Goal: Contribute content: Contribute content

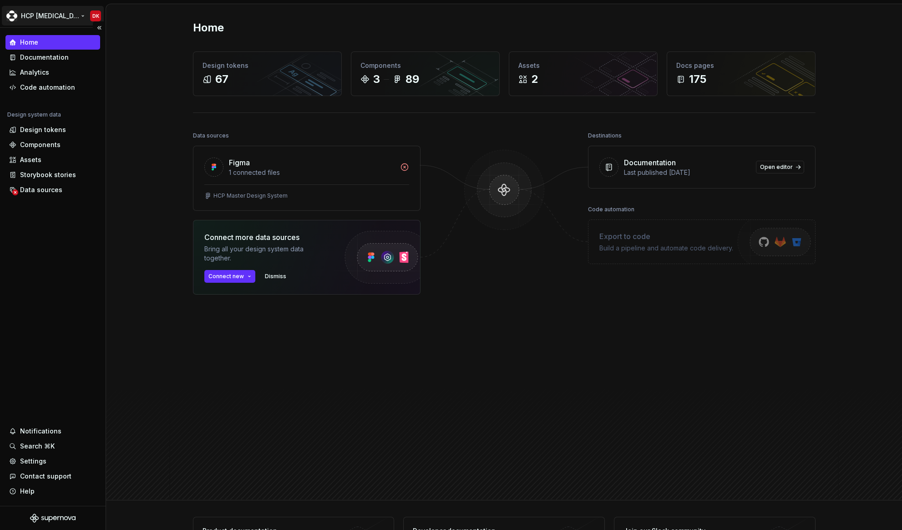
click at [49, 20] on html "HCP [MEDICAL_DATA] DK Home Documentation Analytics Code automation Design syste…" at bounding box center [451, 265] width 902 height 530
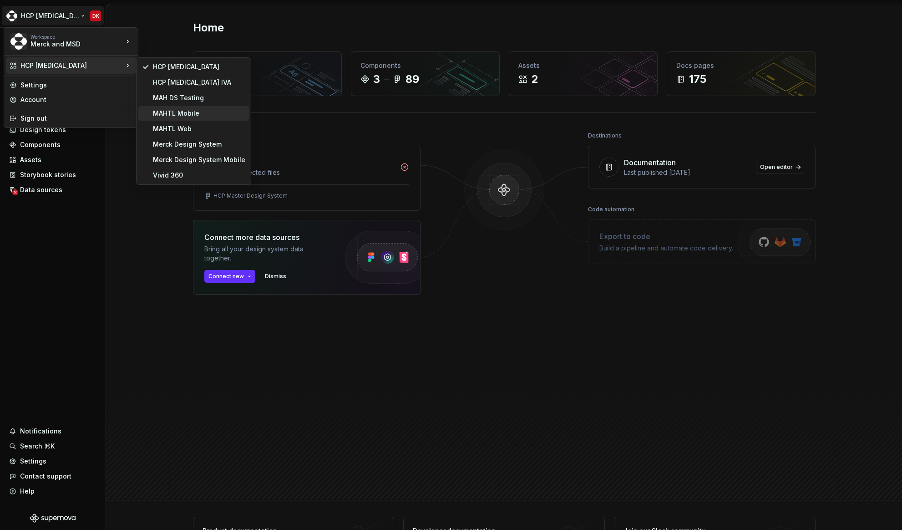
click at [167, 118] on div "MAHTL Mobile" at bounding box center [193, 113] width 111 height 15
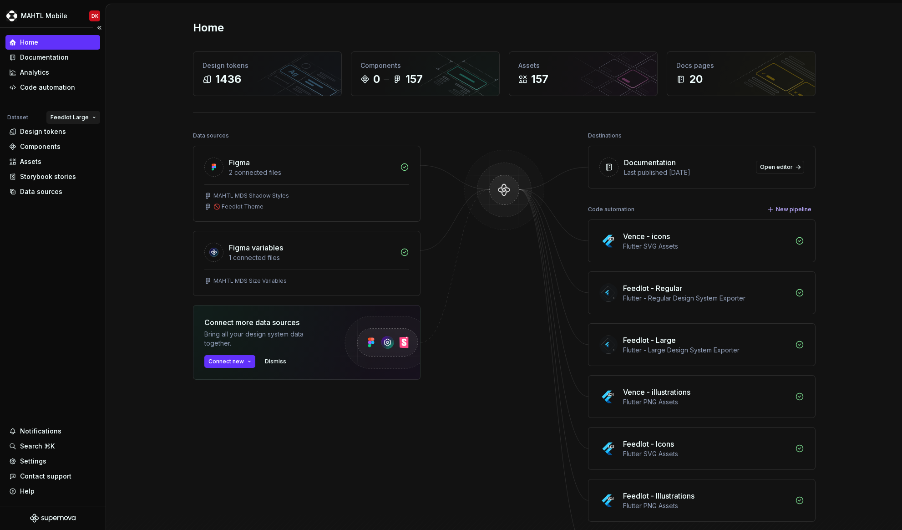
click at [89, 119] on html "MAHTL Mobile DK Home Documentation Analytics Code automation Dataset Feedlot La…" at bounding box center [451, 265] width 902 height 530
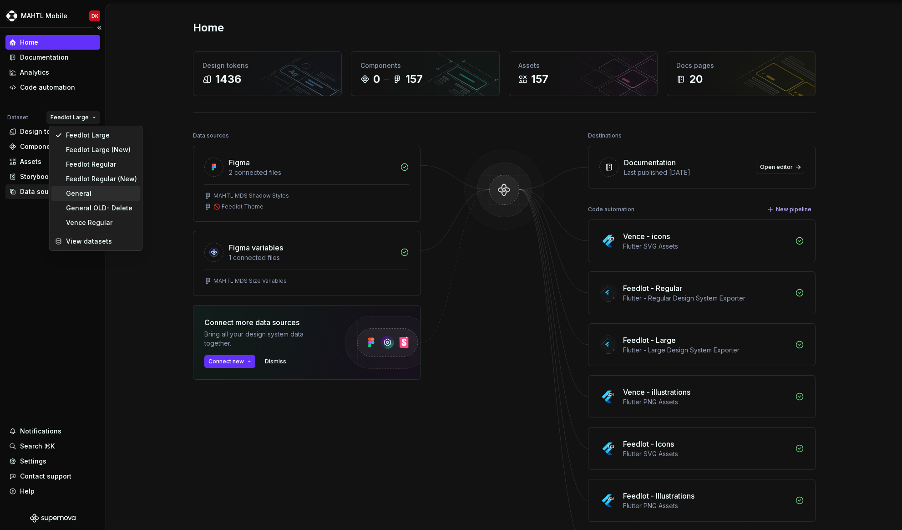
click at [90, 191] on div "General" at bounding box center [101, 193] width 71 height 9
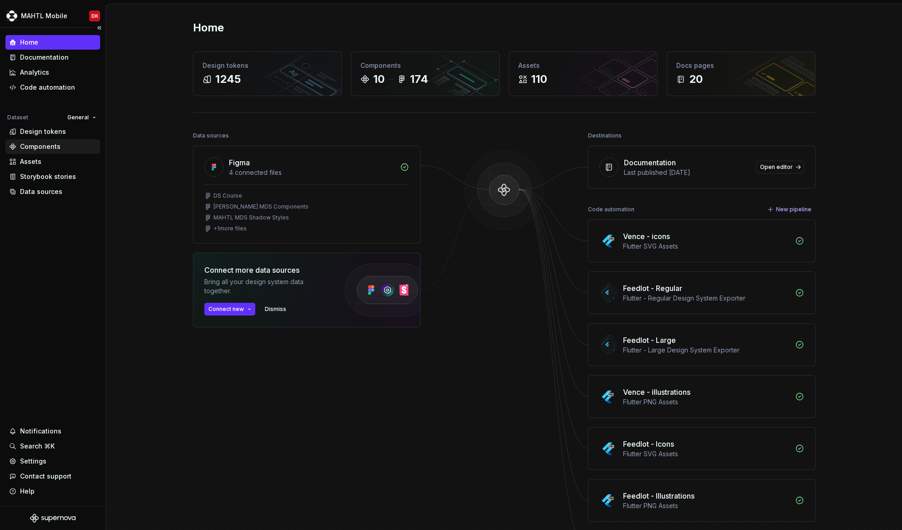
click at [62, 145] on div "Components" at bounding box center [52, 146] width 87 height 9
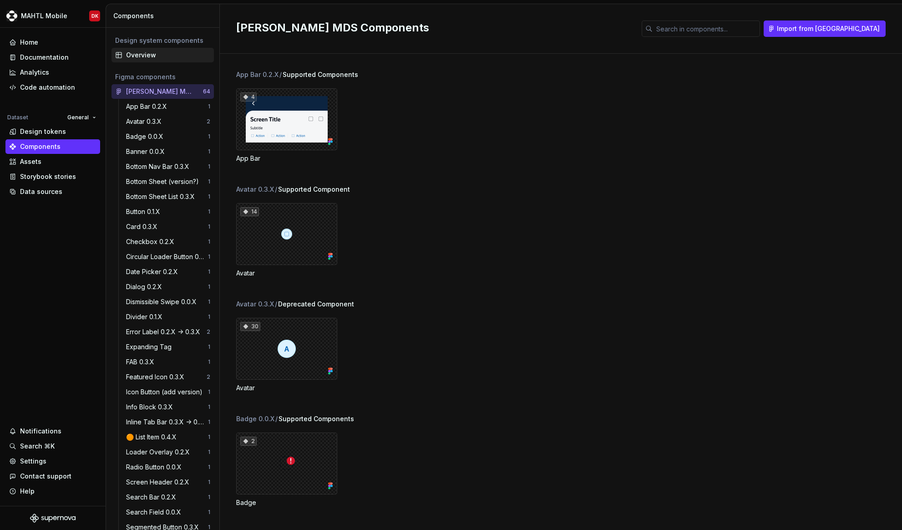
click at [150, 59] on div "Overview" at bounding box center [168, 55] width 84 height 9
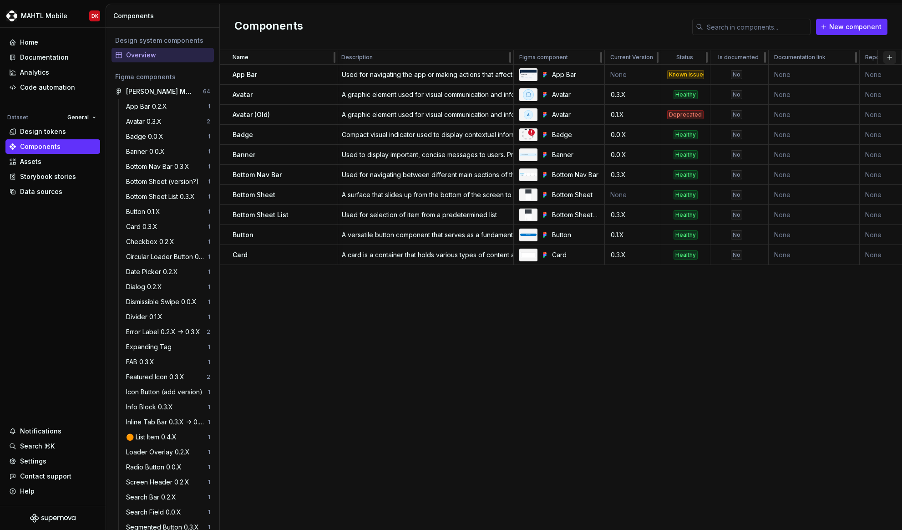
click at [887, 57] on button "button" at bounding box center [890, 57] width 13 height 13
click at [868, 72] on div "New custom property" at bounding box center [838, 75] width 68 height 9
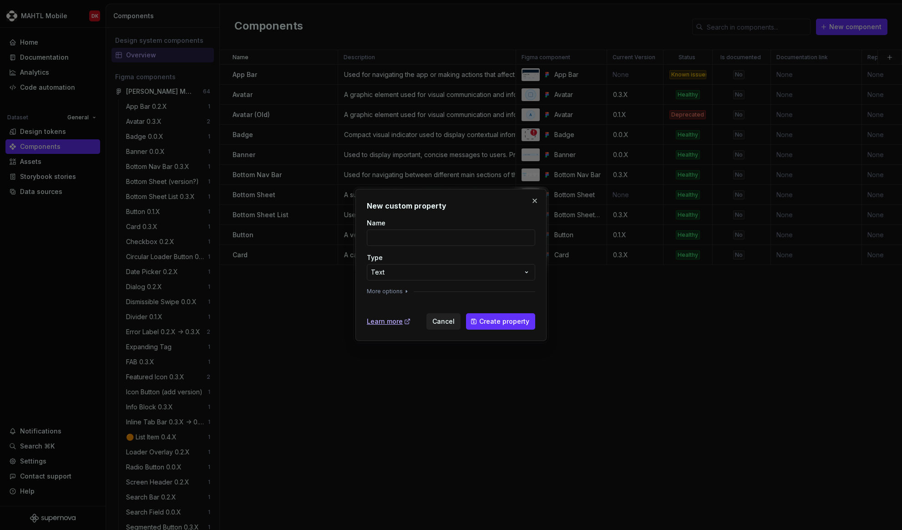
type input "ד"
click at [466, 313] on button "Create property" at bounding box center [500, 321] width 69 height 16
type input "I"
type input "To Do"
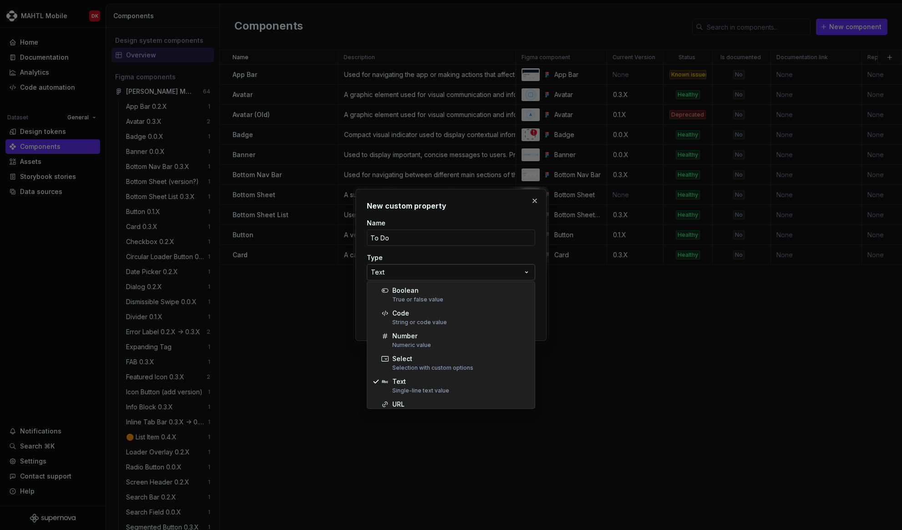
click at [518, 275] on div "**********" at bounding box center [451, 265] width 902 height 530
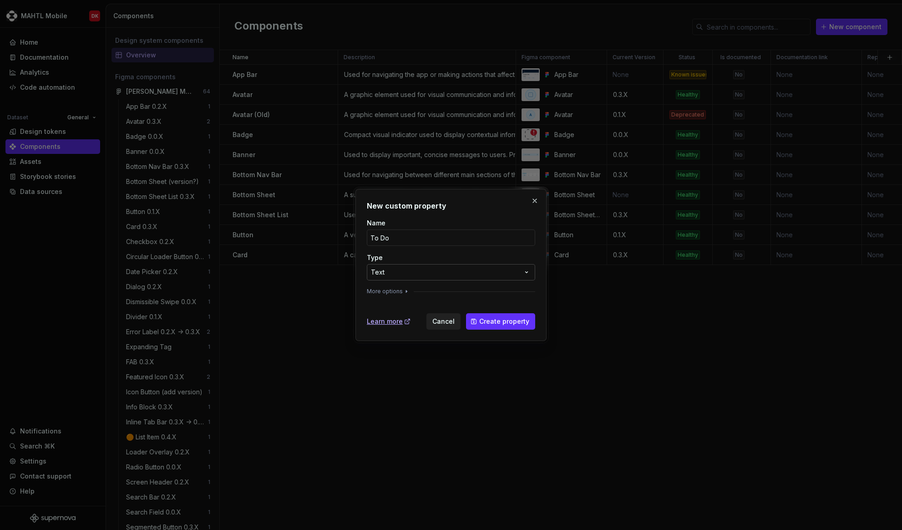
click at [518, 275] on div "**********" at bounding box center [451, 265] width 902 height 530
click at [403, 293] on icon "button" at bounding box center [406, 291] width 7 height 7
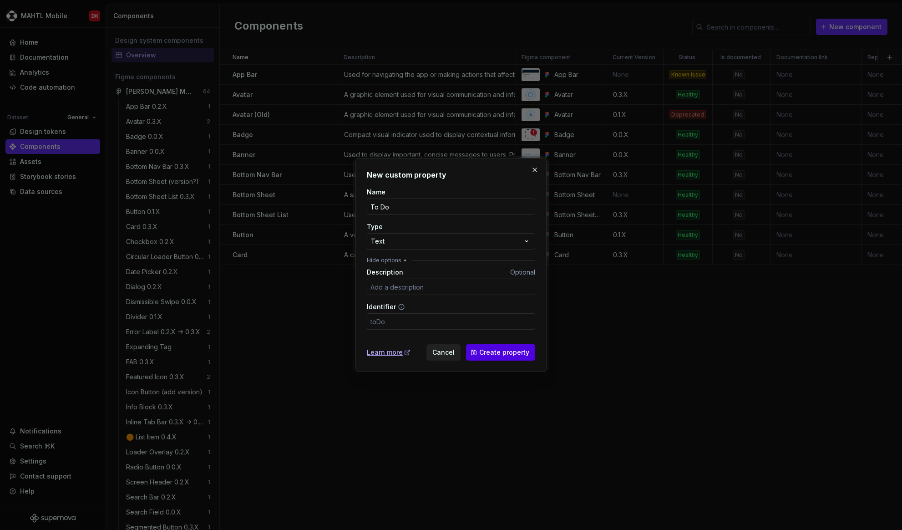
click at [487, 349] on span "Create property" at bounding box center [504, 352] width 50 height 9
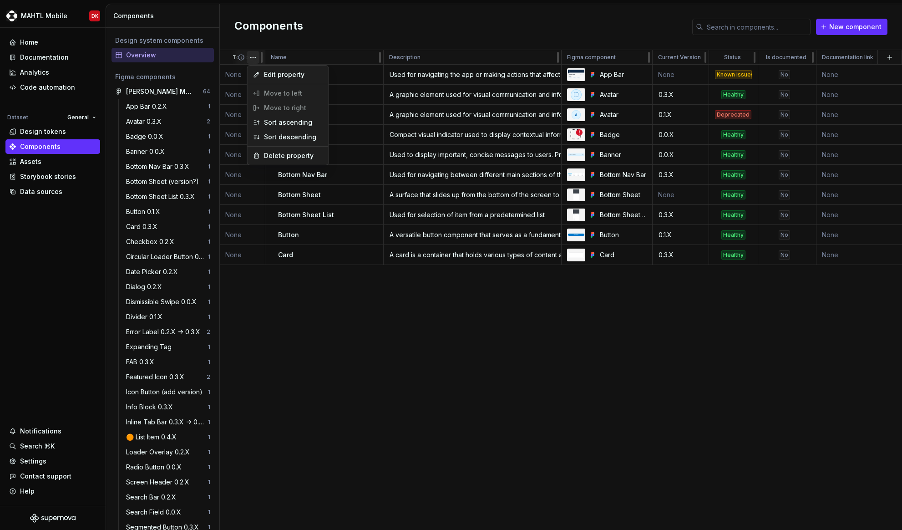
click at [330, 75] on html "MAHTL Mobile DK Home Documentation Analytics Code automation Dataset General De…" at bounding box center [451, 265] width 902 height 530
click at [237, 56] on html "MAHTL Mobile DK Home Documentation Analytics Code automation Dataset General De…" at bounding box center [451, 265] width 902 height 530
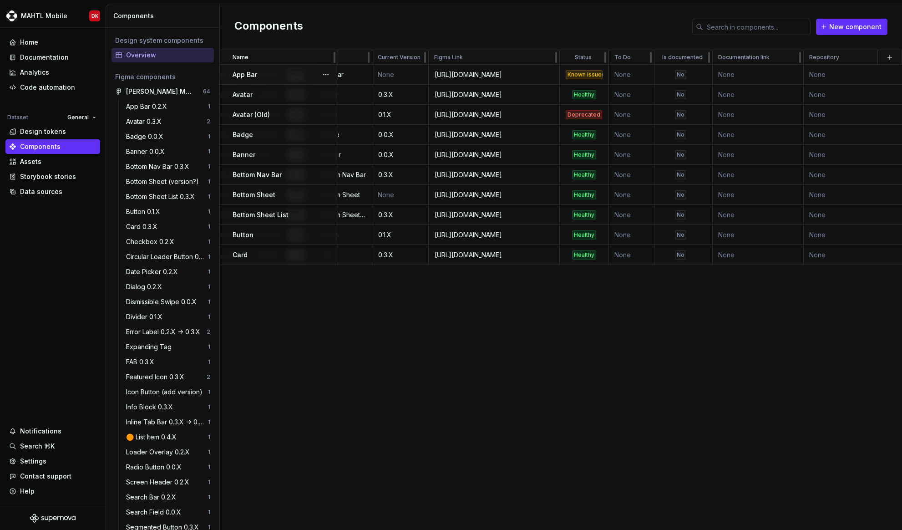
scroll to position [0, 234]
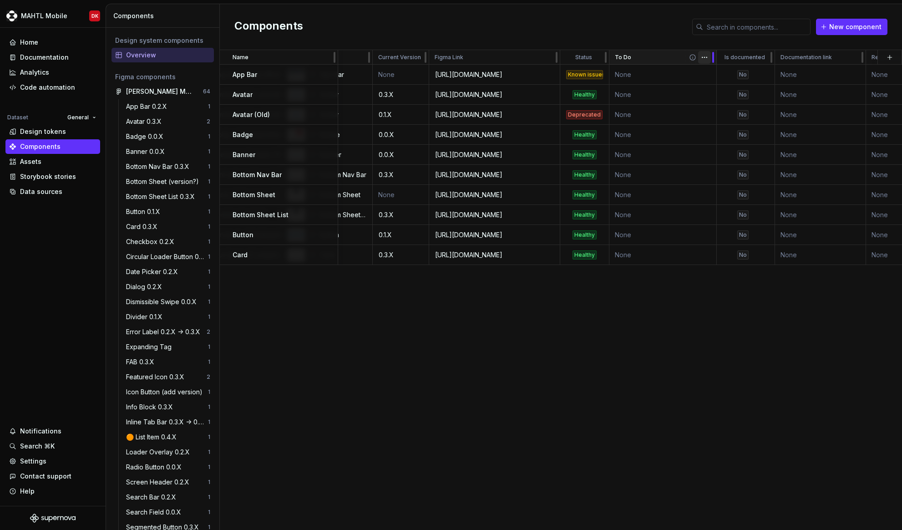
drag, startPoint x: 653, startPoint y: 57, endPoint x: 706, endPoint y: 61, distance: 52.6
click at [715, 60] on div at bounding box center [713, 57] width 7 height 15
click at [663, 71] on td "None" at bounding box center [663, 75] width 107 height 20
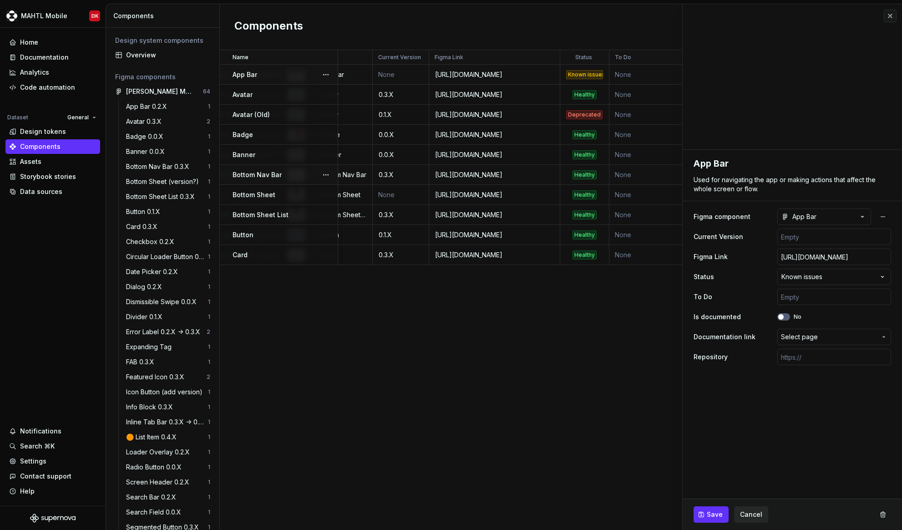
scroll to position [0, 239]
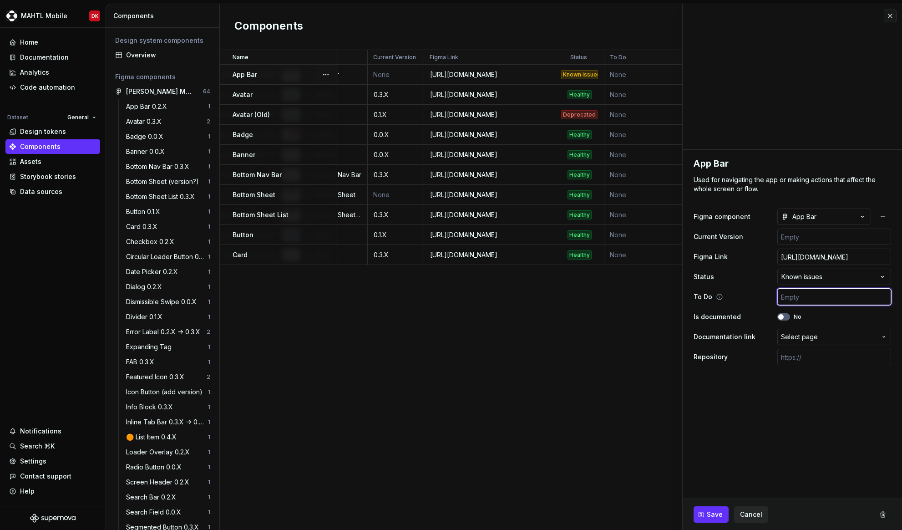
click at [788, 292] on input "text" at bounding box center [835, 297] width 114 height 16
type textarea "*"
type input "-"
type textarea "*"
type input "-D"
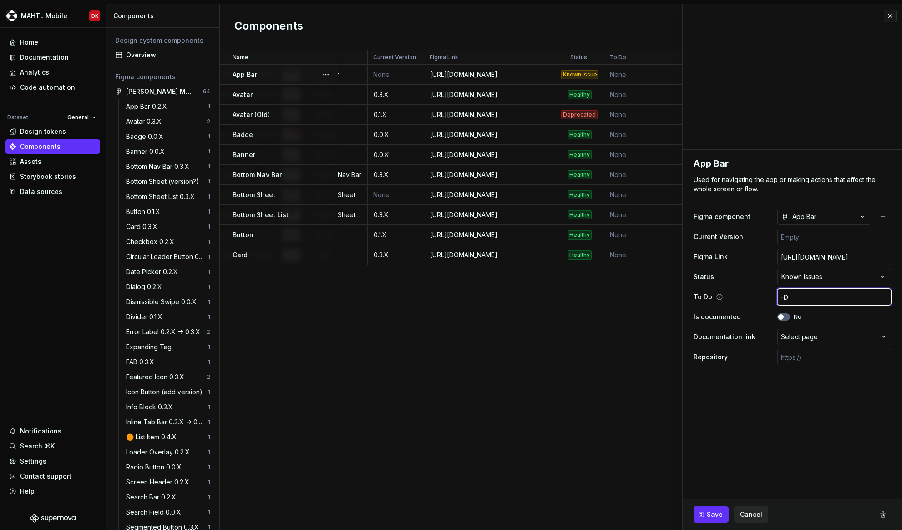
type textarea "*"
type input "-De"
type textarea "*"
type input "-Dep"
type textarea "*"
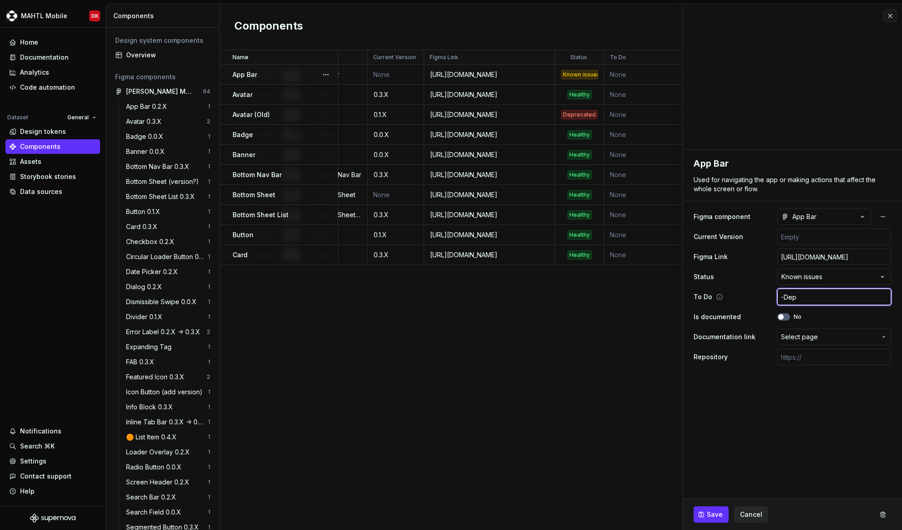
type input "-Depr"
type textarea "*"
type input "-Depre"
type textarea "*"
type input "-Deprec"
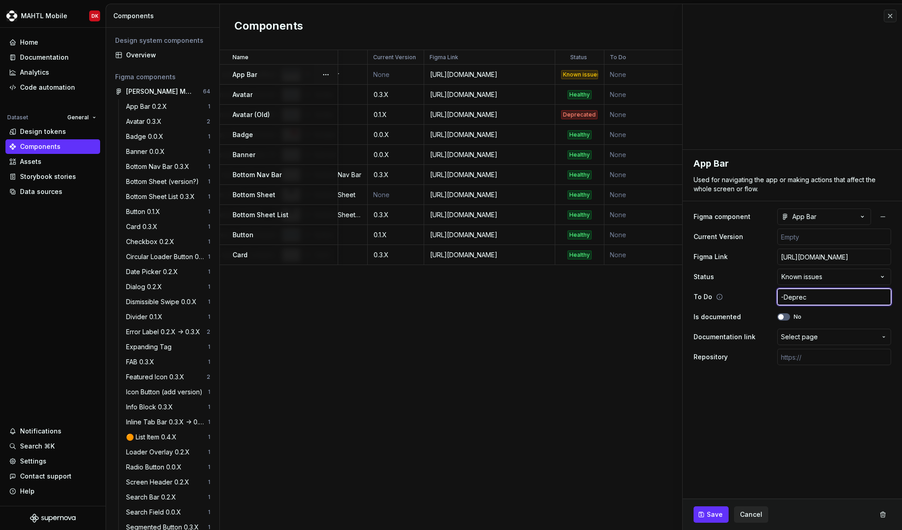
type textarea "*"
type input "-Deprecs"
type textarea "*"
type input "-Deprecsr"
type textarea "*"
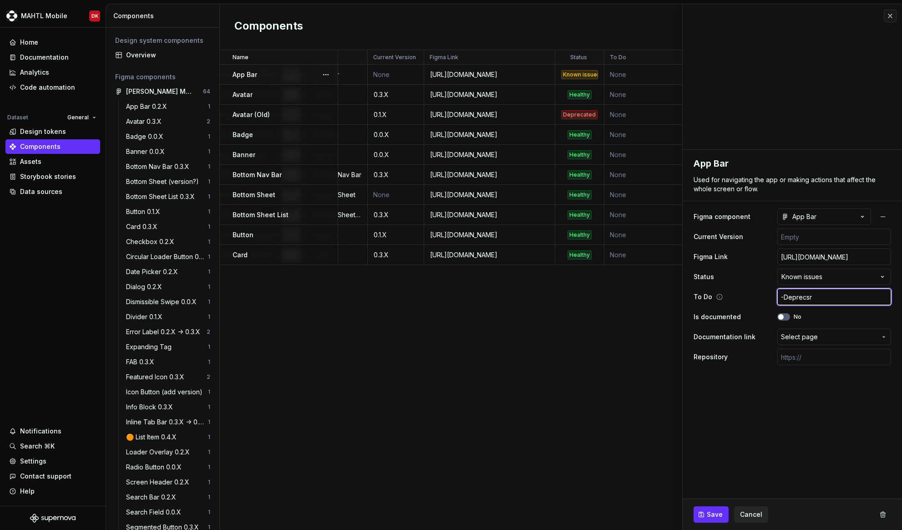
type input "-Deprecs"
type textarea "*"
type input "-Deprec"
type textarea "*"
type input "-Depreca"
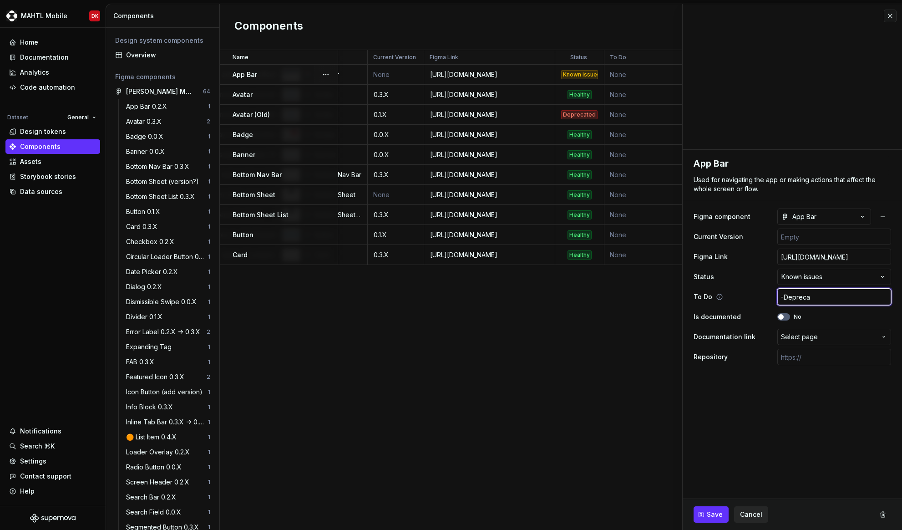
type textarea "*"
type input "-Deprecat"
type textarea "*"
type input "-Deprecate"
type textarea "*"
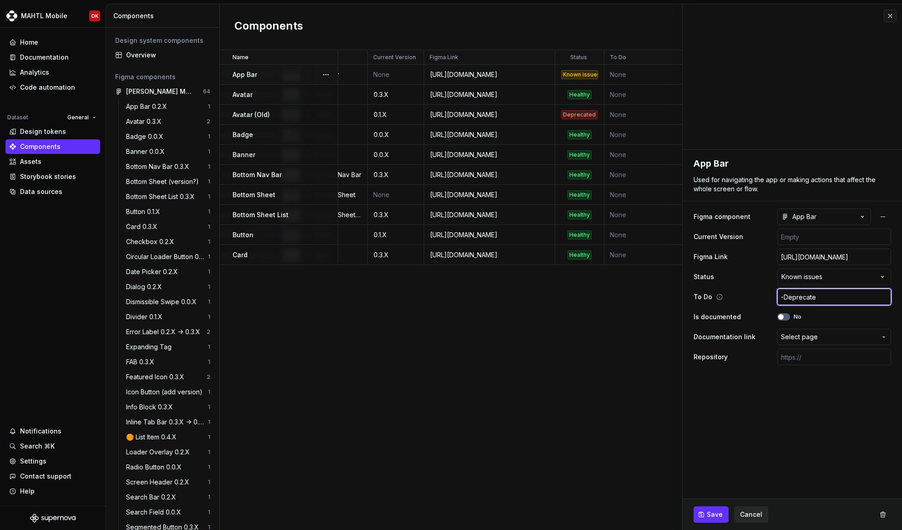
type input "-Deprecate"
type textarea "*"
type input "-Deprecate s"
type textarea "*"
type input "-Deprecate sc"
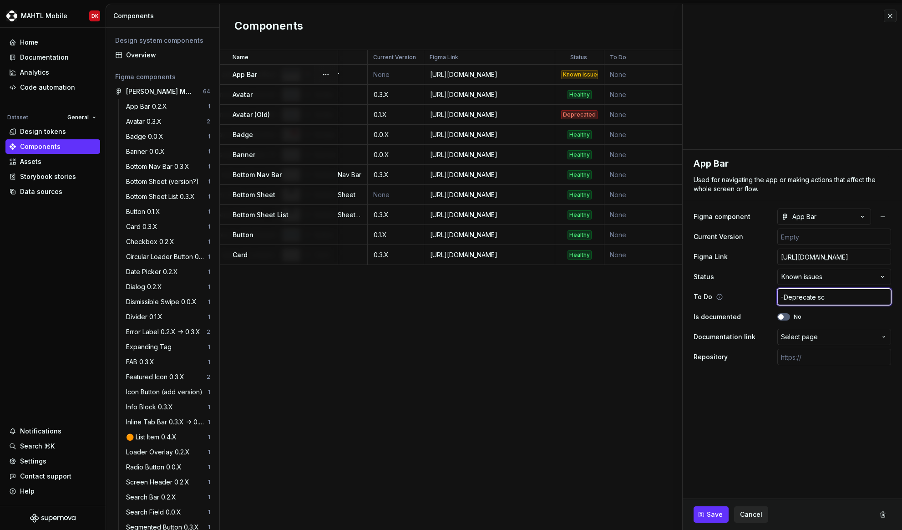
type textarea "*"
type input "-Deprecate scr"
type textarea "*"
type input "-Deprecate scro"
type textarea "*"
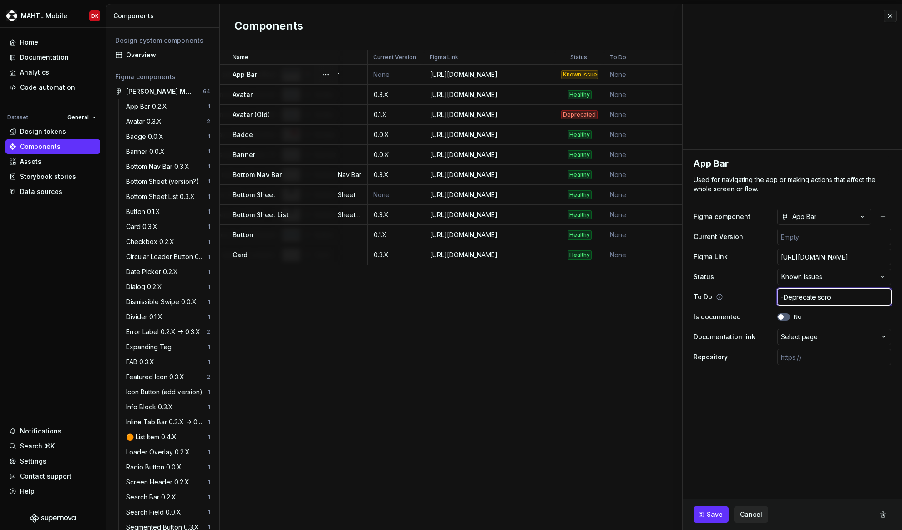
type input "-Deprecate scrol"
type textarea "*"
type input "-Deprecate scroll"
type textarea "*"
type input "-Deprecate scrolli"
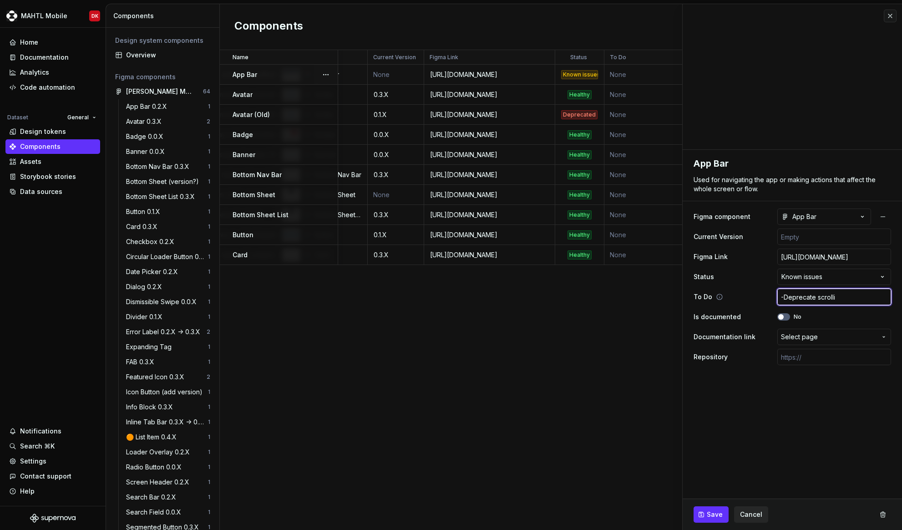
type textarea "*"
type input "-Deprecate scrollin"
type textarea "*"
type input "-Deprecate scrolling"
type textarea "*"
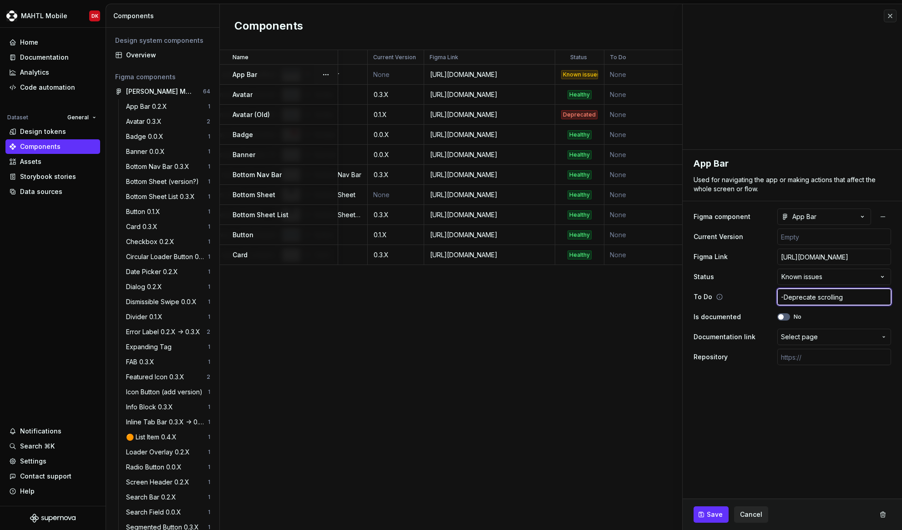
type input "-Deprecate scrolling"
type textarea "*"
type input "-Deprecate scrolling c"
type textarea "*"
type input "-Deprecate scrolling co"
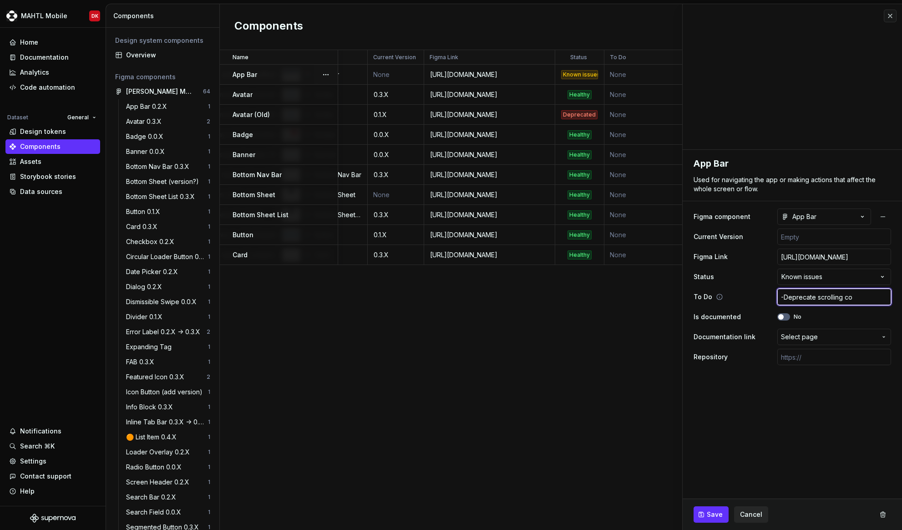
type textarea "*"
type input "-Deprecate scrolling cor"
type textarea "*"
type input "-Deprecate scrolling corn"
type textarea "*"
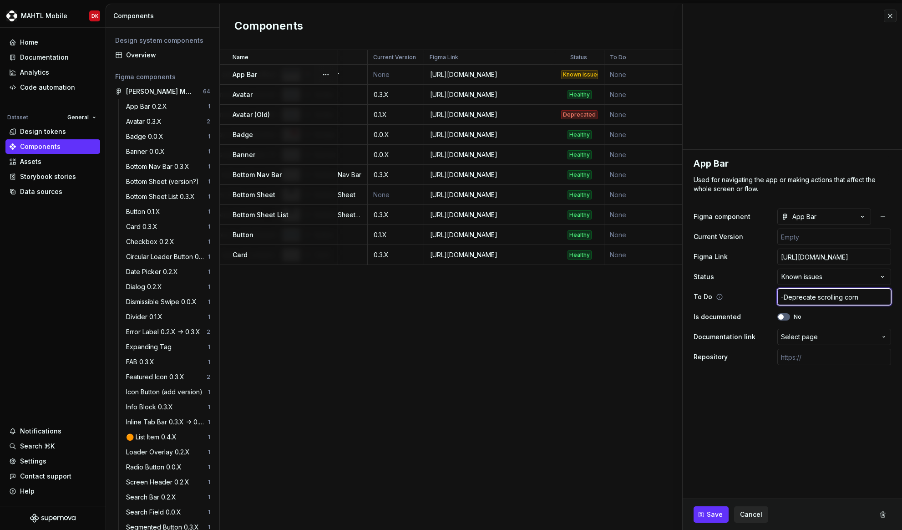
type input "-Deprecate scrolling corne"
type textarea "*"
type input "-Deprecate scrolling corner"
type textarea "*"
type input "-Deprecate scrolling corner"
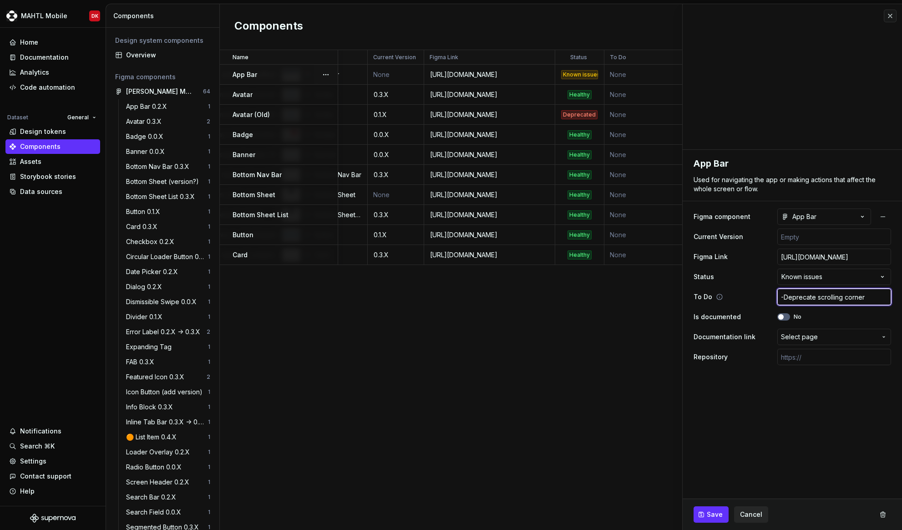
type textarea "*"
type input "-Deprecate scrolling corner v"
type textarea "*"
type input "-Deprecate scrolling corner ve"
type textarea "*"
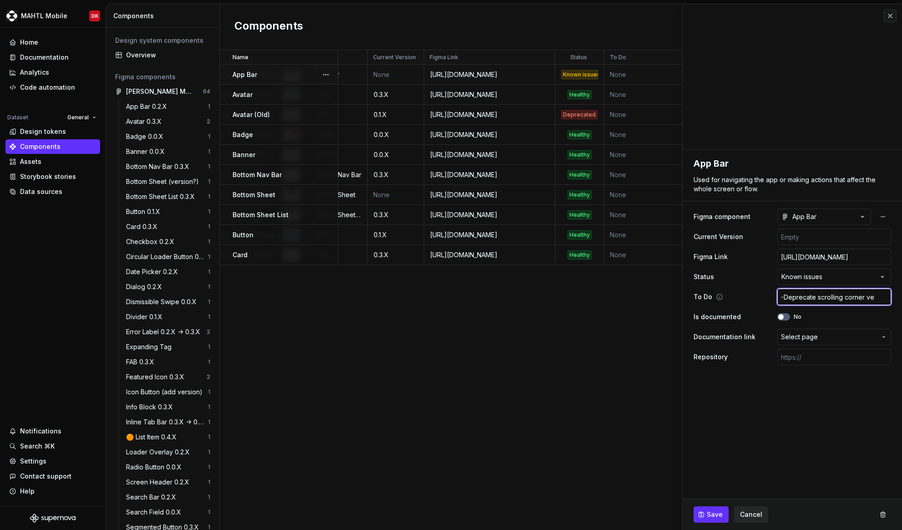
type input "-Deprecate scrolling corner ver"
type textarea "*"
type input "-Deprecate scrolling corner vers"
type textarea "*"
type input "-Deprecate scrolling corner versi"
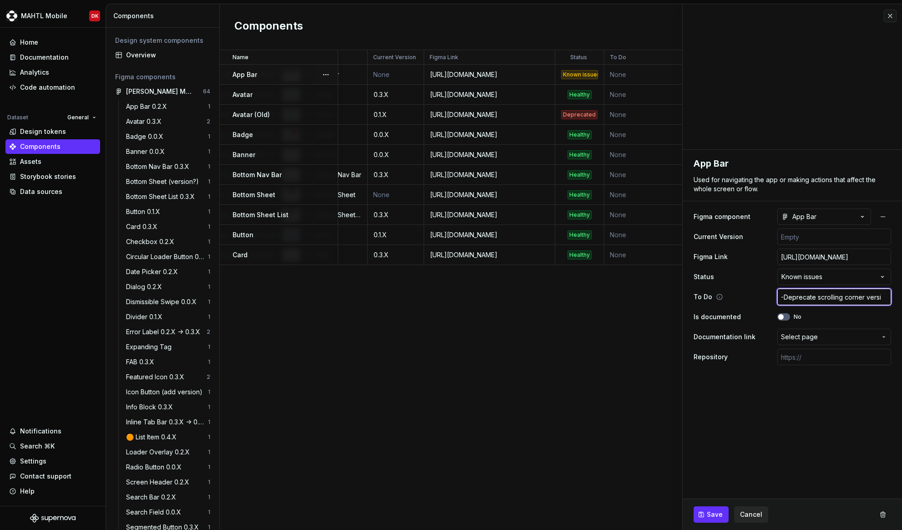
type textarea "*"
type input "-Deprecate scrolling corner versio"
type textarea "*"
type input "-Deprecate scrolling corner version"
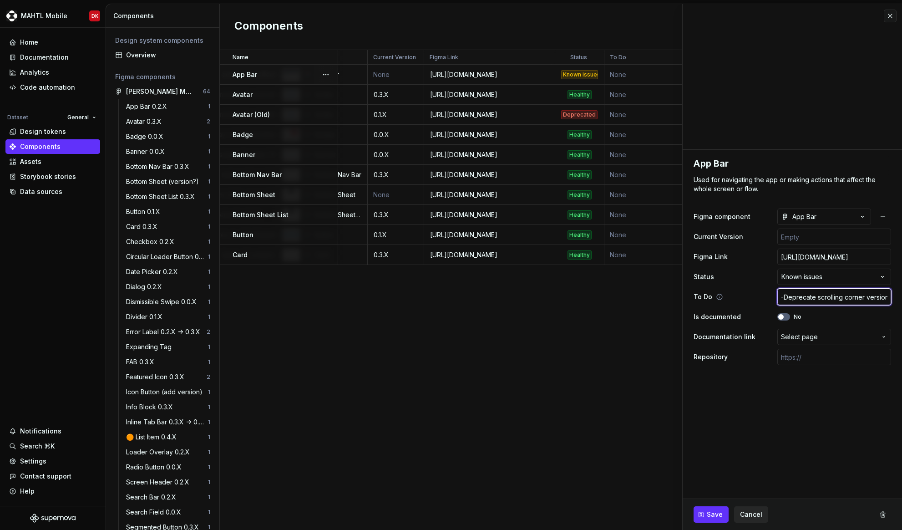
click at [794, 299] on input "-Deprecate scrolling corner version" at bounding box center [835, 297] width 114 height 16
drag, startPoint x: 781, startPoint y: 299, endPoint x: 789, endPoint y: 302, distance: 8.2
click at [781, 299] on input "-Deprecate scrolling corner version" at bounding box center [835, 297] width 114 height 16
type textarea "*"
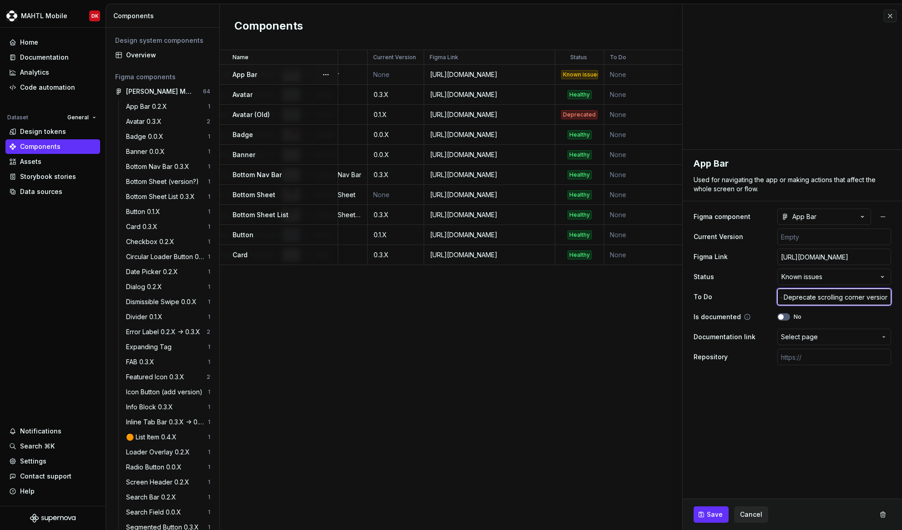
type input "- Deprecate scrolling corner version"
click at [817, 304] on input "- Deprecate scrolling corner version" at bounding box center [835, 297] width 114 height 16
click at [827, 289] on input "- Deprecate scrolling corner version" at bounding box center [835, 297] width 114 height 16
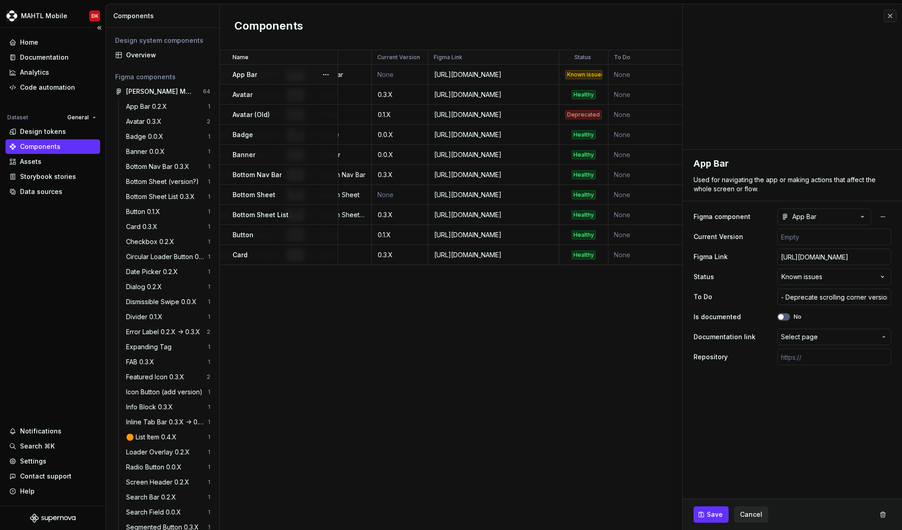
scroll to position [0, 235]
paste input "Align dev & design status Implement UI changes to simple app bar Deprecate scro…"
type textarea "*"
type input "Align dev & design status Implement UI changes to simple app bar Deprecate scro…"
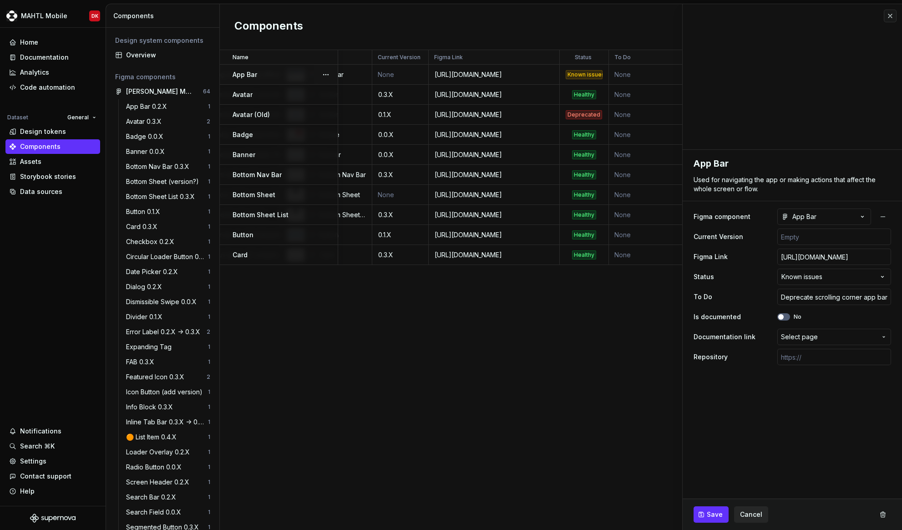
scroll to position [0, 0]
click at [743, 404] on fieldset "**********" at bounding box center [792, 340] width 219 height 380
click at [714, 511] on span "Save" at bounding box center [715, 514] width 16 height 9
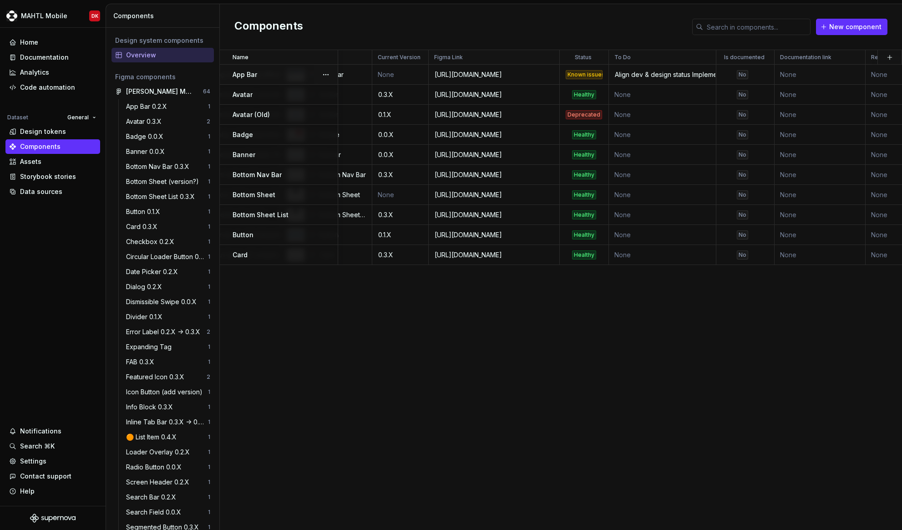
click at [686, 78] on div "Align dev & design status Implement UI changes to simple app bar Deprecate scro…" at bounding box center [663, 74] width 106 height 9
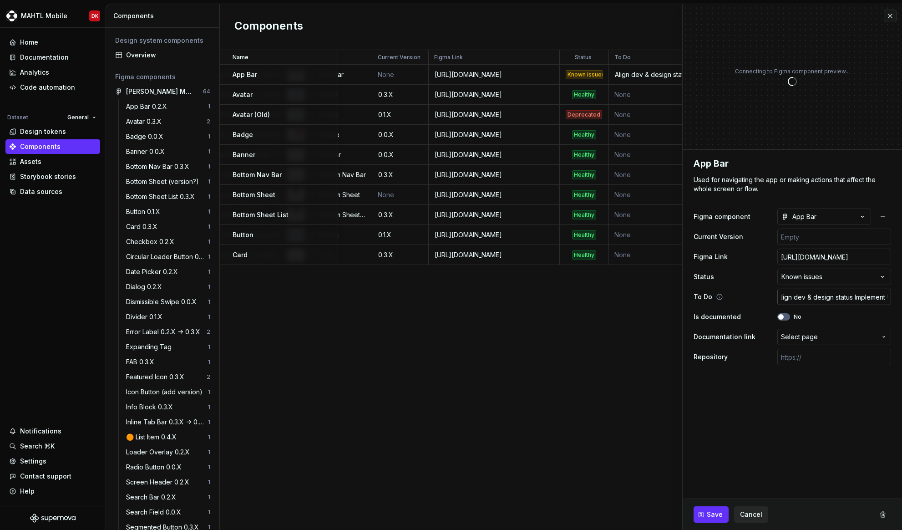
click at [844, 296] on input "Align dev & design status Implement UI changes to simple app bar Deprecate scro…" at bounding box center [835, 297] width 114 height 16
click at [856, 297] on input "Align dev & design status Implement UI changes to simple app bar Deprecate scro…" at bounding box center [835, 297] width 114 height 16
type textarea "*"
type input "Align dev & design status; Implement UI changes to simple app bar Deprecate scr…"
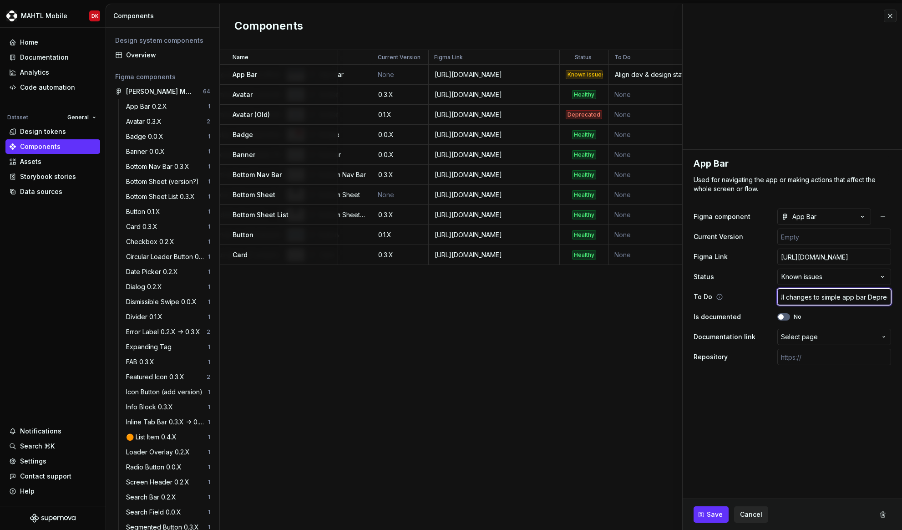
type textarea "*"
type input "Align dev & design status; Implement UI changes to simple app bar; Deprecate sc…"
click at [814, 384] on fieldset "**********" at bounding box center [792, 340] width 219 height 380
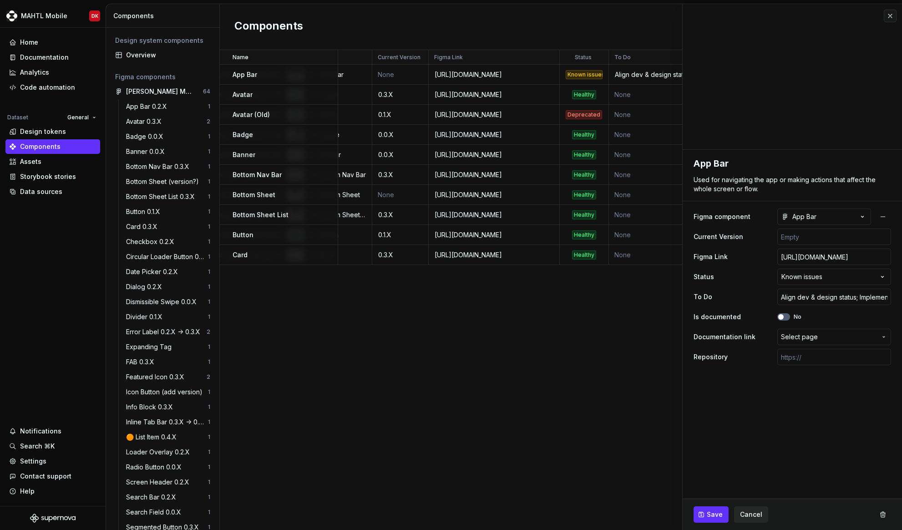
click at [651, 337] on div "Name Description Figma component Current Version Figma Link Status To Do Is doc…" at bounding box center [561, 290] width 682 height 480
click at [723, 512] on button "Save" at bounding box center [711, 514] width 35 height 16
click at [642, 408] on div "Name Description Figma component Current Version Figma Link Status To Do Is doc…" at bounding box center [561, 290] width 682 height 480
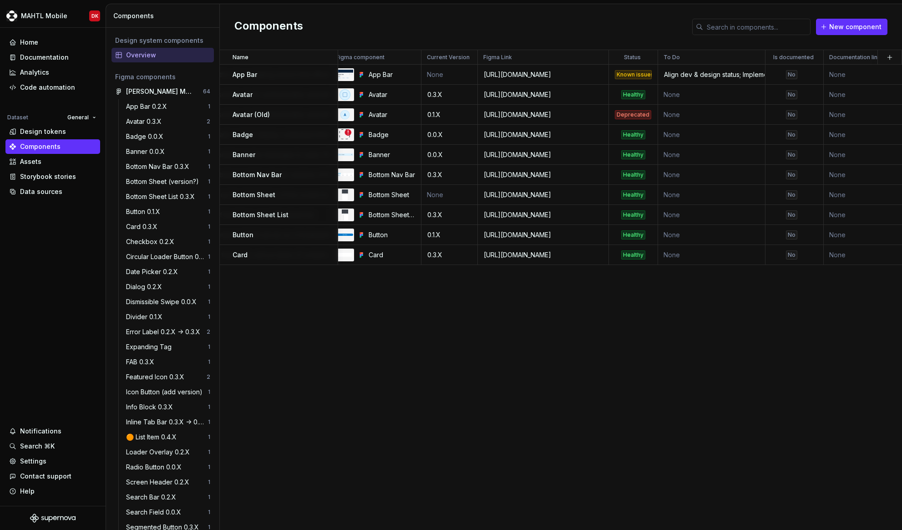
scroll to position [0, 184]
click at [57, 61] on div "Documentation" at bounding box center [44, 57] width 49 height 9
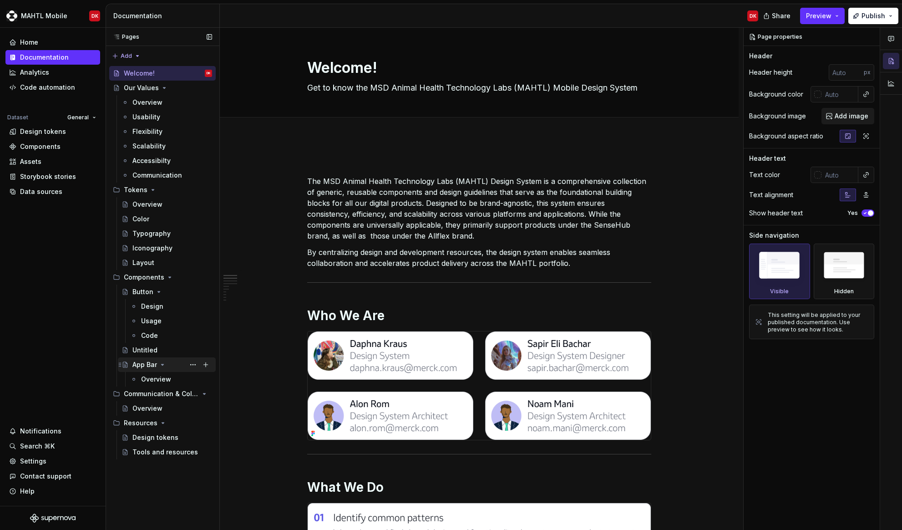
click at [147, 361] on div "App Bar" at bounding box center [144, 364] width 25 height 9
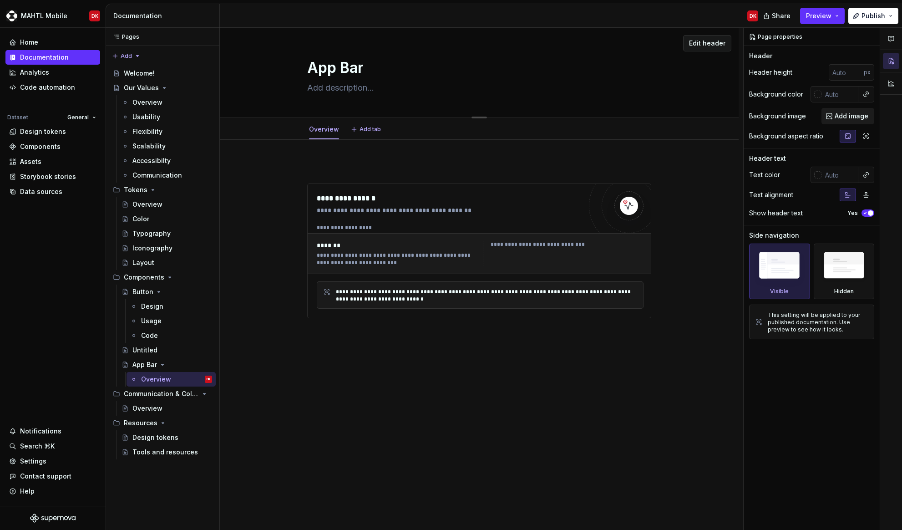
click at [334, 92] on textarea at bounding box center [477, 88] width 344 height 15
paste textarea "Used for navigating the app or making actions that affect the whole screen or f…"
type textarea "*"
type textarea "Used for navigating the app or making actions that affect the whole screen or f…"
type textarea "*"
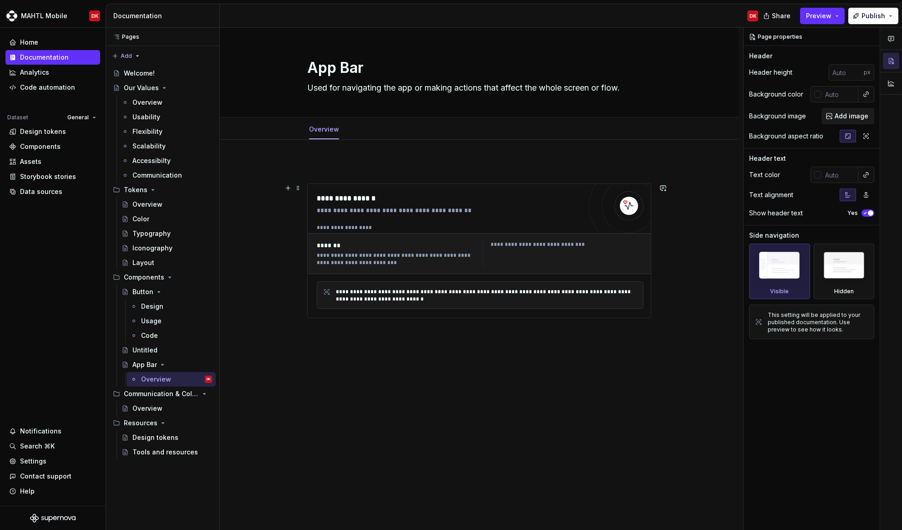
type textarea "Used for navigating the app or making actions that affect the whole screen or f…"
click at [506, 260] on div "**********" at bounding box center [563, 253] width 161 height 25
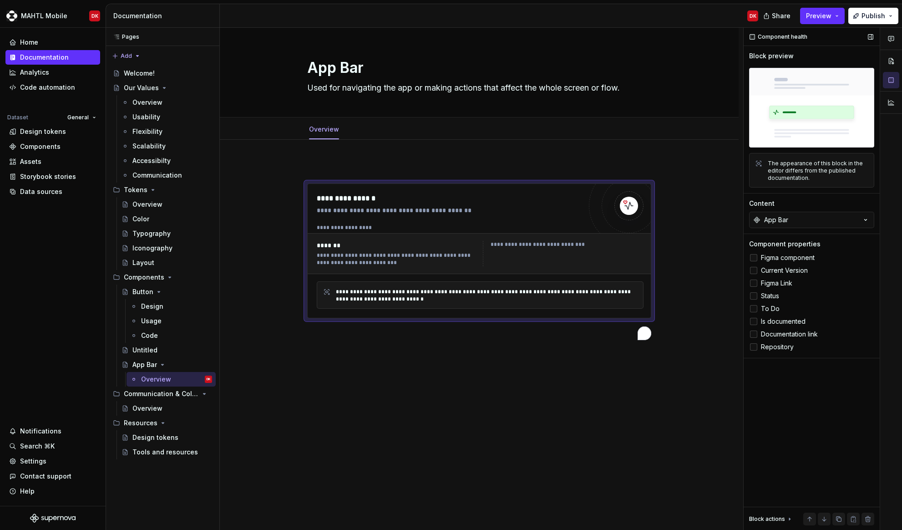
click at [755, 260] on div at bounding box center [753, 257] width 7 height 7
click at [754, 271] on div at bounding box center [753, 270] width 7 height 7
click at [755, 283] on div at bounding box center [753, 283] width 7 height 7
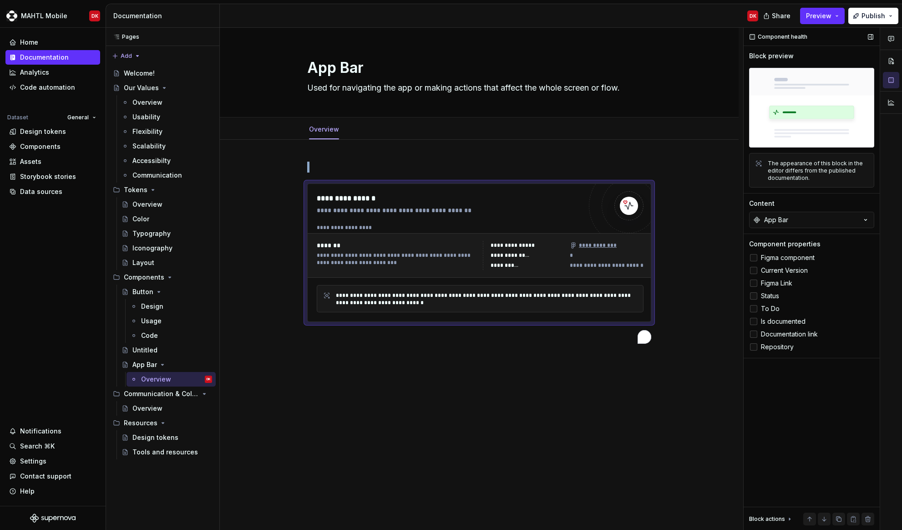
click at [756, 295] on div at bounding box center [753, 295] width 7 height 7
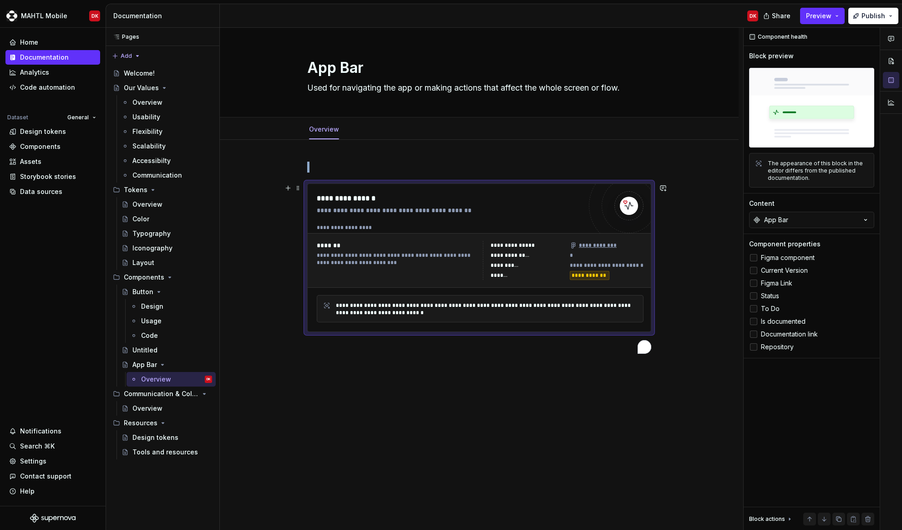
type textarea "*"
click at [756, 346] on div at bounding box center [753, 346] width 7 height 7
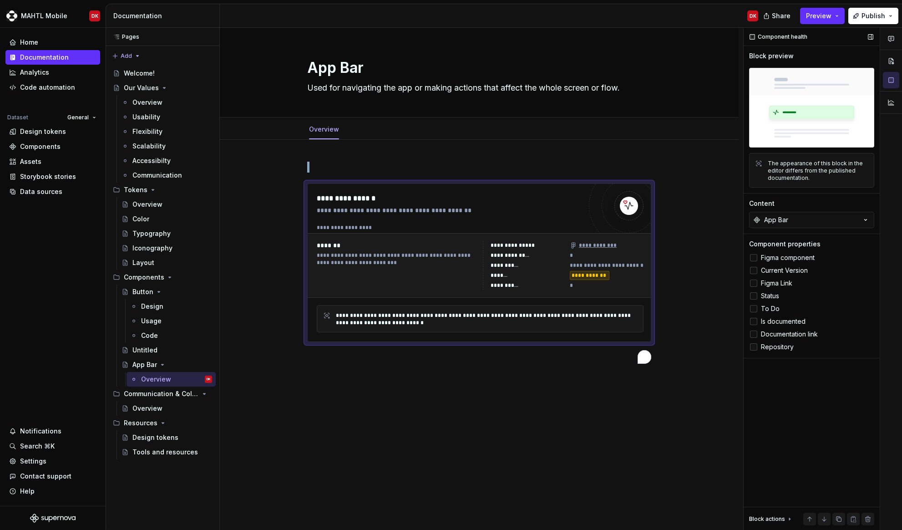
click at [754, 347] on icon at bounding box center [754, 347] width 0 height 0
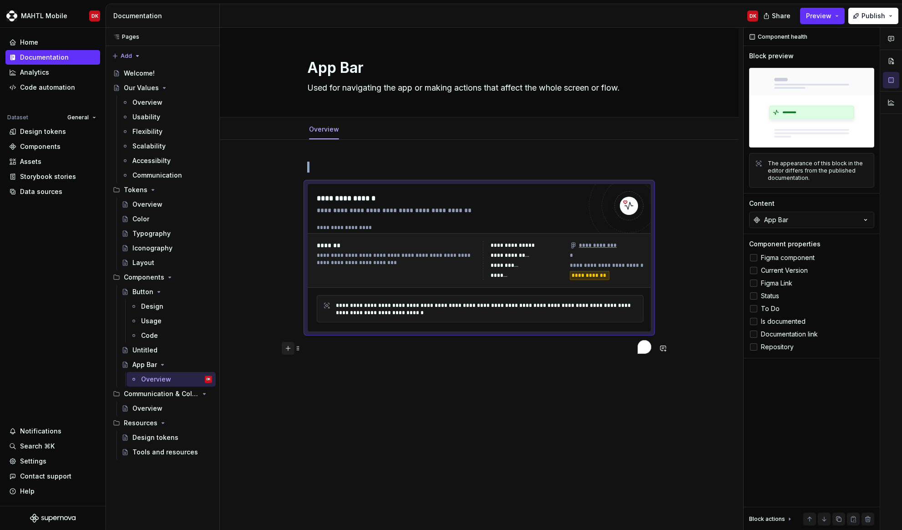
click at [292, 347] on button "button" at bounding box center [288, 348] width 13 height 13
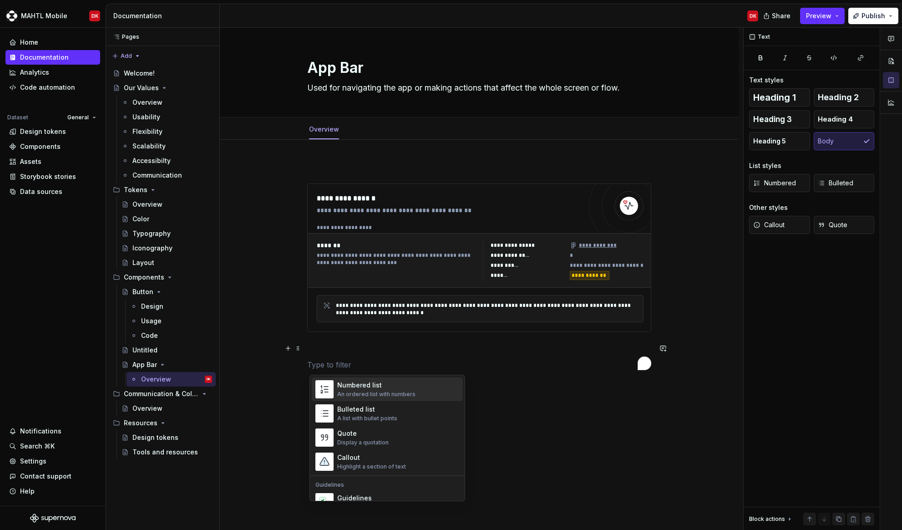
scroll to position [158, 0]
click at [356, 409] on div "Bulleted list" at bounding box center [367, 408] width 60 height 9
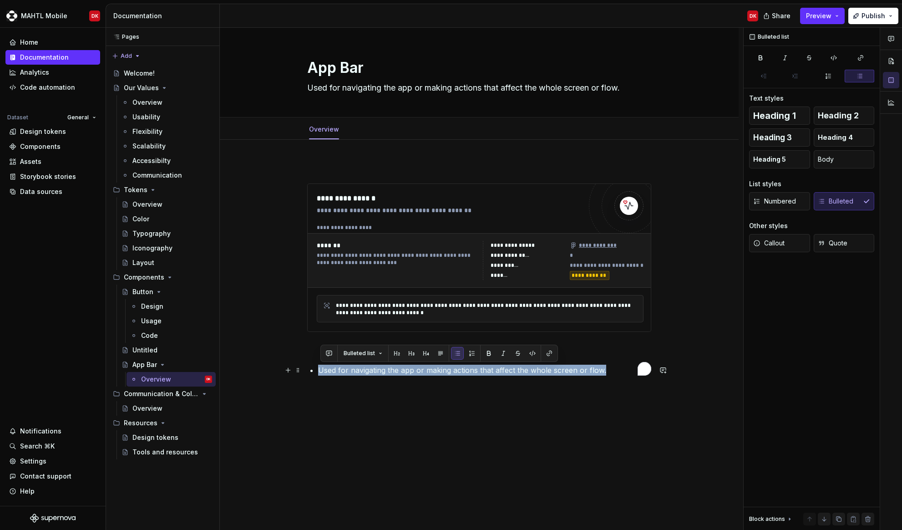
drag, startPoint x: 605, startPoint y: 366, endPoint x: 270, endPoint y: 366, distance: 335.1
click at [273, 368] on div "**********" at bounding box center [479, 343] width 519 height 406
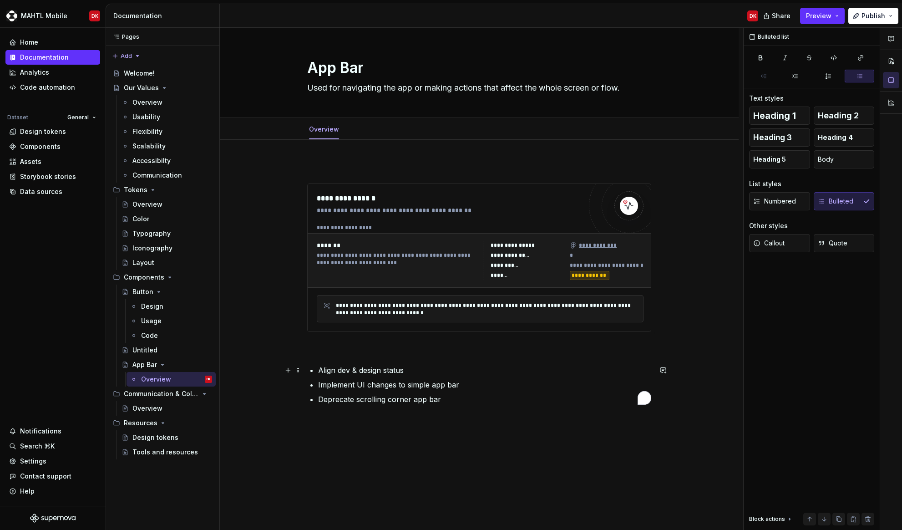
click at [356, 365] on p "Align dev & design status" at bounding box center [484, 370] width 333 height 11
click at [356, 357] on div "**********" at bounding box center [479, 283] width 344 height 243
click at [420, 412] on div "**********" at bounding box center [479, 289] width 344 height 254
drag, startPoint x: 344, startPoint y: 428, endPoint x: 320, endPoint y: 414, distance: 28.3
click at [344, 428] on div "**********" at bounding box center [479, 357] width 519 height 435
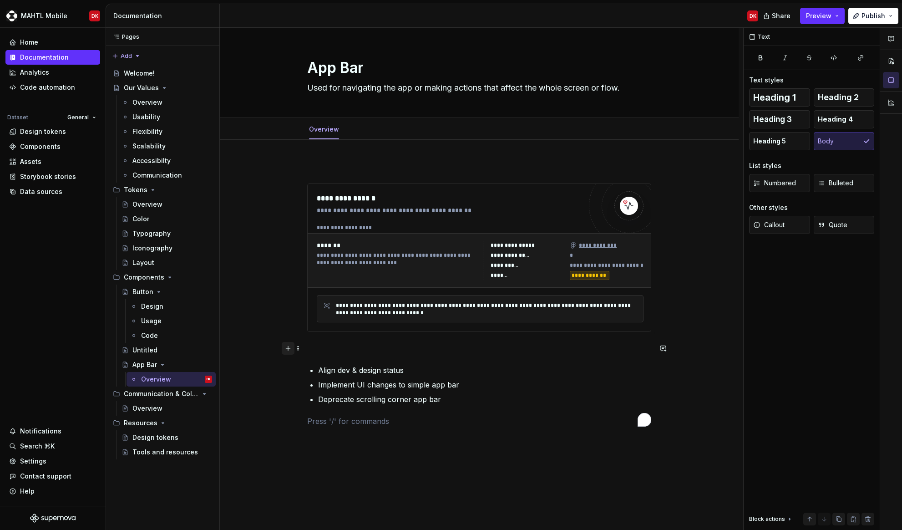
click at [293, 346] on button "button" at bounding box center [288, 348] width 13 height 13
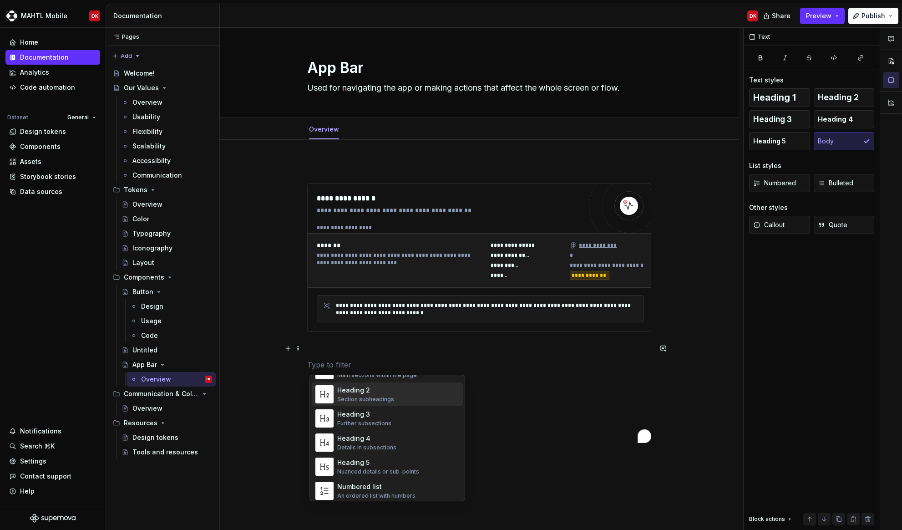
scroll to position [63, 0]
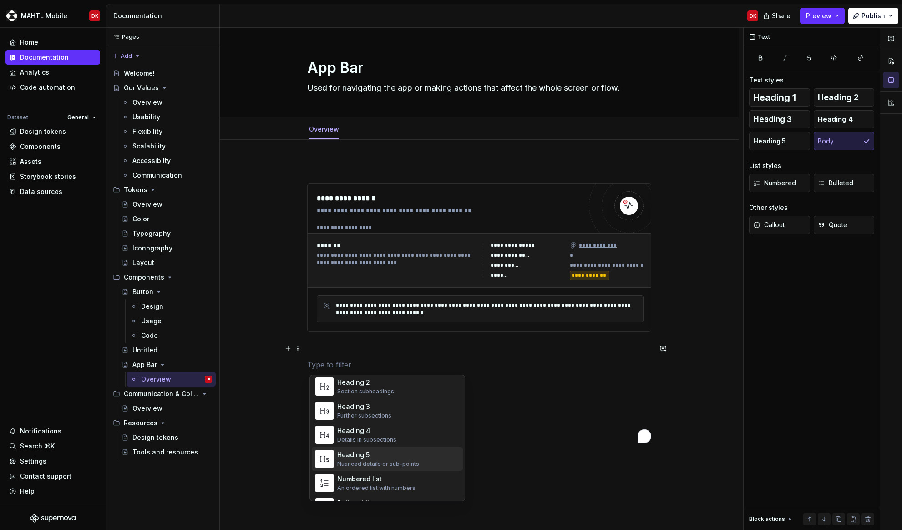
click at [357, 457] on div "Heading 5" at bounding box center [378, 454] width 82 height 9
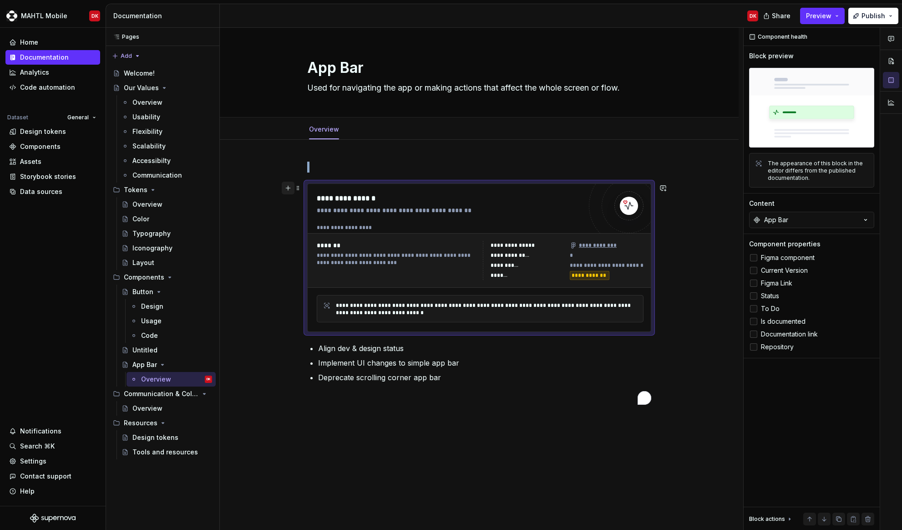
click at [289, 193] on button "button" at bounding box center [288, 188] width 13 height 13
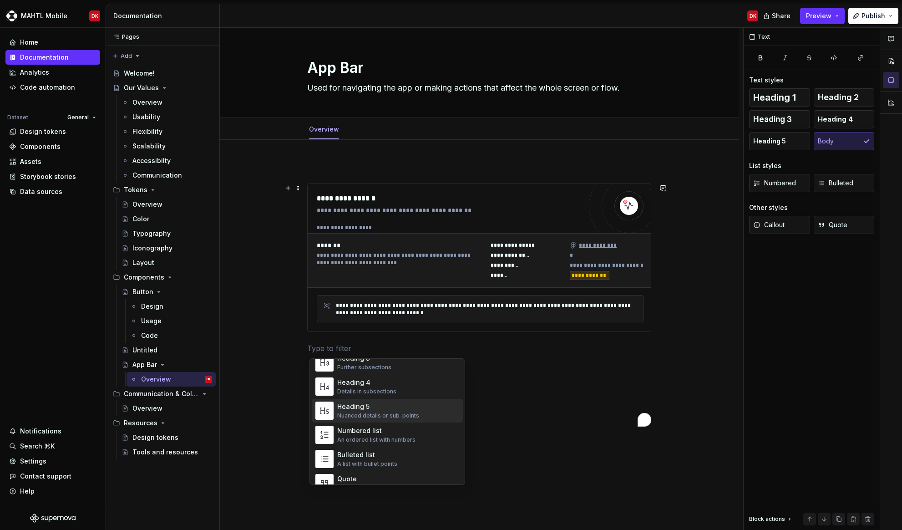
scroll to position [96, 0]
click at [376, 416] on div "Nuanced details or sub-points" at bounding box center [378, 414] width 82 height 7
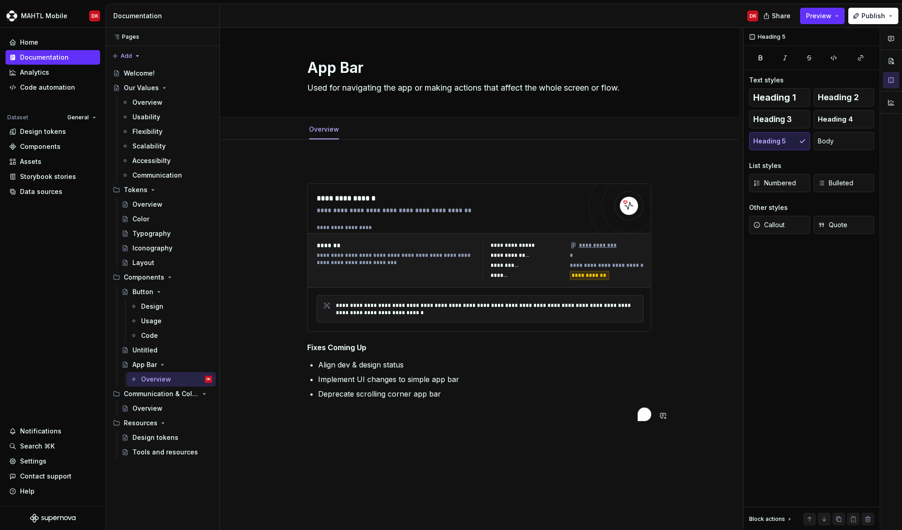
click at [402, 434] on div "**********" at bounding box center [479, 365] width 519 height 451
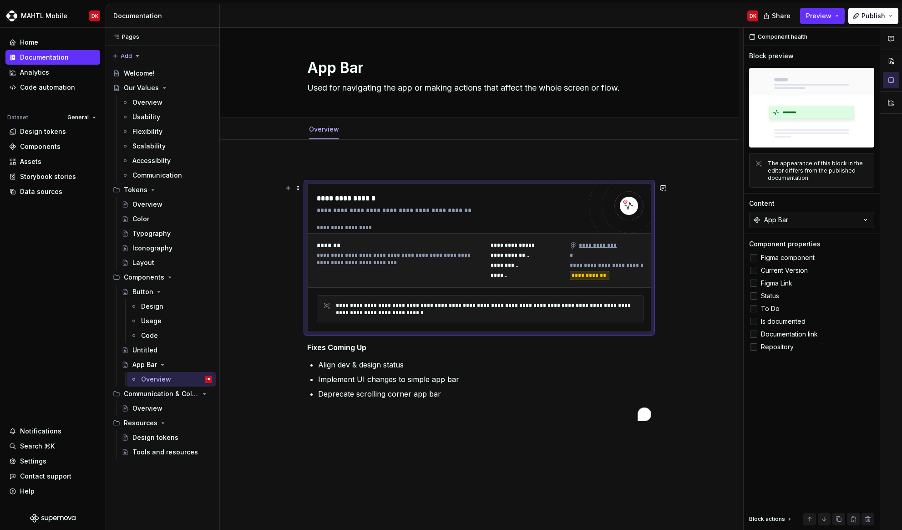
click at [493, 284] on div "**********" at bounding box center [480, 260] width 345 height 55
click at [752, 313] on label "To Do" at bounding box center [811, 308] width 125 height 11
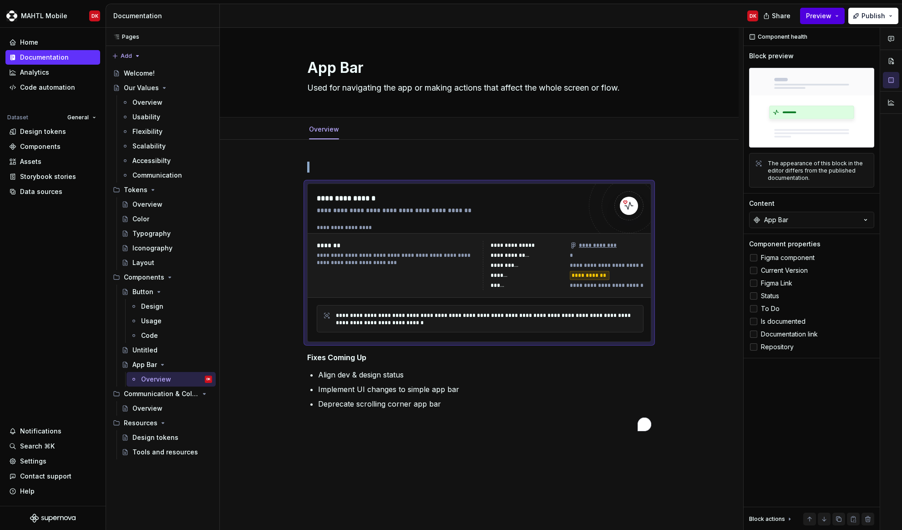
click at [815, 23] on button "Preview" at bounding box center [822, 16] width 45 height 16
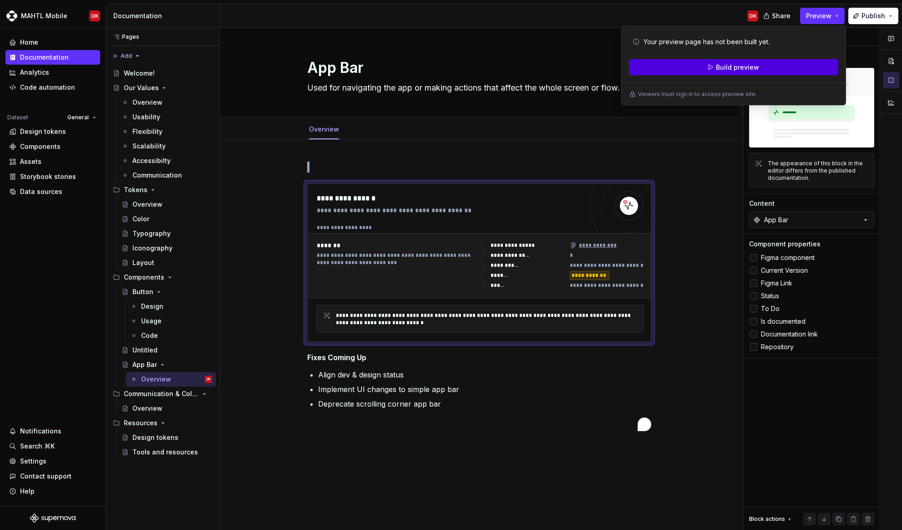
click at [798, 64] on button "Build preview" at bounding box center [733, 67] width 209 height 16
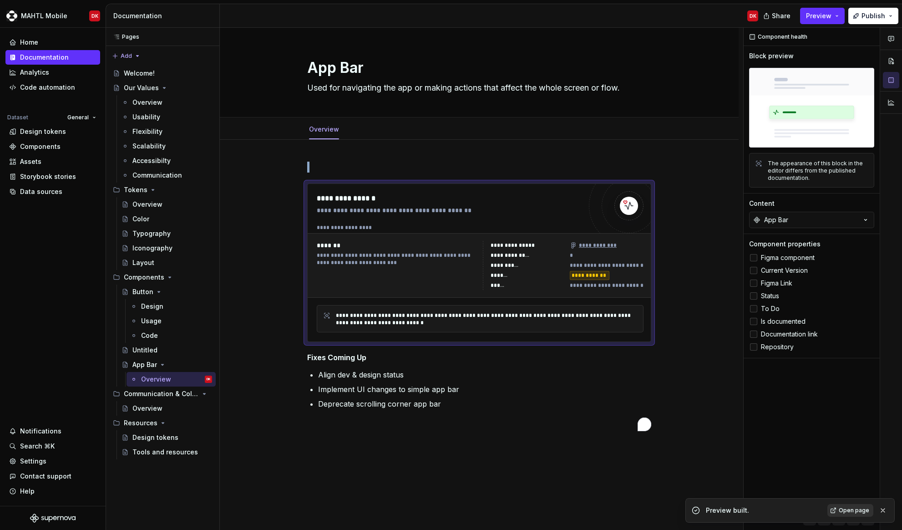
click at [851, 513] on span "Open page" at bounding box center [854, 510] width 31 height 7
click at [298, 216] on div "**********" at bounding box center [482, 279] width 524 height 503
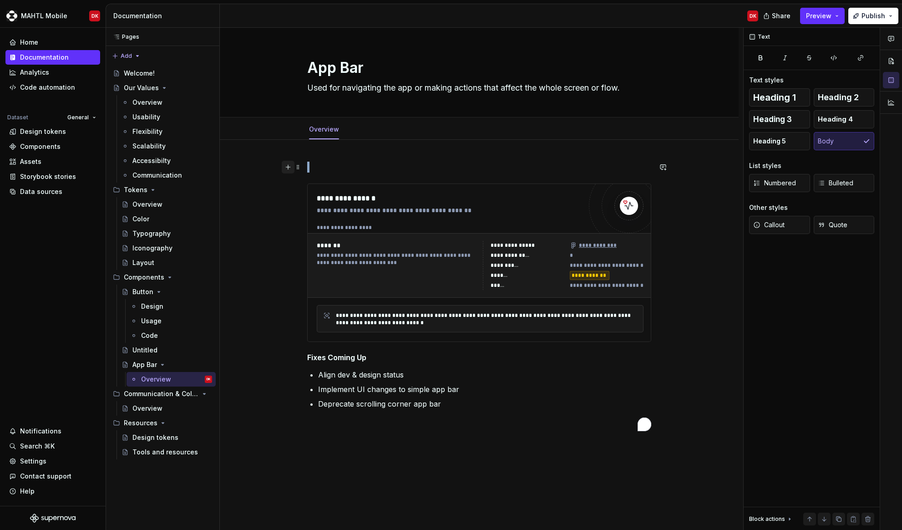
click at [292, 164] on button "button" at bounding box center [288, 167] width 13 height 13
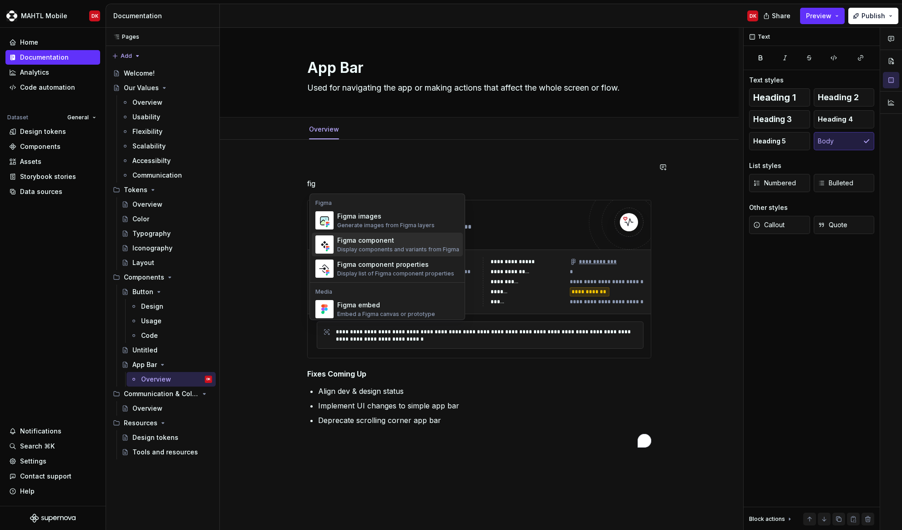
click at [383, 239] on div "Figma component" at bounding box center [398, 240] width 122 height 9
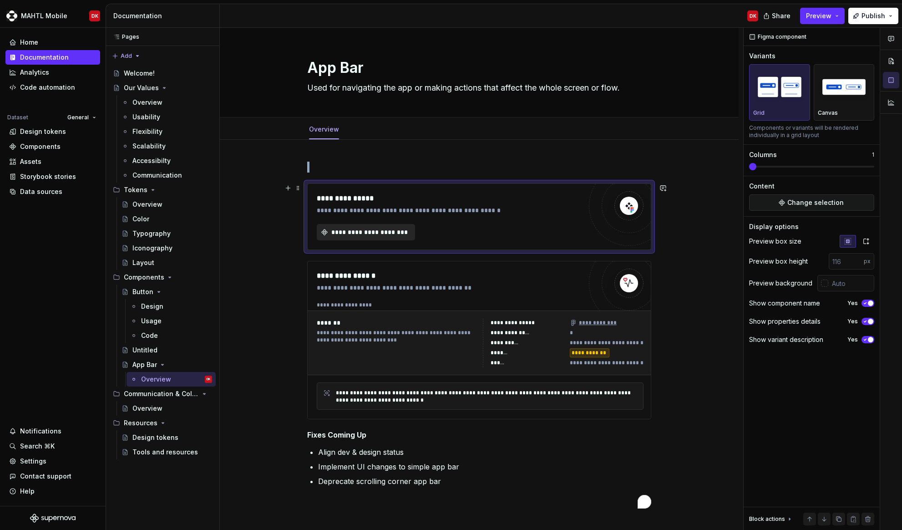
click at [345, 237] on button "**********" at bounding box center [366, 232] width 98 height 16
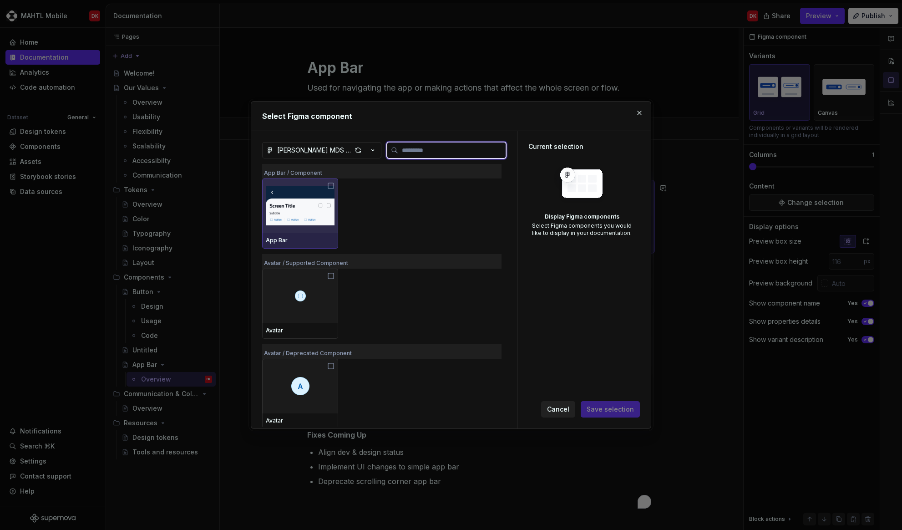
click at [323, 231] on div at bounding box center [300, 205] width 76 height 55
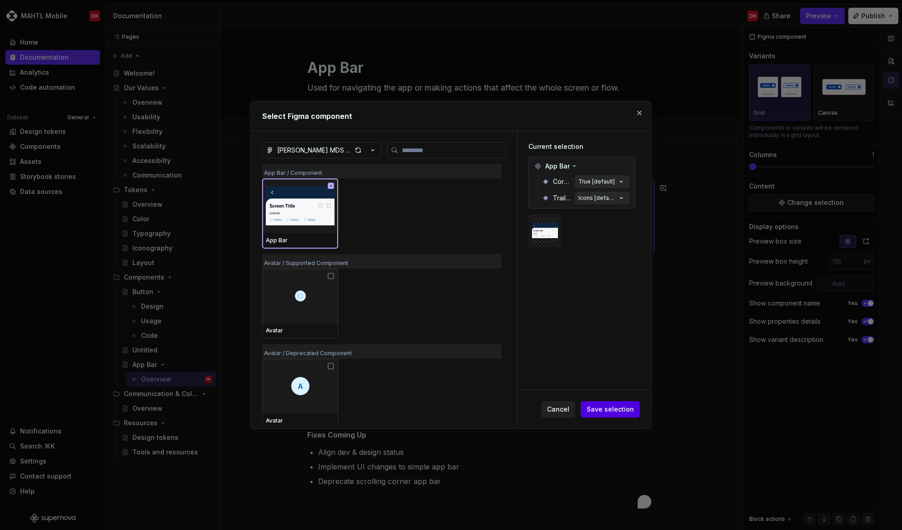
click at [612, 411] on span "Save selection" at bounding box center [610, 409] width 47 height 9
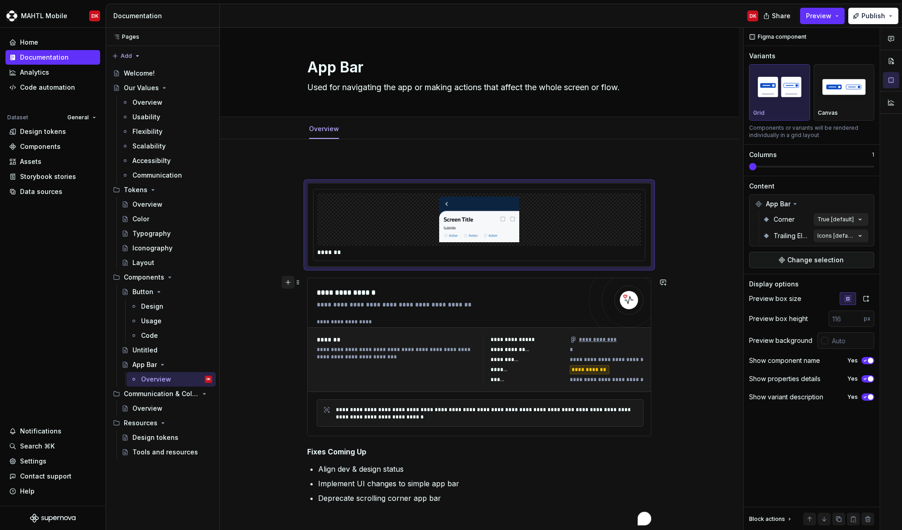
scroll to position [1, 0]
click at [294, 280] on button "button" at bounding box center [288, 281] width 13 height 13
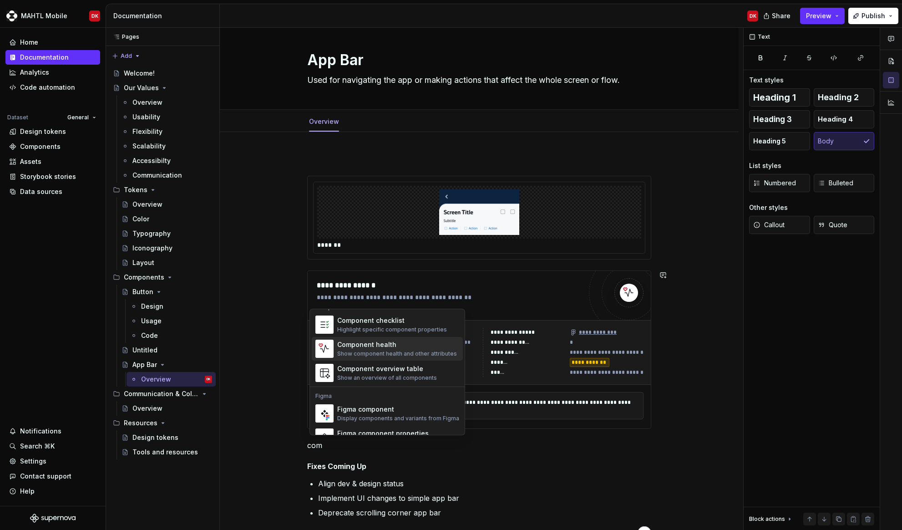
scroll to position [5, 0]
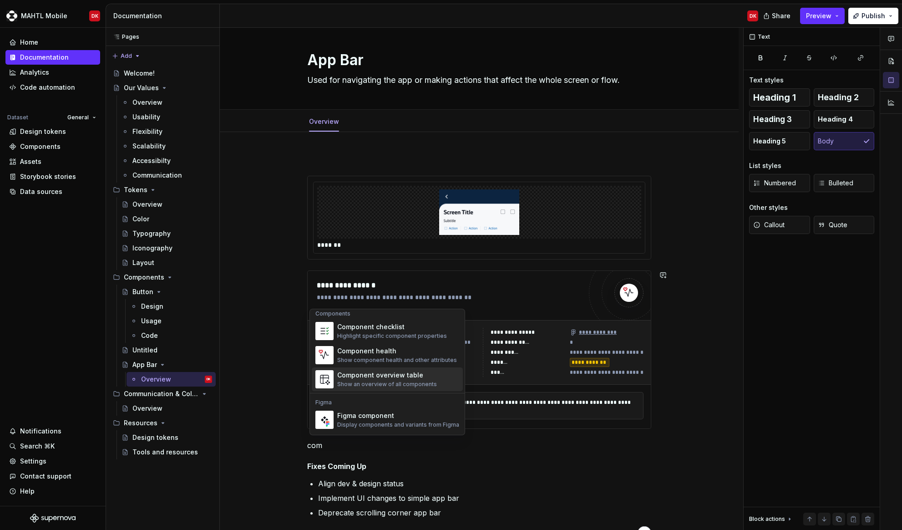
click at [369, 377] on div "Component overview table" at bounding box center [387, 375] width 100 height 9
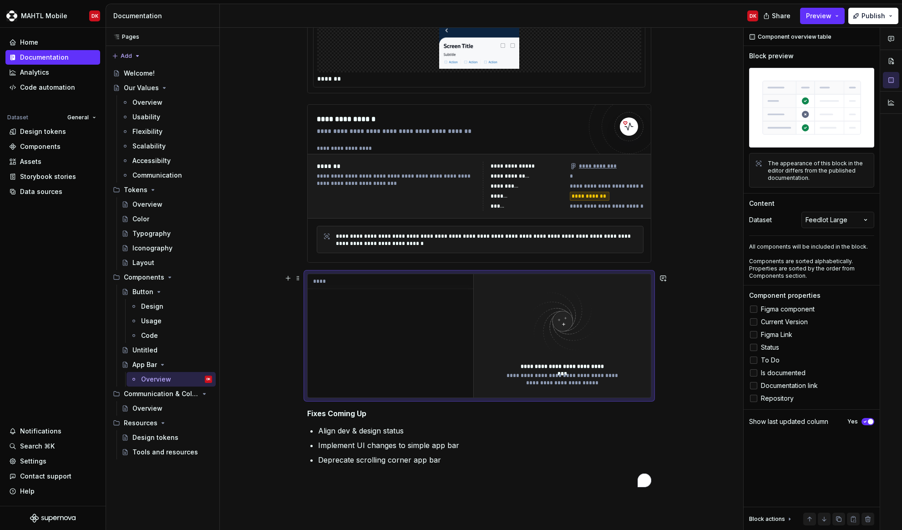
scroll to position [166, 0]
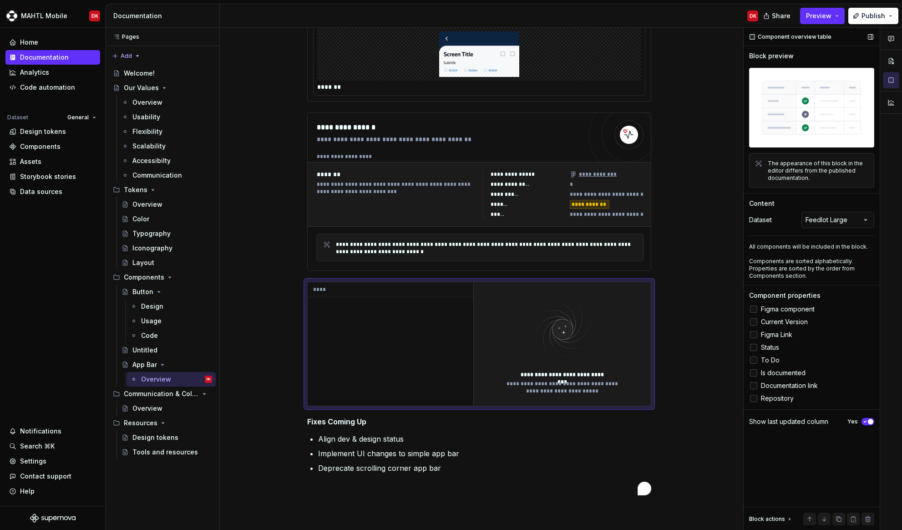
click at [755, 307] on div at bounding box center [753, 308] width 7 height 7
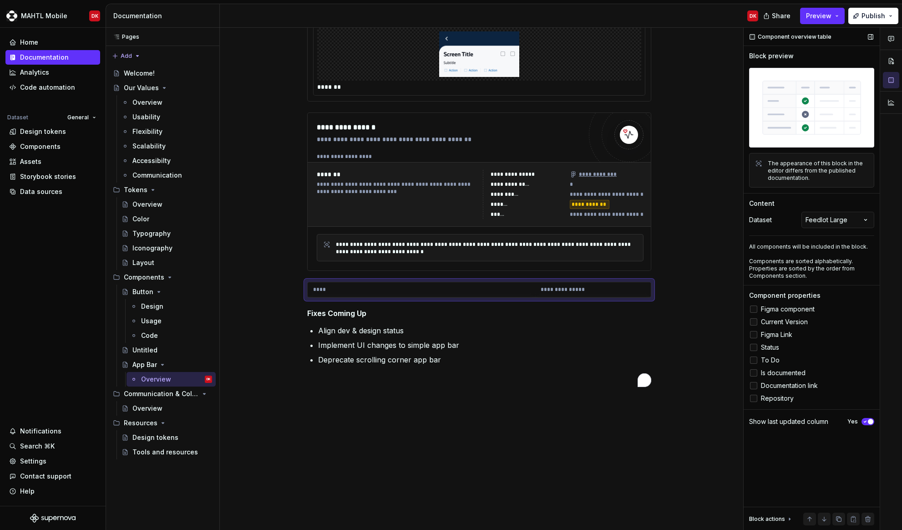
click at [756, 322] on div at bounding box center [753, 321] width 7 height 7
click at [756, 334] on div at bounding box center [753, 334] width 7 height 7
click at [758, 348] on label "Status" at bounding box center [811, 347] width 125 height 11
click at [756, 359] on div at bounding box center [753, 359] width 7 height 7
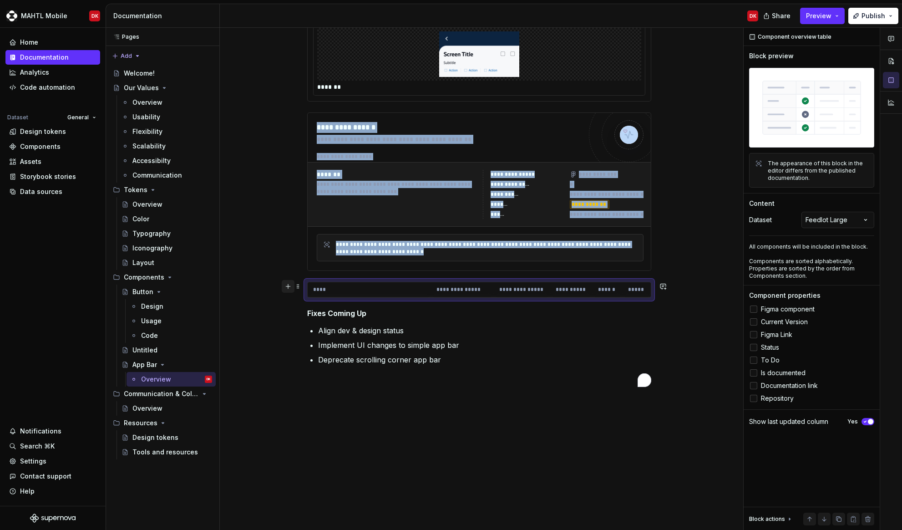
click at [288, 289] on button "button" at bounding box center [288, 286] width 13 height 13
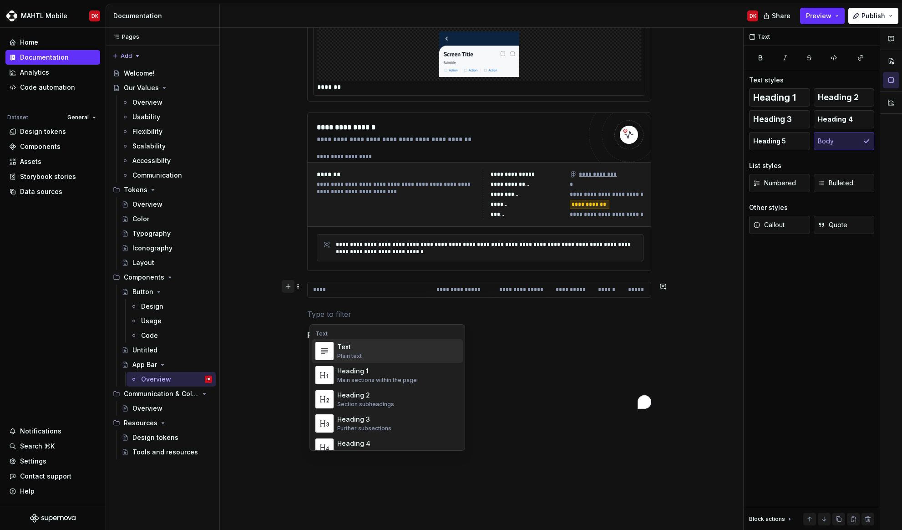
click at [288, 289] on button "button" at bounding box center [288, 286] width 13 height 13
click at [331, 291] on th "****" at bounding box center [369, 289] width 123 height 15
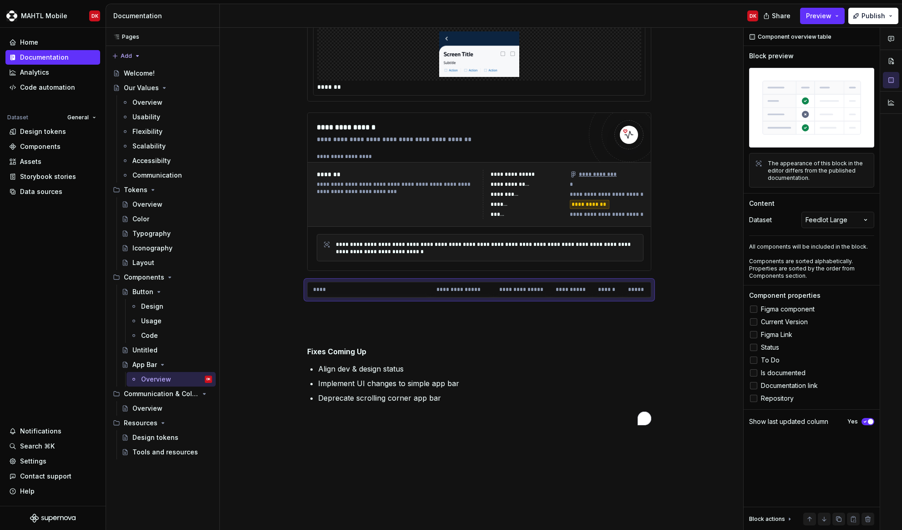
click at [845, 225] on div "Comments Open comments No comments yet Select ‘Comment’ from the block context …" at bounding box center [823, 279] width 158 height 503
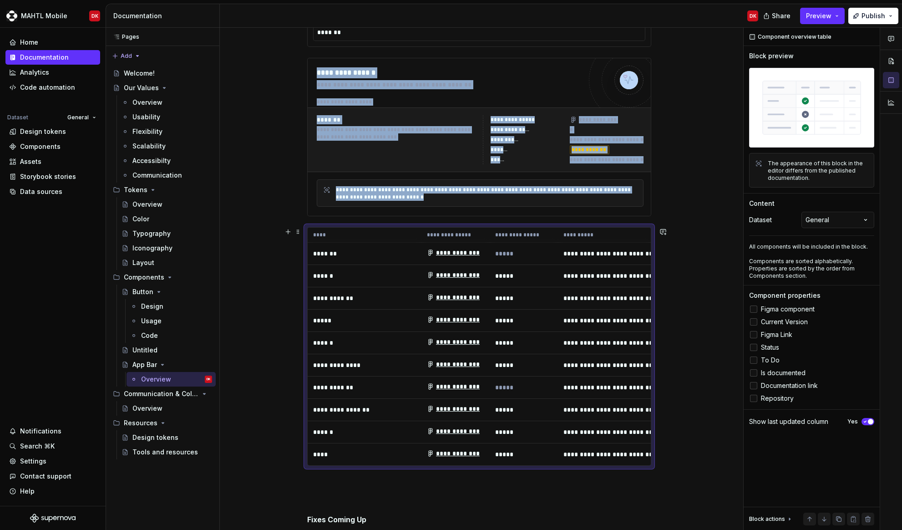
scroll to position [243, 0]
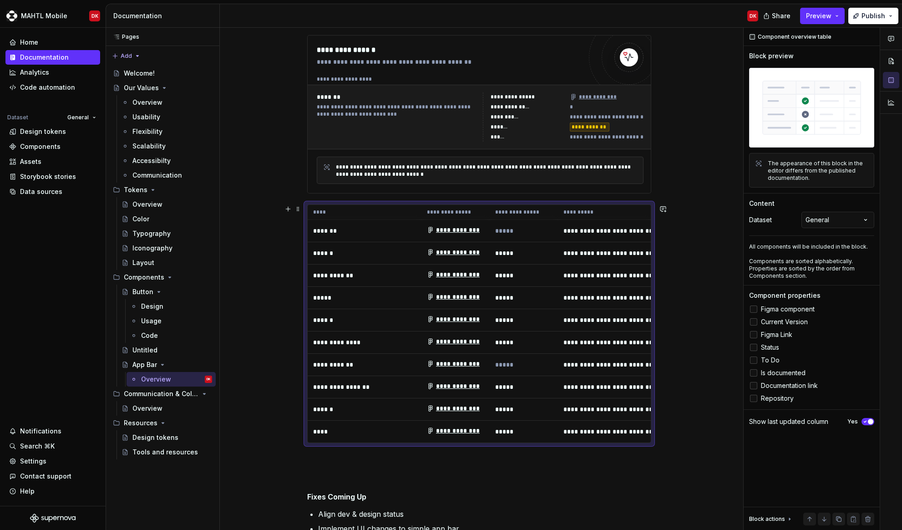
click at [331, 249] on p "******" at bounding box center [364, 253] width 103 height 9
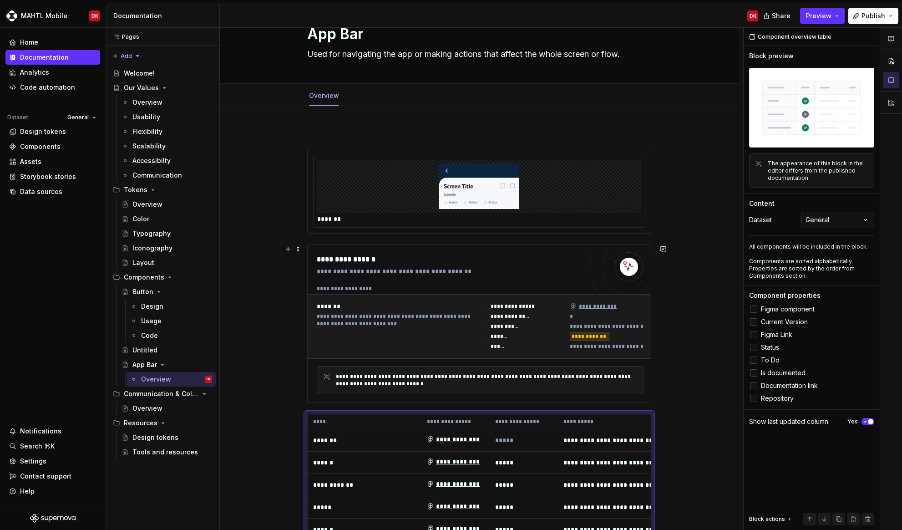
scroll to position [0, 0]
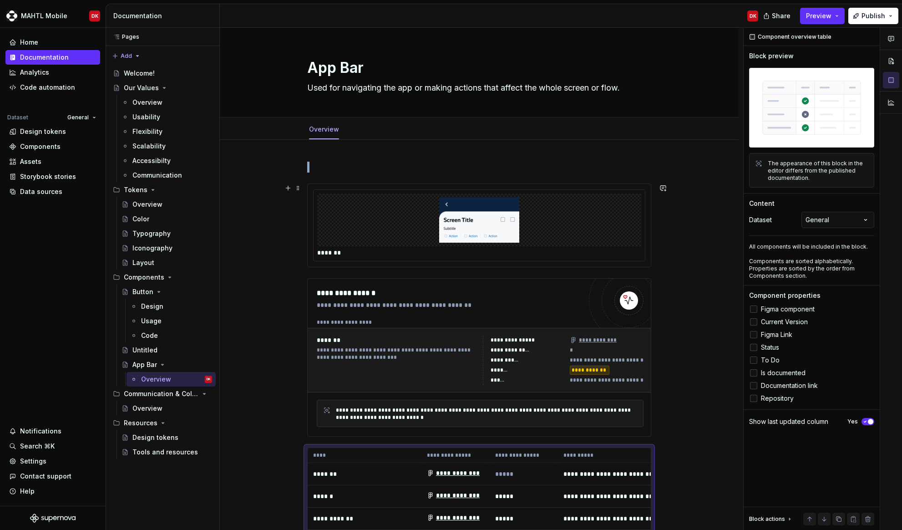
click at [399, 238] on div "To enrich screen reader interactions, please activate Accessibility in Grammarl…" at bounding box center [479, 219] width 324 height 53
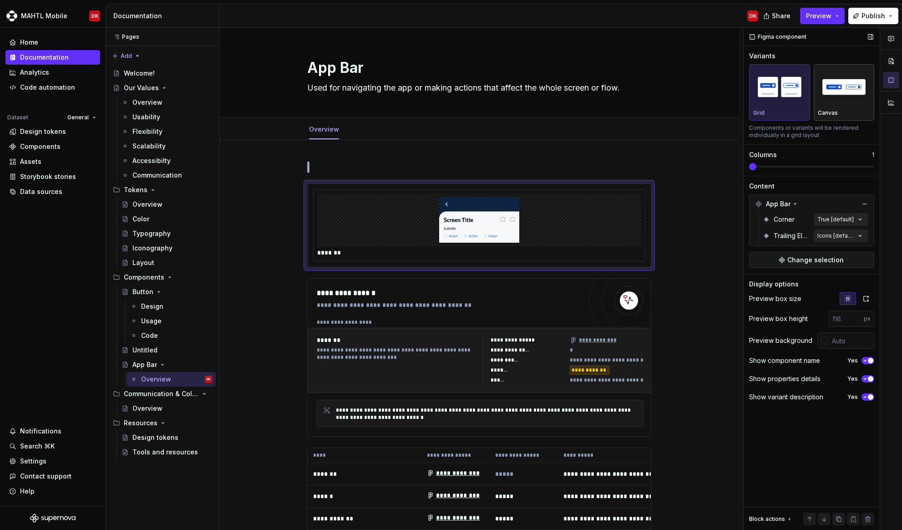
click at [842, 103] on img "button" at bounding box center [844, 86] width 53 height 33
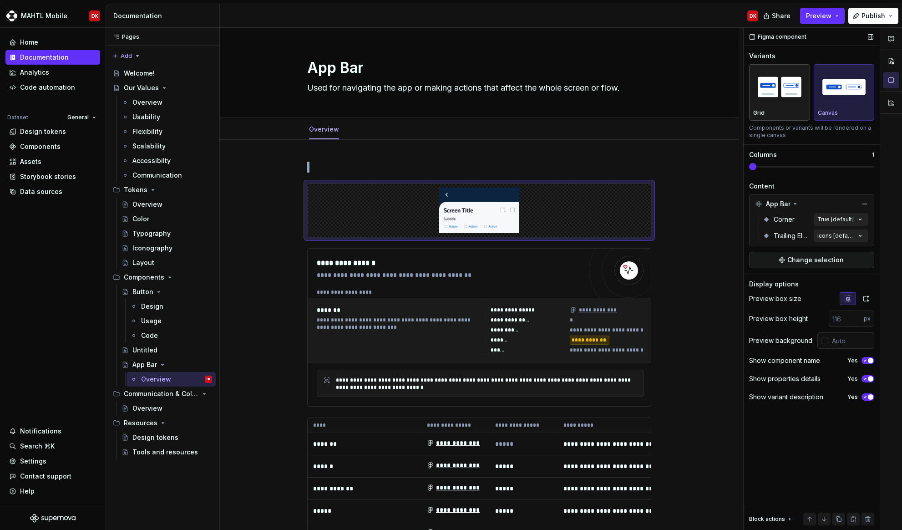
click at [775, 105] on div "button" at bounding box center [779, 86] width 53 height 37
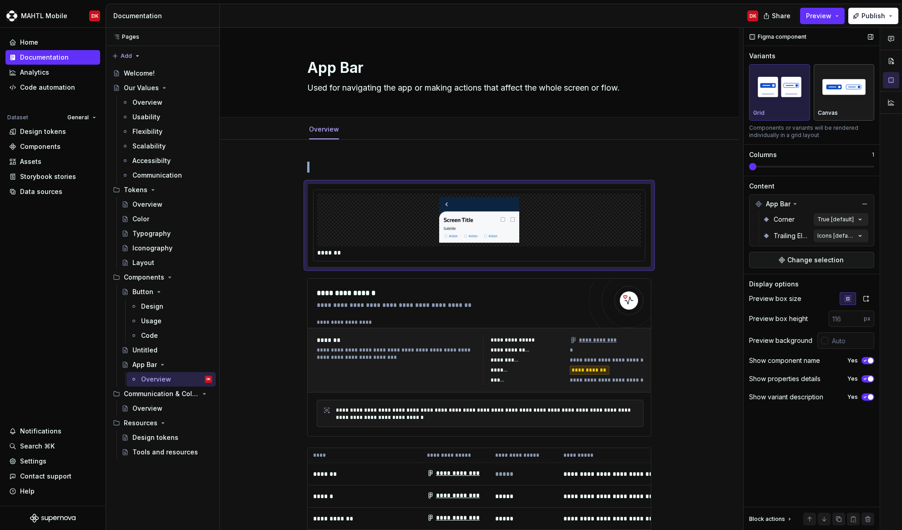
click at [834, 106] on div "Canvas" at bounding box center [844, 92] width 53 height 48
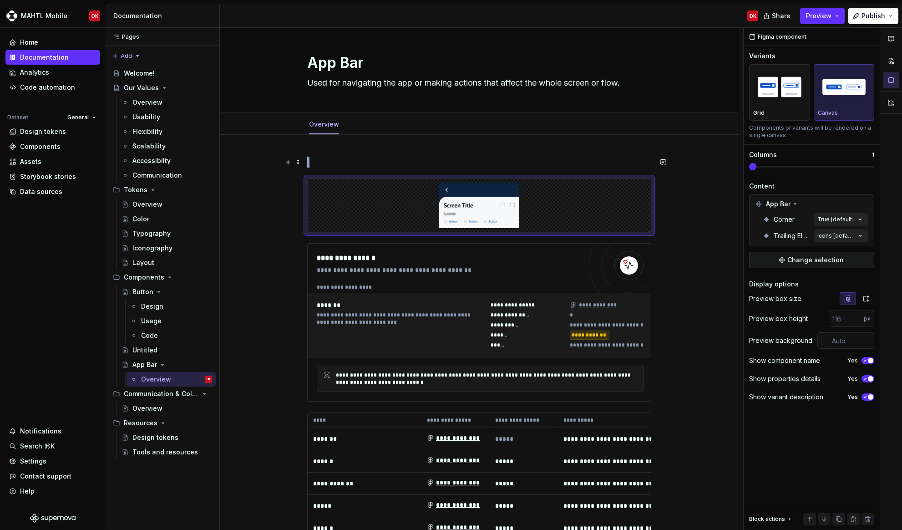
scroll to position [4, 0]
click at [749, 167] on span at bounding box center [752, 166] width 7 height 7
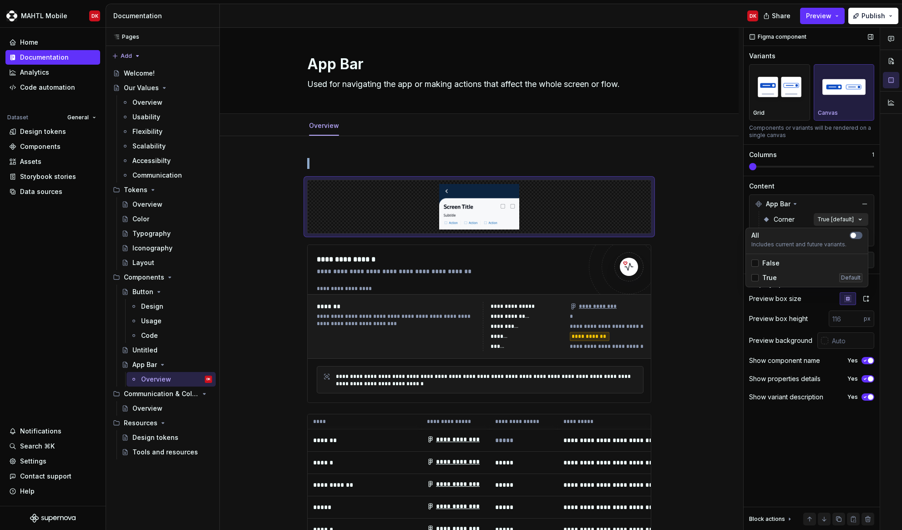
click at [846, 223] on div "Comments Open comments No comments yet Select ‘Comment’ from the block context …" at bounding box center [823, 279] width 158 height 503
click at [774, 265] on span "False" at bounding box center [771, 263] width 17 height 9
click at [820, 212] on div "Comments Open comments No comments yet Select ‘Comment’ from the block context …" at bounding box center [823, 279] width 158 height 503
click at [826, 233] on div "Comments Open comments No comments yet Select ‘Comment’ from the block context …" at bounding box center [823, 279] width 158 height 503
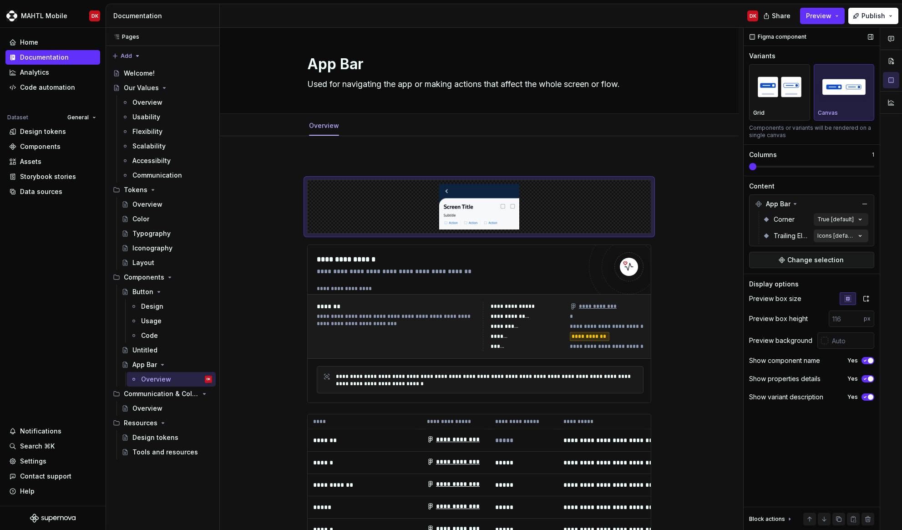
click at [826, 233] on div "Comments Open comments No comments yet Select ‘Comment’ from the block context …" at bounding box center [823, 279] width 158 height 503
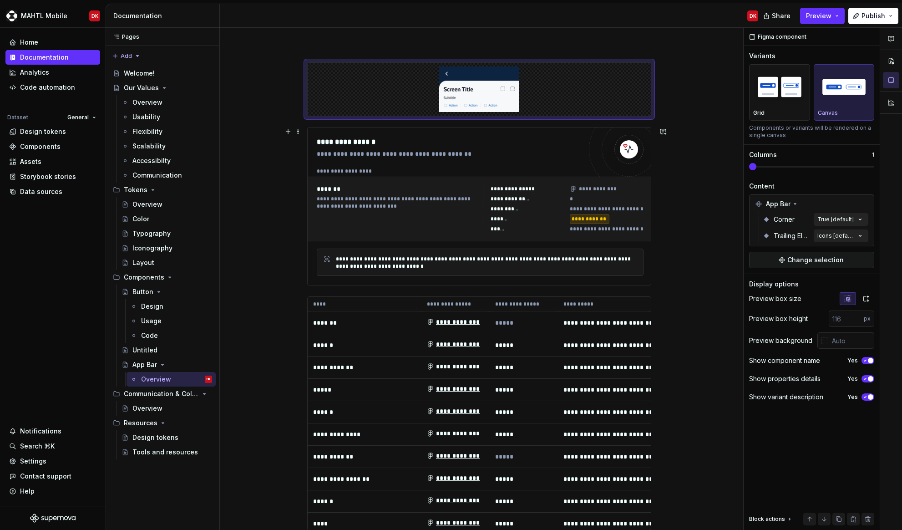
scroll to position [122, 0]
click at [440, 214] on div "**********" at bounding box center [397, 208] width 161 height 49
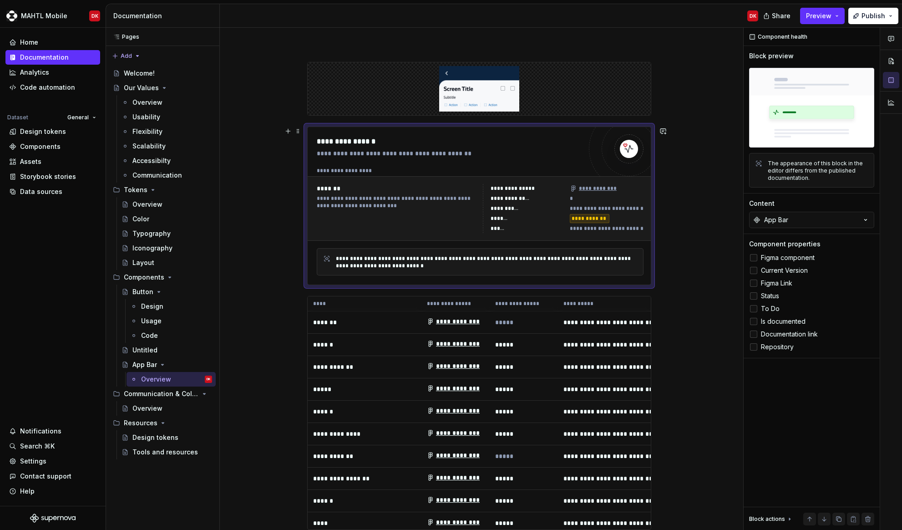
scroll to position [130, 0]
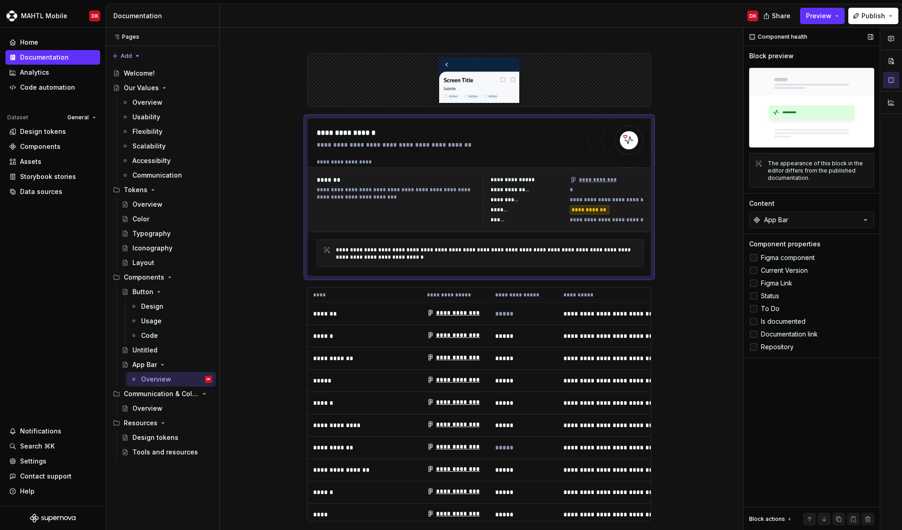
click at [760, 259] on label "Figma component" at bounding box center [811, 257] width 125 height 11
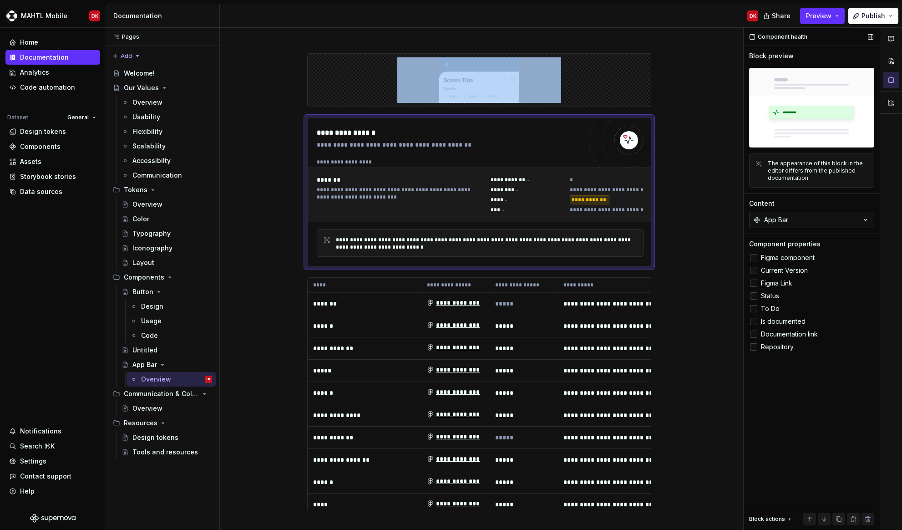
click at [757, 265] on label "Current Version" at bounding box center [811, 270] width 125 height 11
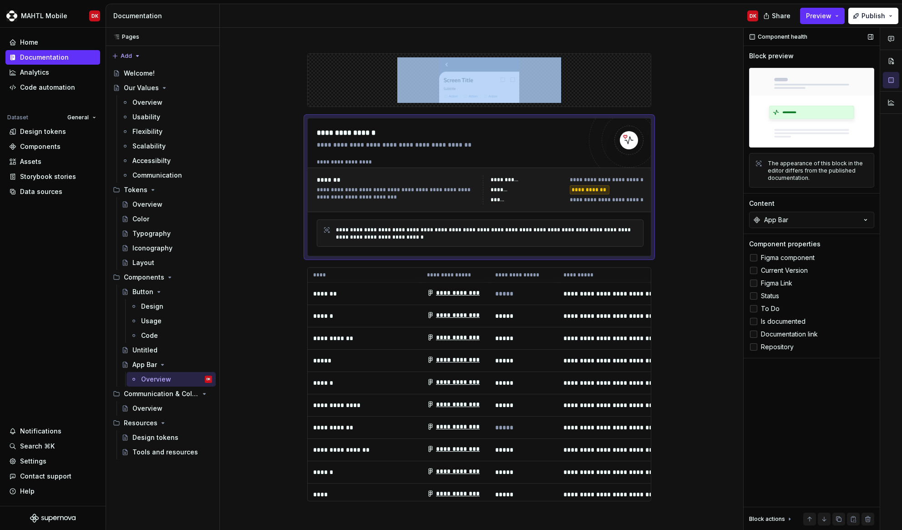
click at [754, 283] on icon at bounding box center [754, 283] width 0 height 0
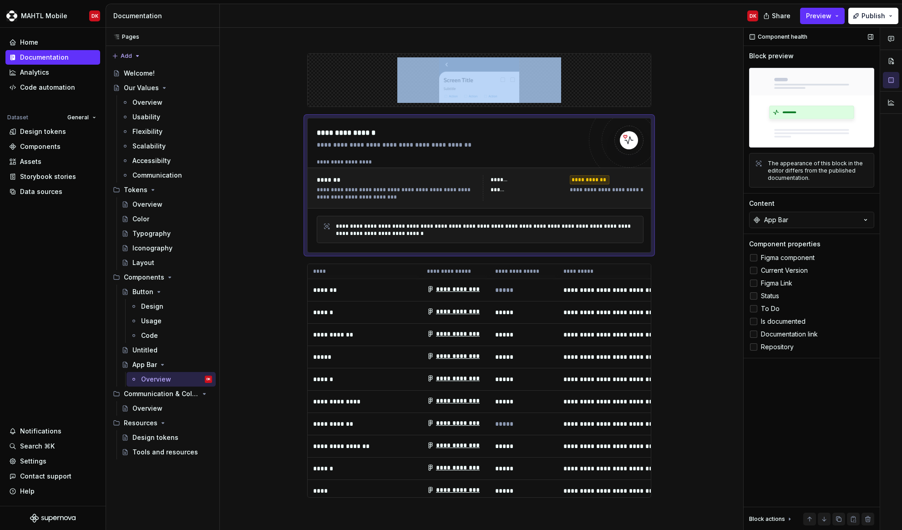
click at [758, 291] on label "Status" at bounding box center [811, 295] width 125 height 11
click at [758, 305] on label "To Do" at bounding box center [811, 308] width 125 height 11
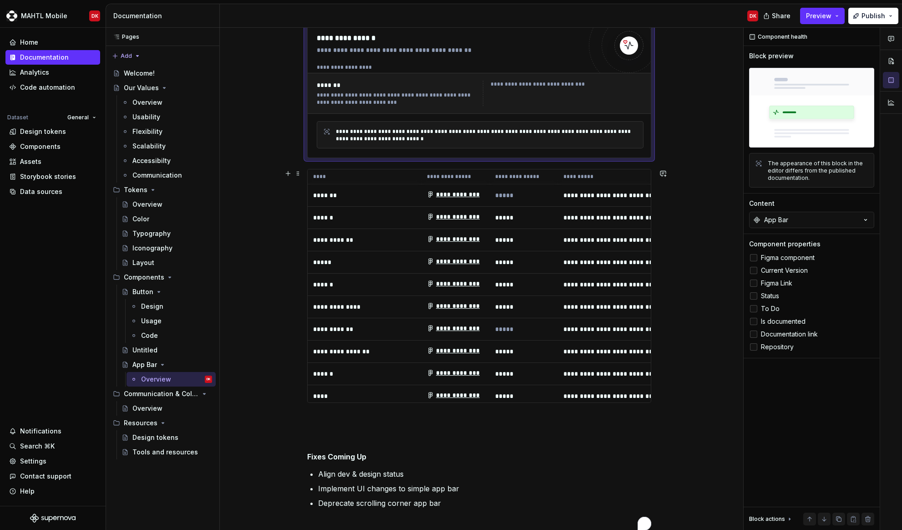
scroll to position [0, 0]
click at [298, 175] on span at bounding box center [298, 173] width 7 height 13
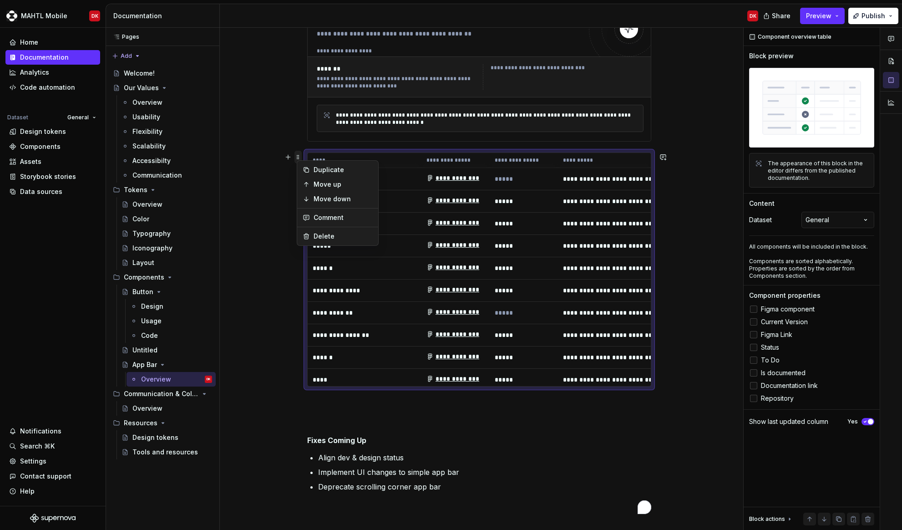
scroll to position [245, 0]
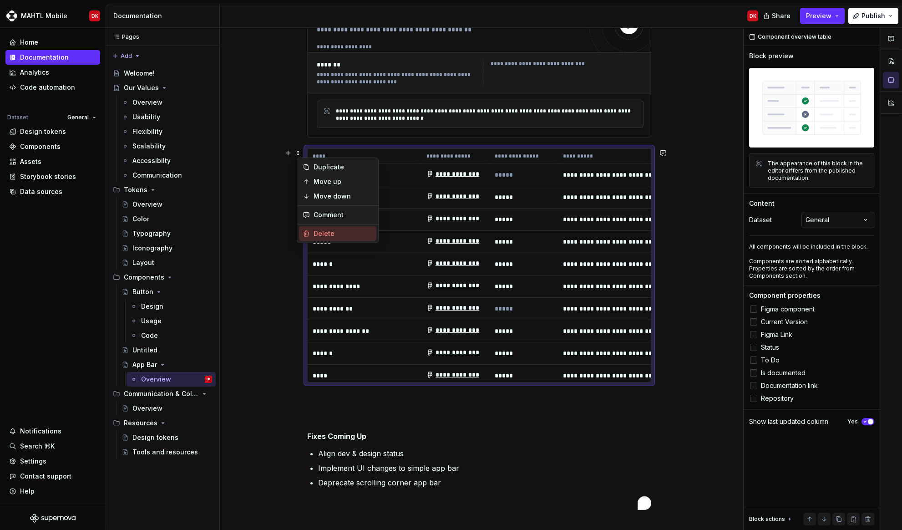
click at [337, 229] on div "Delete" at bounding box center [343, 233] width 59 height 9
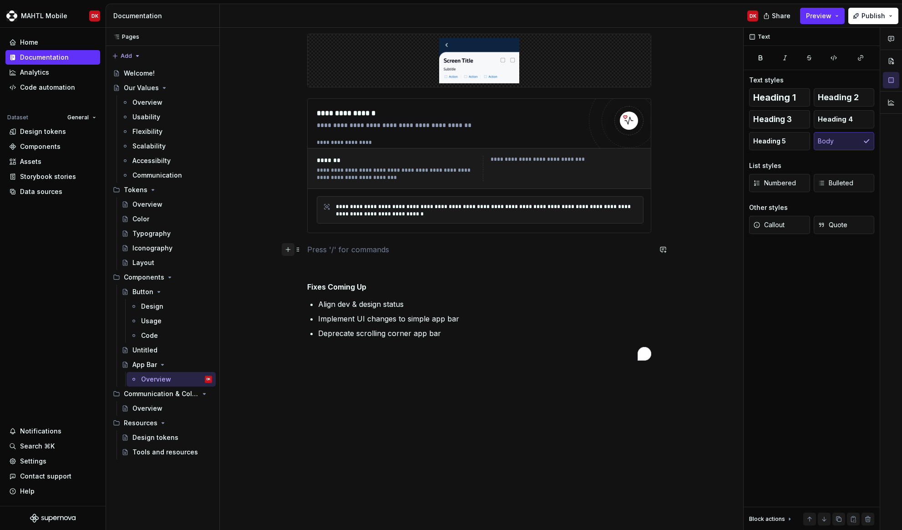
click at [291, 249] on button "button" at bounding box center [288, 249] width 13 height 13
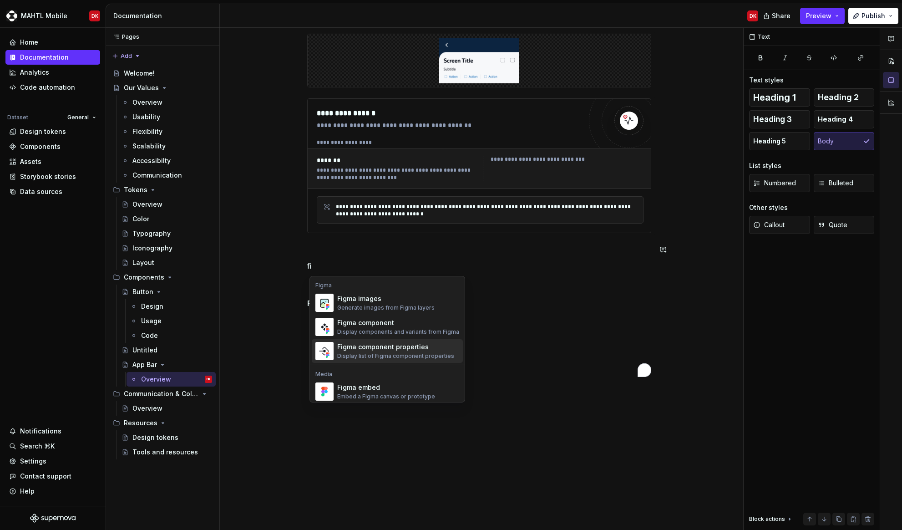
scroll to position [4, 0]
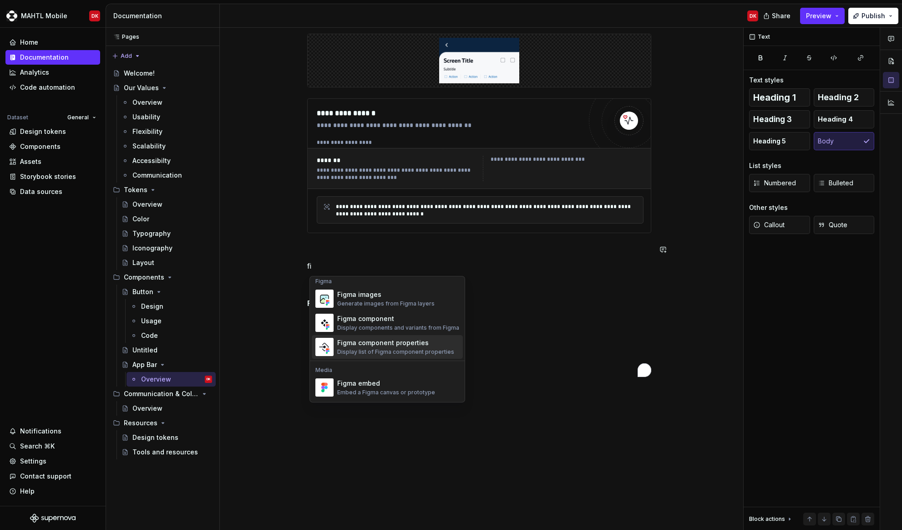
click at [375, 344] on div "Figma component properties" at bounding box center [395, 342] width 117 height 9
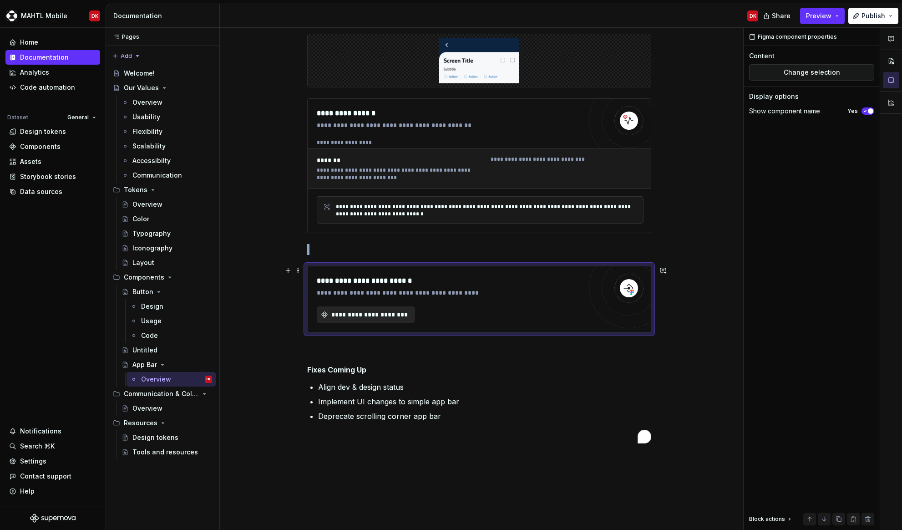
click at [374, 318] on span "**********" at bounding box center [369, 314] width 79 height 9
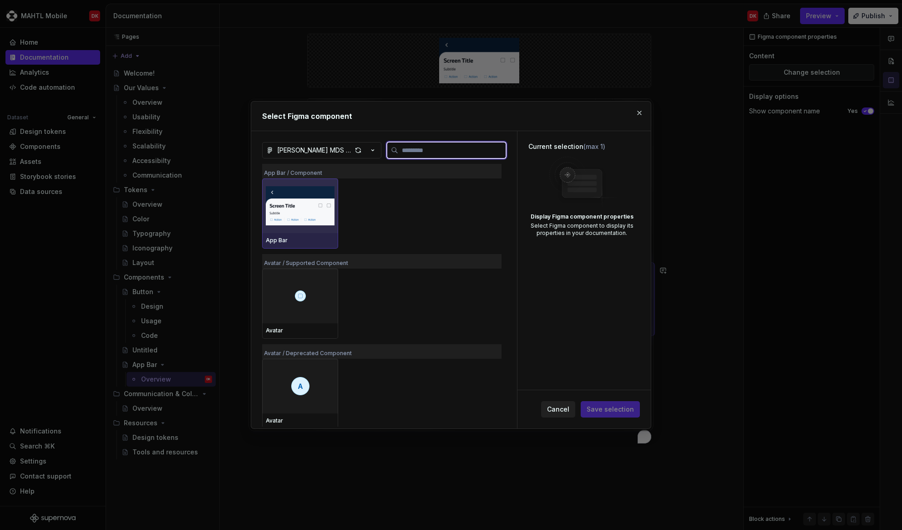
scroll to position [1, 0]
drag, startPoint x: 308, startPoint y: 232, endPoint x: 302, endPoint y: 236, distance: 7.6
click at [308, 233] on div "App Bar" at bounding box center [300, 239] width 76 height 15
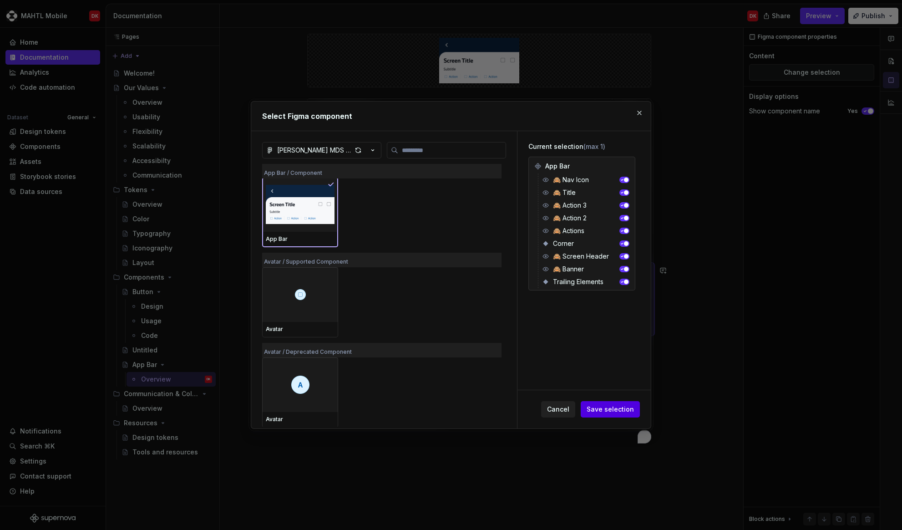
click at [607, 407] on span "Save selection" at bounding box center [610, 409] width 47 height 9
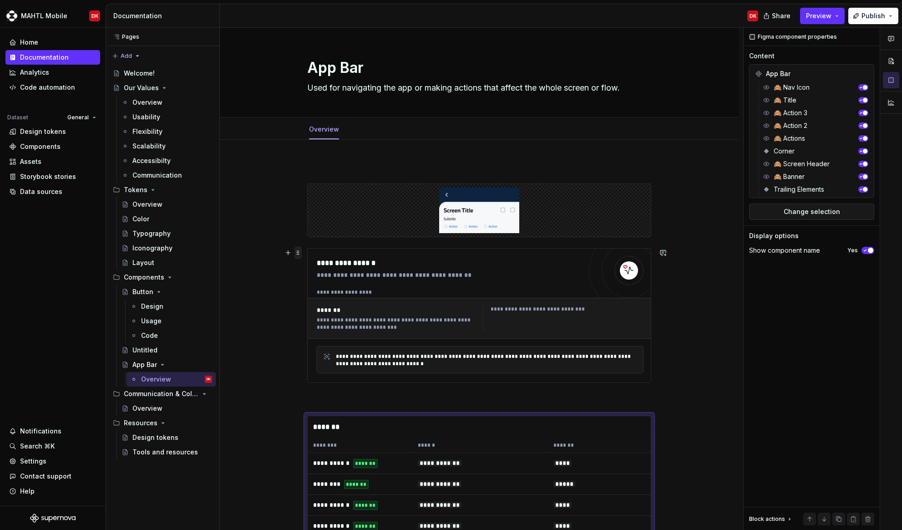
scroll to position [4, 0]
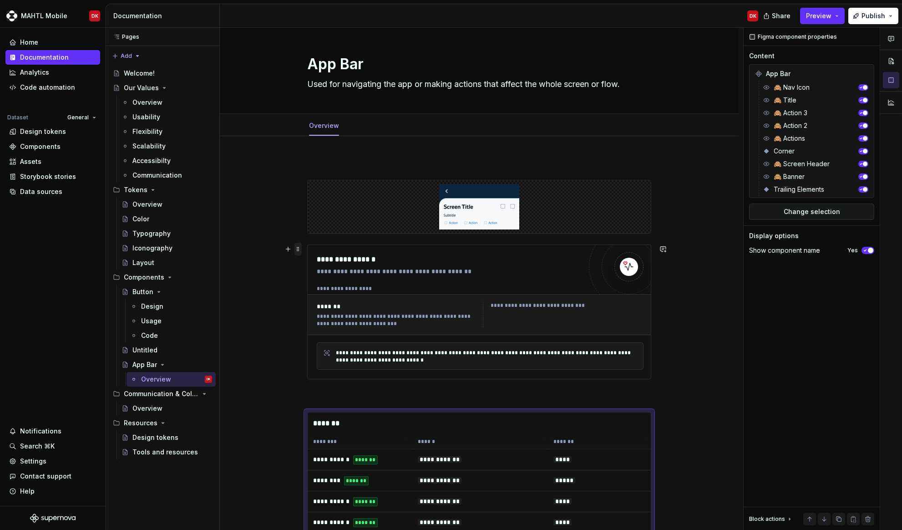
click at [300, 255] on div "**********" at bounding box center [479, 527] width 519 height 783
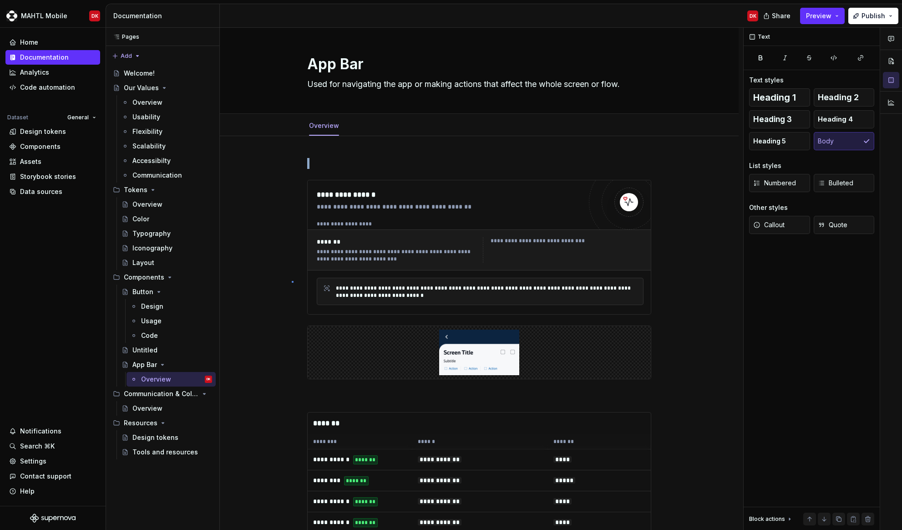
click at [292, 281] on div "**********" at bounding box center [482, 279] width 524 height 503
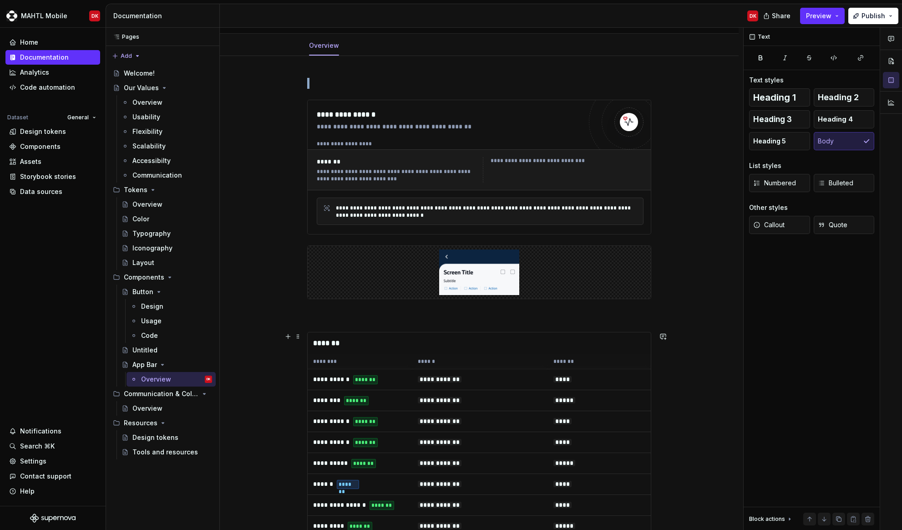
scroll to position [0, 0]
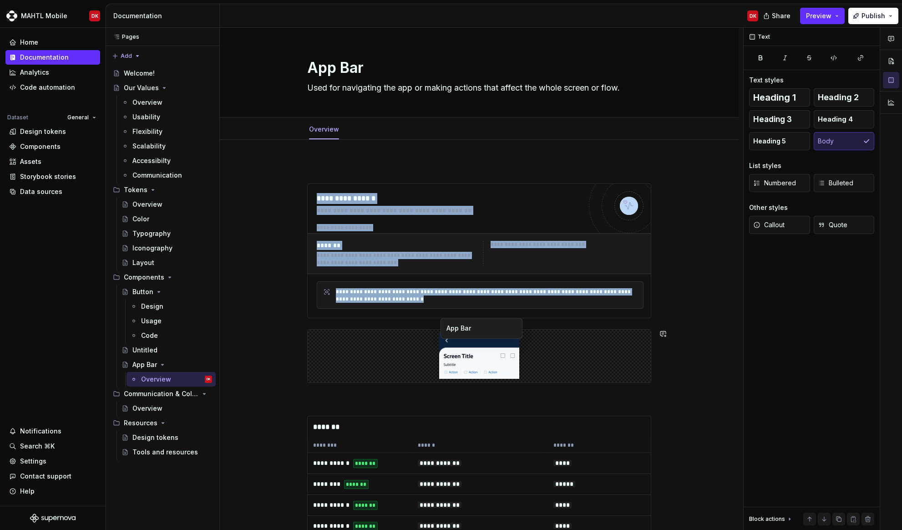
click at [334, 331] on div "To enrich screen reader interactions, please activate Accessibility in Grammarl…" at bounding box center [479, 356] width 343 height 53
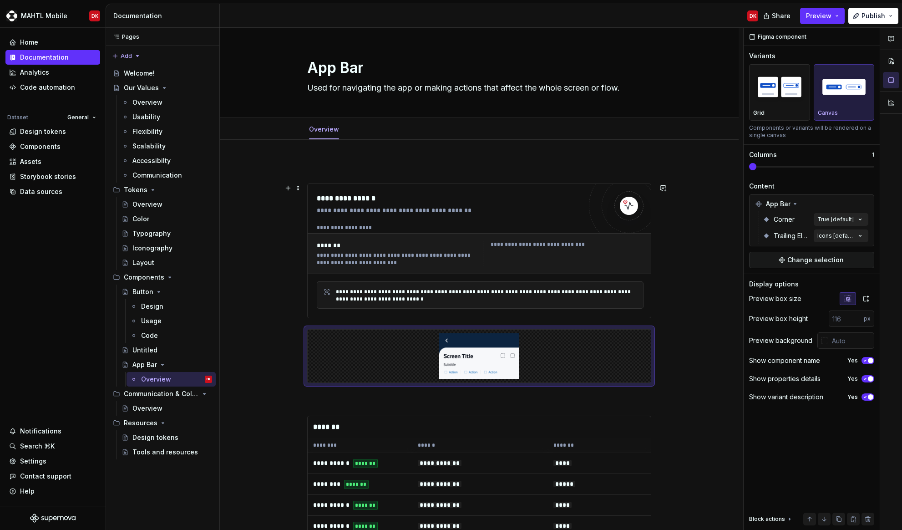
click at [417, 211] on div "**********" at bounding box center [449, 210] width 265 height 9
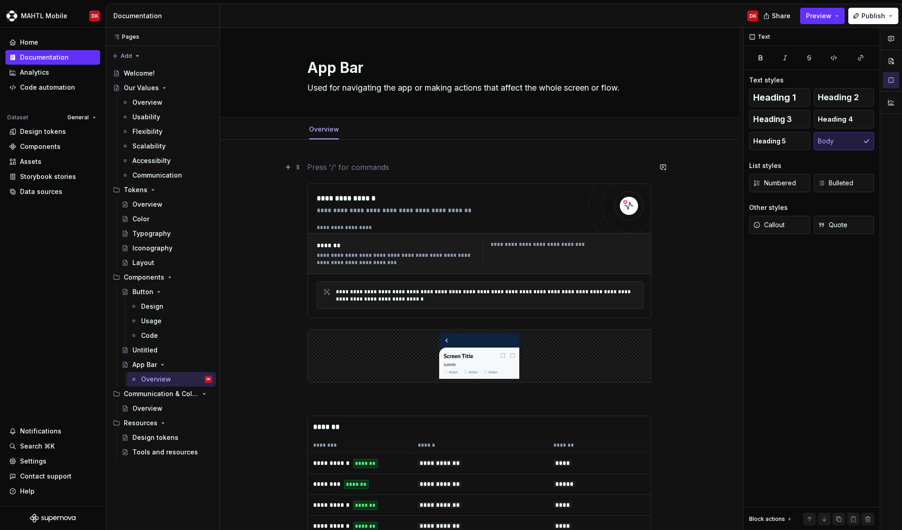
click at [382, 171] on p "To enrich screen reader interactions, please activate Accessibility in Grammarl…" at bounding box center [479, 167] width 344 height 11
click at [293, 169] on button "button" at bounding box center [288, 167] width 13 height 13
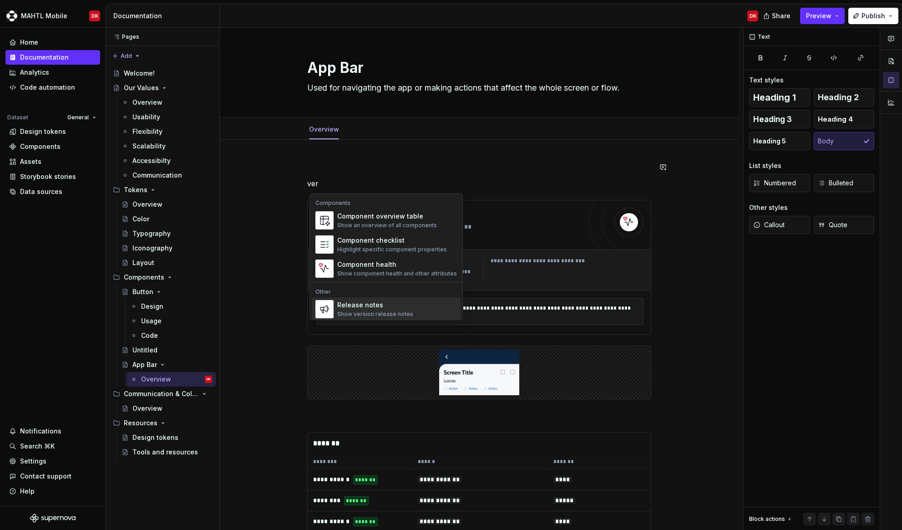
click at [356, 306] on div "Release notes" at bounding box center [375, 304] width 76 height 9
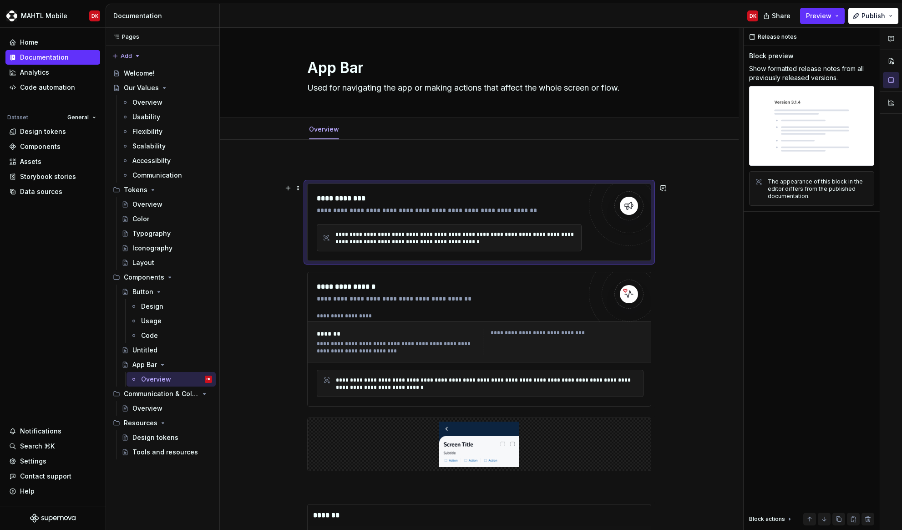
click at [461, 245] on div "**********" at bounding box center [449, 237] width 265 height 27
click at [824, 185] on div "The appearance of this block in the editor differs from the published documenta…" at bounding box center [818, 189] width 101 height 22
click at [290, 192] on button "button" at bounding box center [288, 188] width 13 height 13
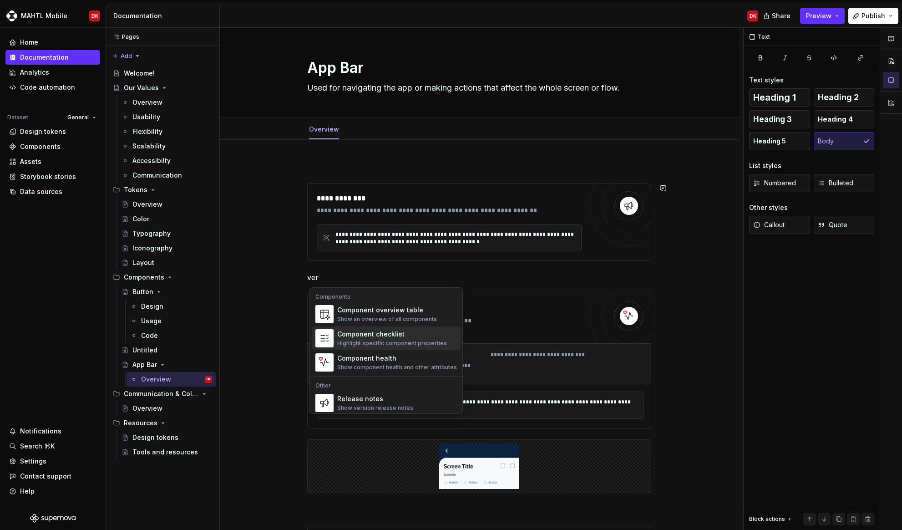
click at [358, 333] on div "Component checklist" at bounding box center [392, 334] width 110 height 9
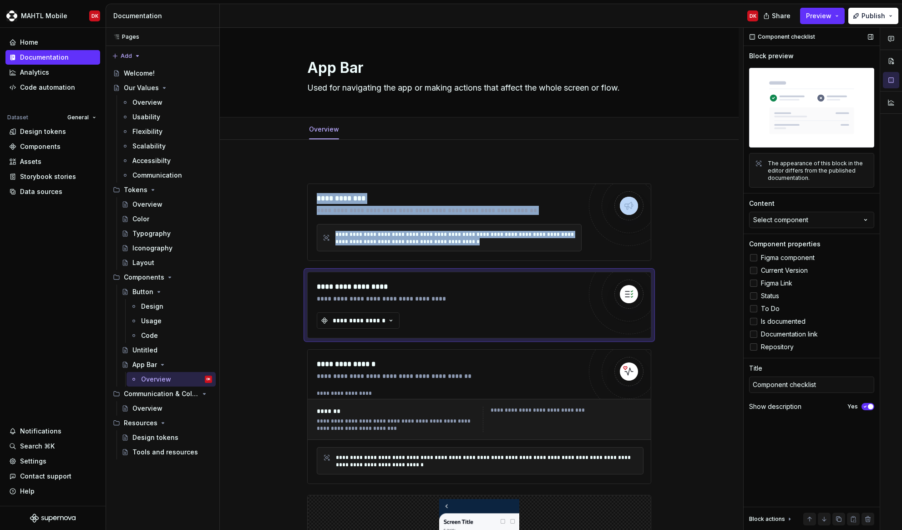
click at [754, 270] on div at bounding box center [753, 270] width 7 height 7
click at [753, 284] on div at bounding box center [753, 283] width 7 height 7
click at [754, 309] on div at bounding box center [753, 308] width 7 height 7
click at [831, 222] on button "Select component" at bounding box center [811, 220] width 125 height 16
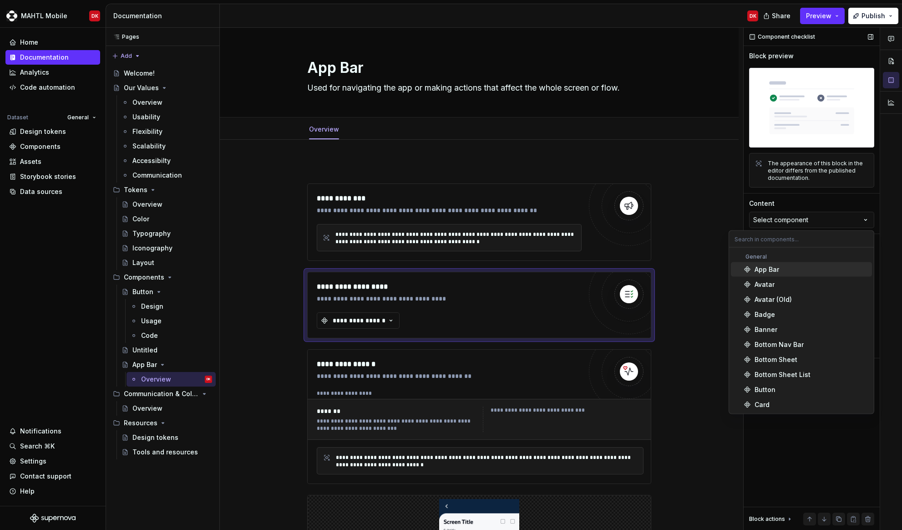
click at [780, 265] on div "App Bar" at bounding box center [812, 269] width 114 height 9
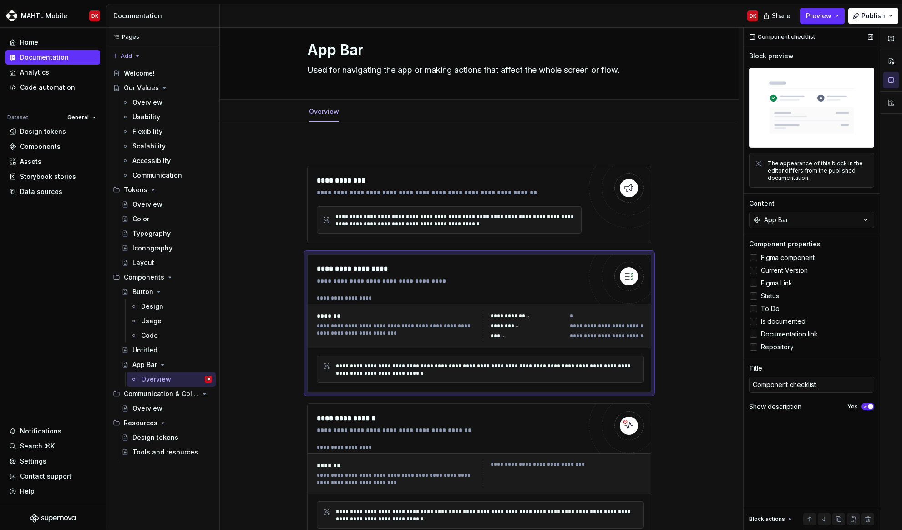
scroll to position [19, 0]
click at [754, 309] on icon at bounding box center [754, 309] width 0 height 0
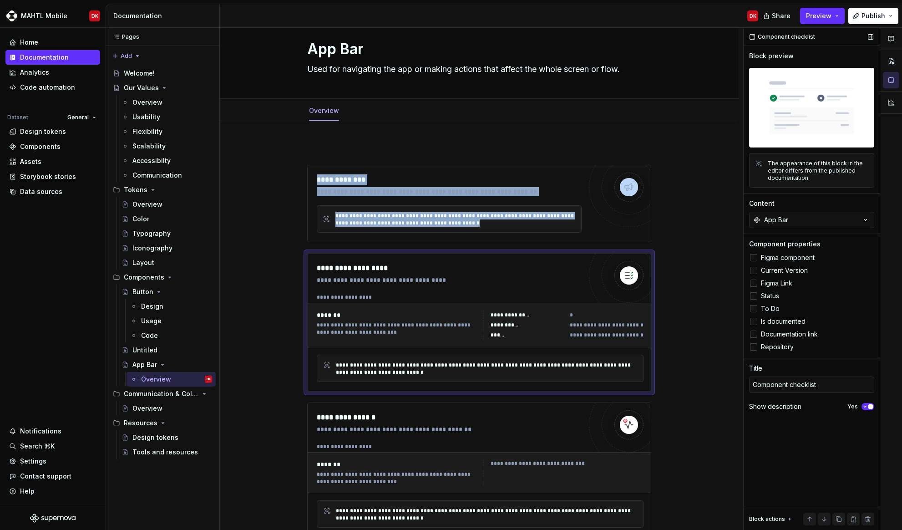
scroll to position [18, 0]
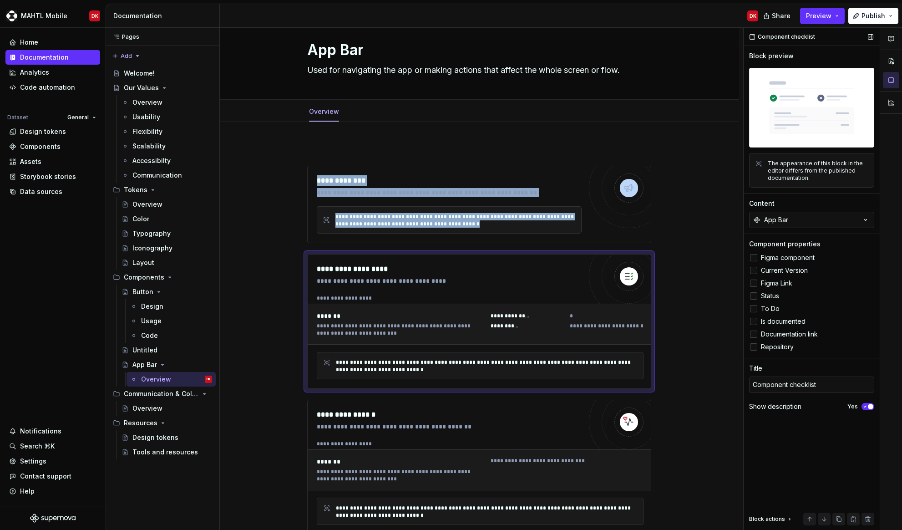
click at [865, 408] on icon "button" at bounding box center [865, 406] width 7 height 5
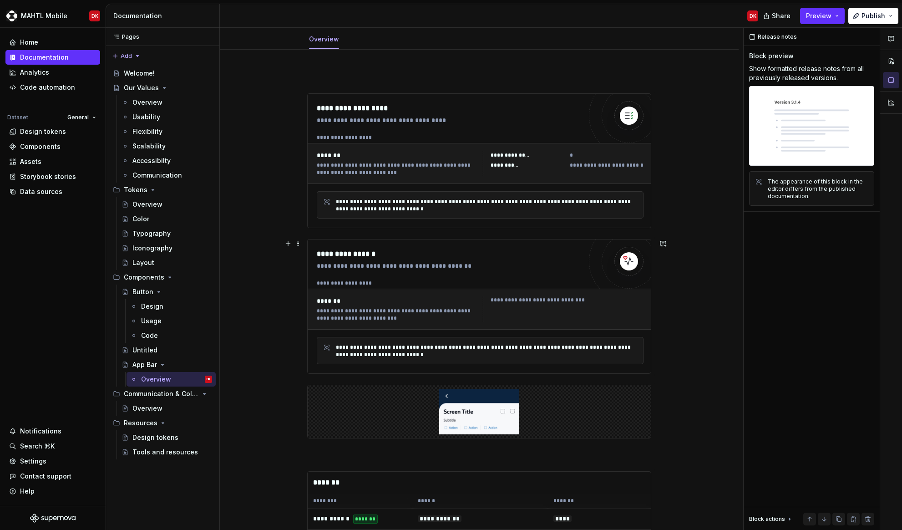
scroll to position [0, 0]
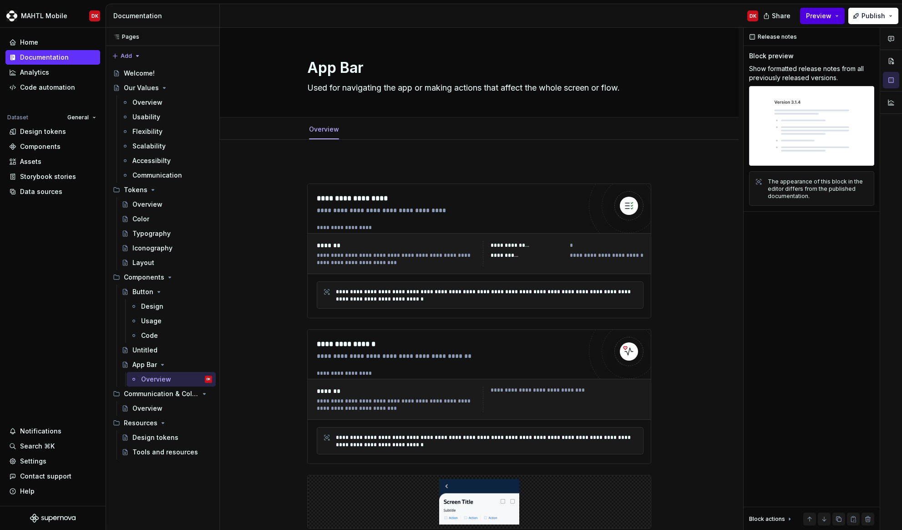
click at [836, 13] on button "Preview" at bounding box center [822, 16] width 45 height 16
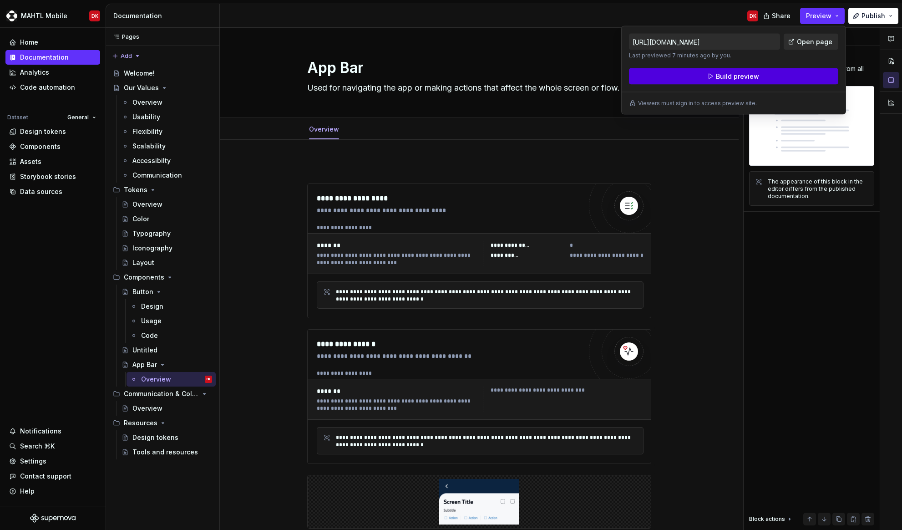
click at [813, 69] on button "Build preview" at bounding box center [733, 76] width 209 height 16
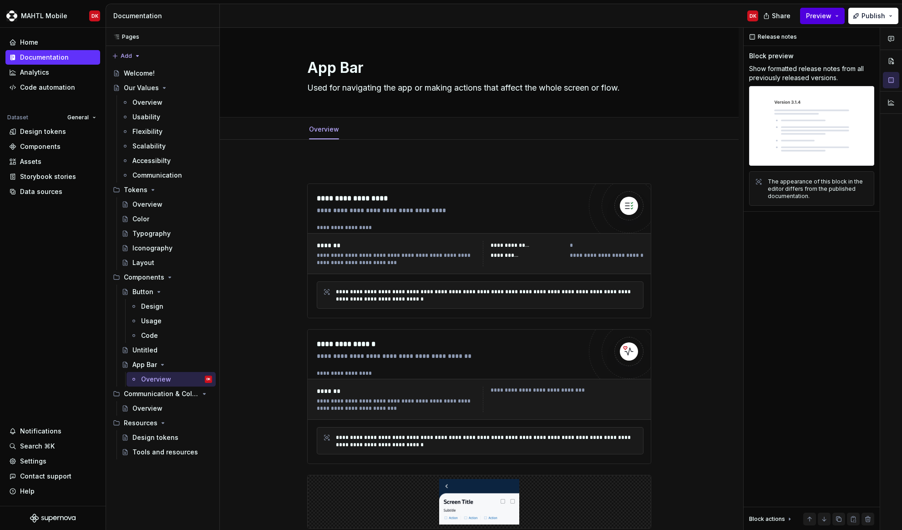
click at [808, 18] on button "Preview" at bounding box center [822, 16] width 45 height 16
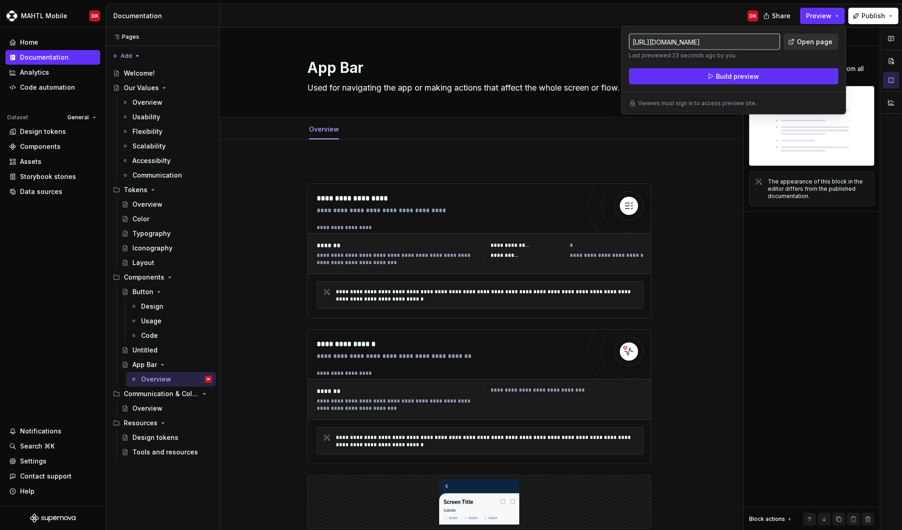
click at [801, 45] on span "Open page" at bounding box center [815, 41] width 36 height 9
click at [326, 200] on div "**********" at bounding box center [449, 198] width 265 height 11
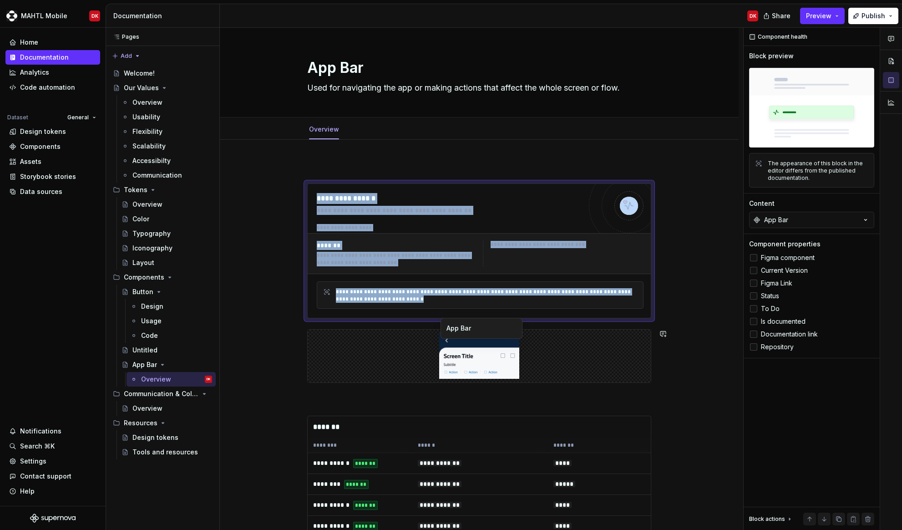
click at [363, 331] on div "To enrich screen reader interactions, please activate Accessibility in Grammarl…" at bounding box center [479, 356] width 343 height 53
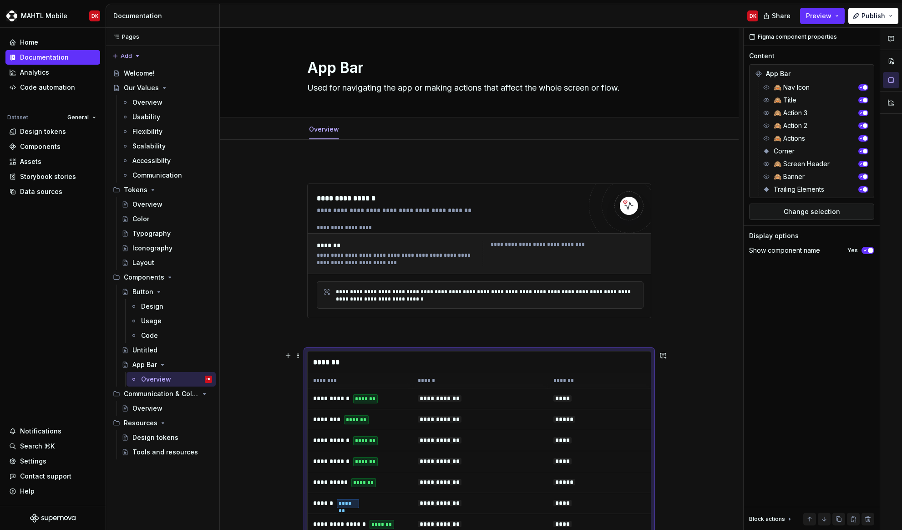
click at [369, 366] on div "*******" at bounding box center [479, 362] width 343 height 22
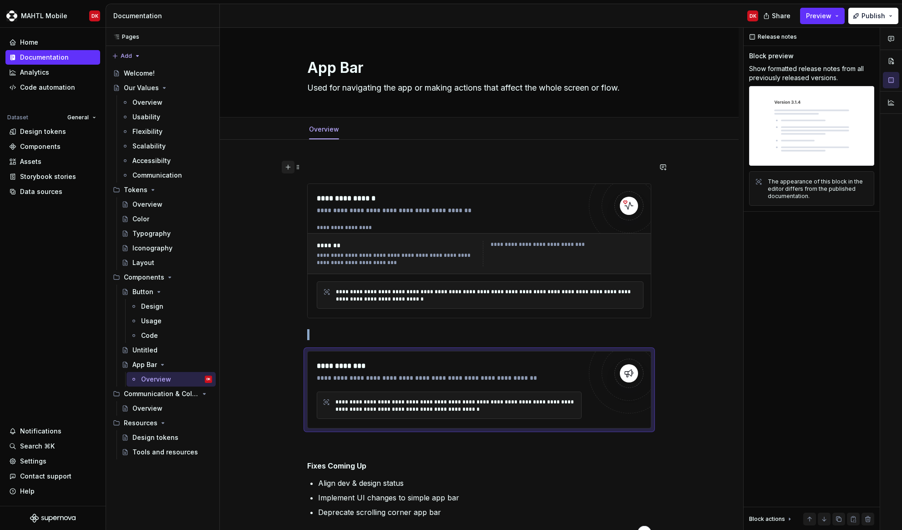
click at [291, 164] on button "button" at bounding box center [288, 167] width 13 height 13
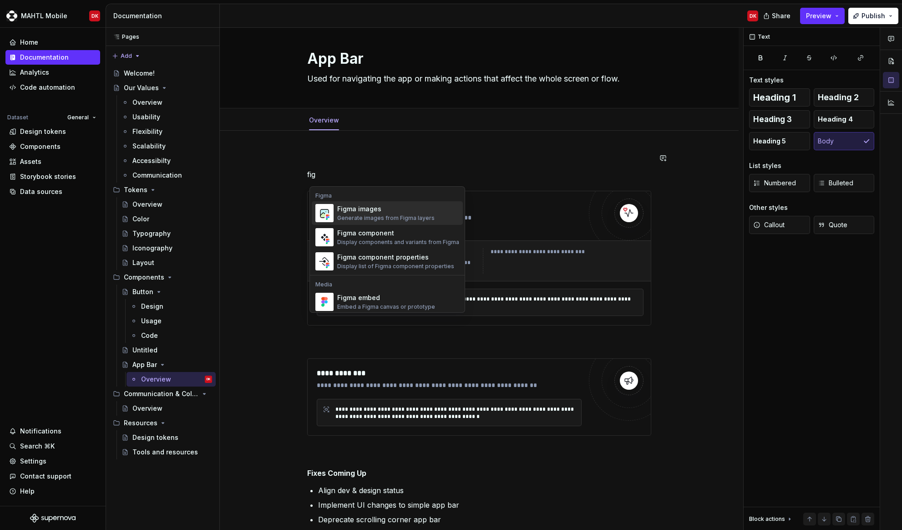
scroll to position [10, 0]
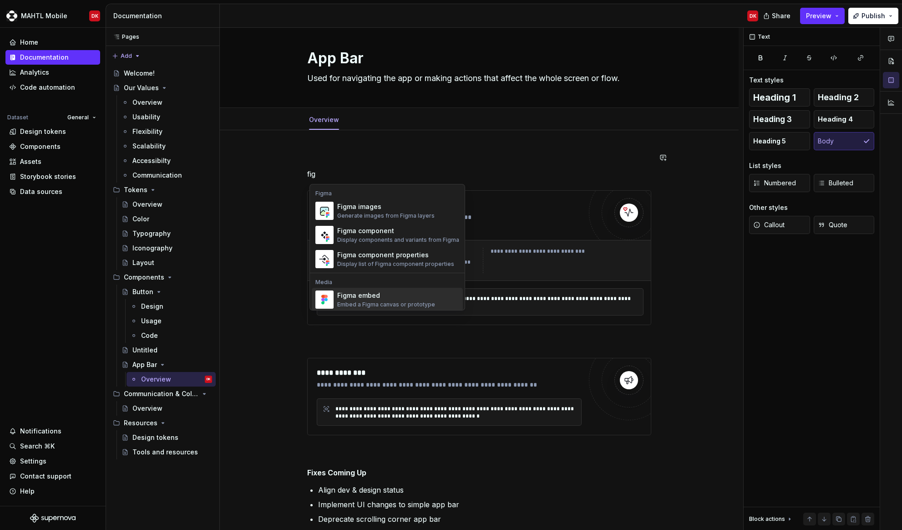
click at [365, 296] on div "Figma embed" at bounding box center [386, 295] width 98 height 9
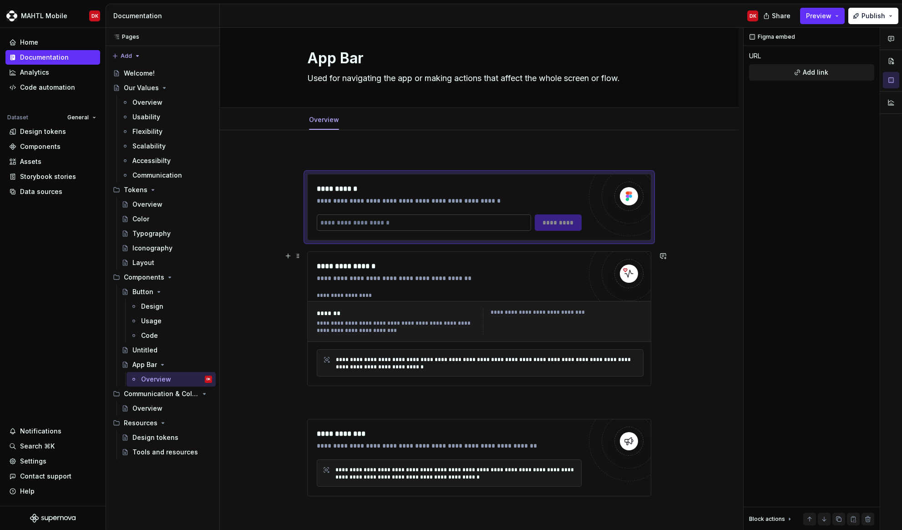
type textarea "*"
click at [415, 221] on input "To enrich screen reader interactions, please activate Accessibility in Grammarl…" at bounding box center [424, 222] width 214 height 16
paste input "**********"
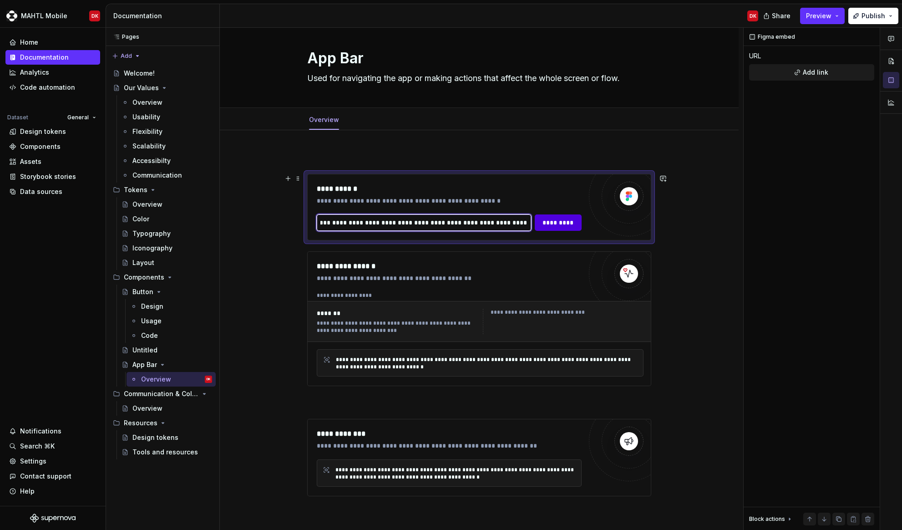
type input "**********"
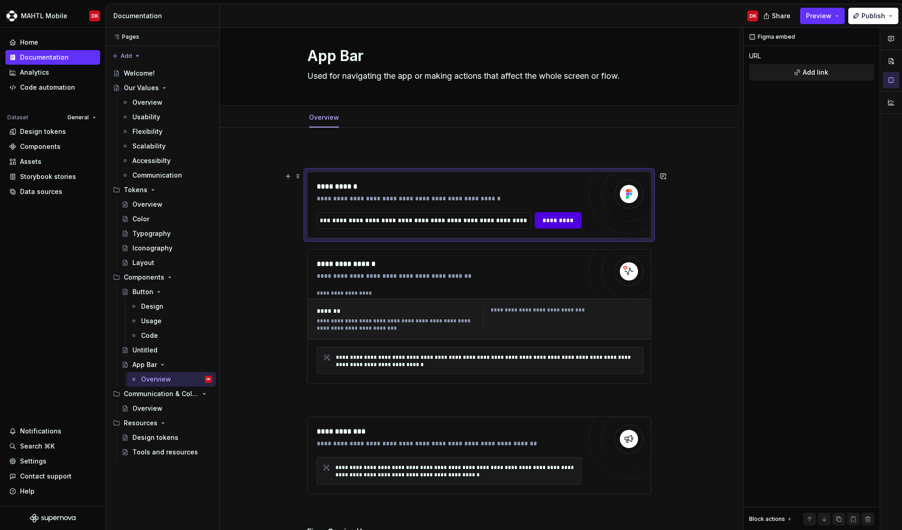
scroll to position [0, 0]
click at [546, 229] on div "**********" at bounding box center [479, 205] width 343 height 66
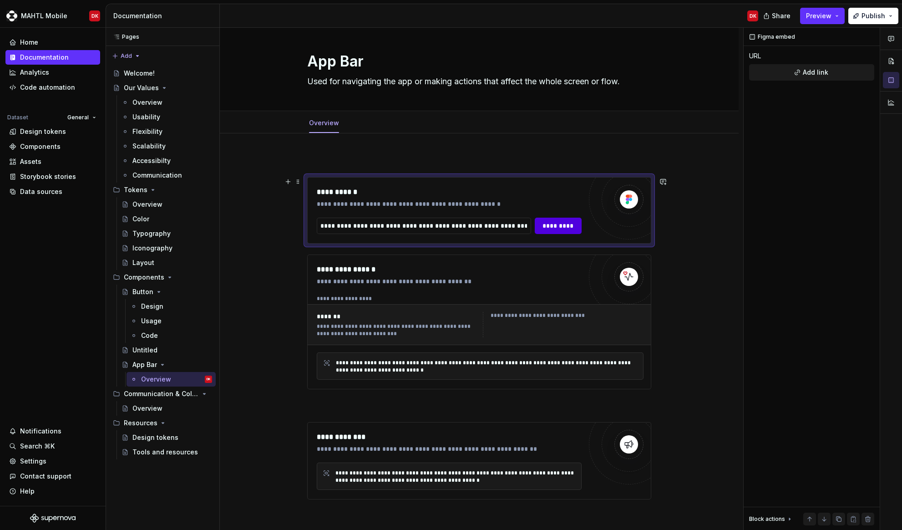
click at [563, 224] on span "*********" at bounding box center [559, 225] width 36 height 9
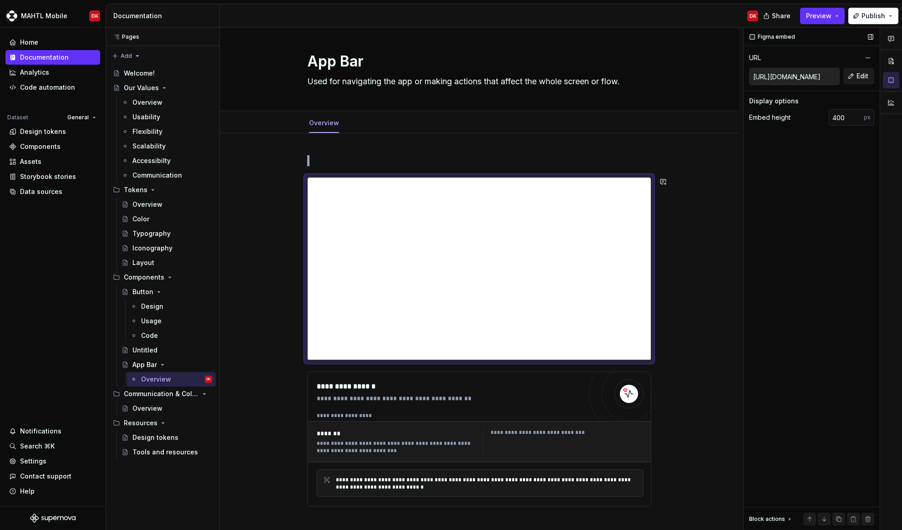
type textarea "*"
click at [834, 122] on input "400" at bounding box center [846, 117] width 35 height 16
click at [835, 121] on input "400" at bounding box center [846, 117] width 35 height 16
click at [836, 121] on input "400" at bounding box center [846, 117] width 35 height 16
type input "1508"
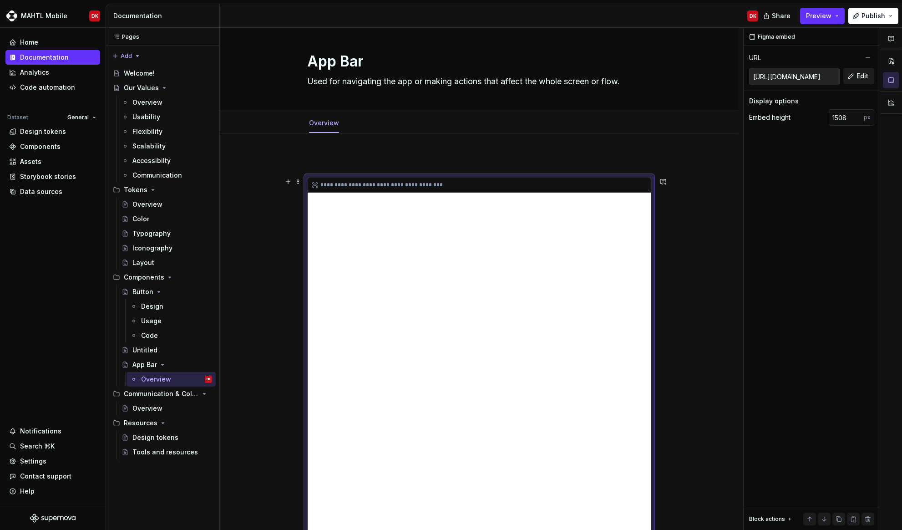
click at [487, 254] on div "**********" at bounding box center [479, 521] width 343 height 687
click at [319, 187] on icon "To enrich screen reader interactions, please activate Accessibility in Grammarl…" at bounding box center [314, 184] width 7 height 7
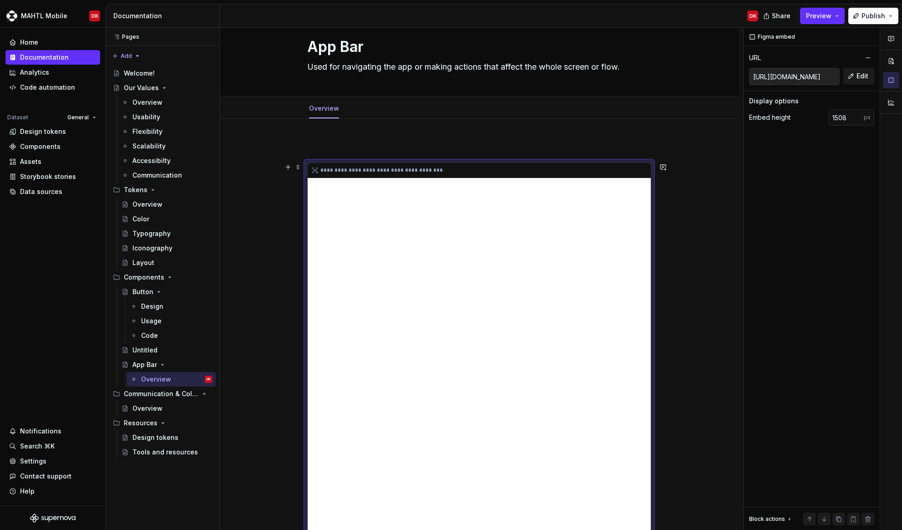
click at [462, 214] on div "**********" at bounding box center [479, 506] width 343 height 687
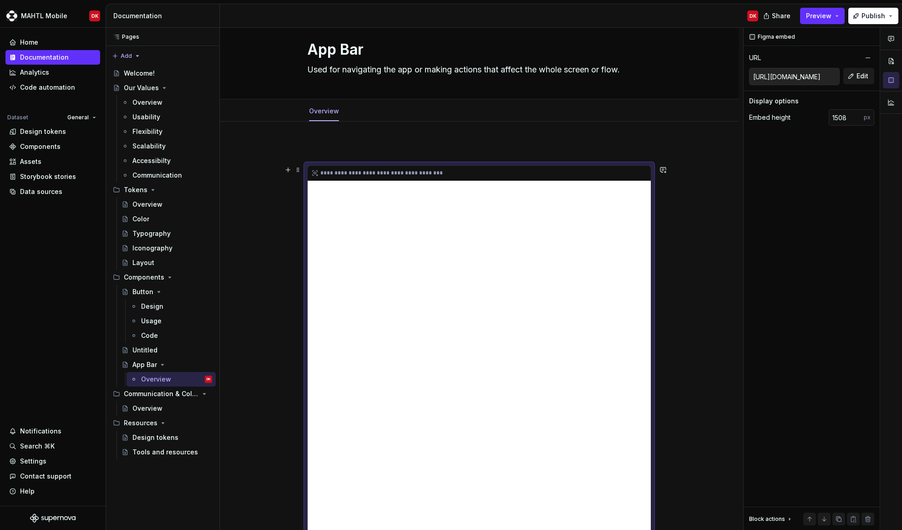
scroll to position [15, 0]
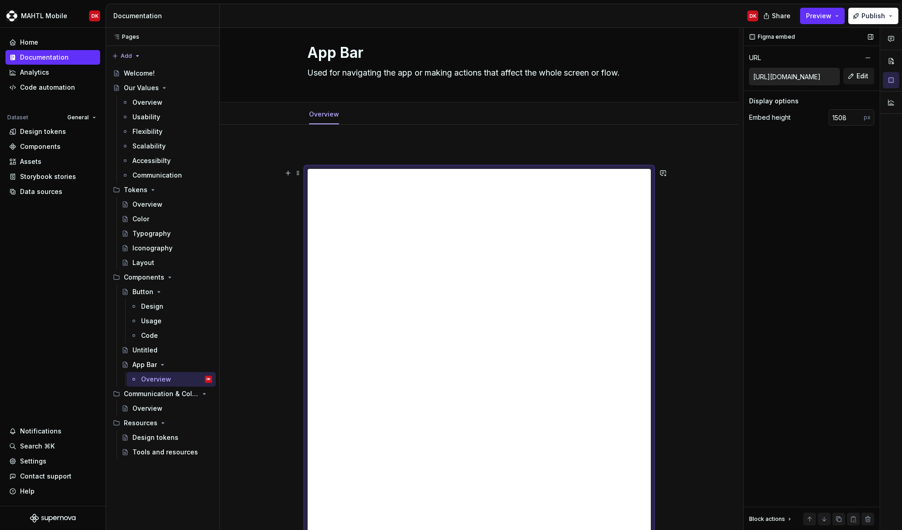
type textarea "*"
click at [831, 74] on input "[URL][DOMAIN_NAME]" at bounding box center [795, 76] width 90 height 16
click at [824, 76] on input "[URL][DOMAIN_NAME]" at bounding box center [795, 76] width 90 height 16
click at [853, 75] on button "Edit" at bounding box center [859, 76] width 31 height 16
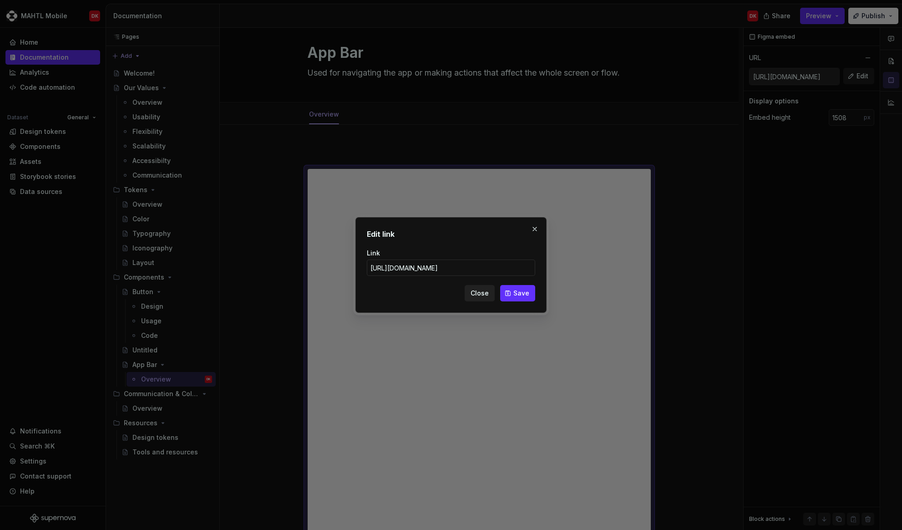
scroll to position [0, 247]
type input "[URL][DOMAIN_NAME]"
click at [527, 289] on span "Save" at bounding box center [522, 293] width 16 height 9
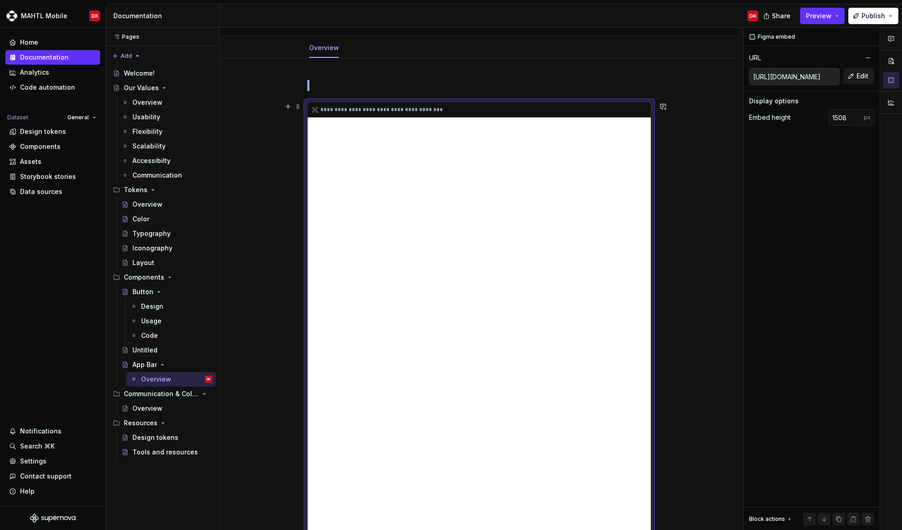
scroll to position [84, 0]
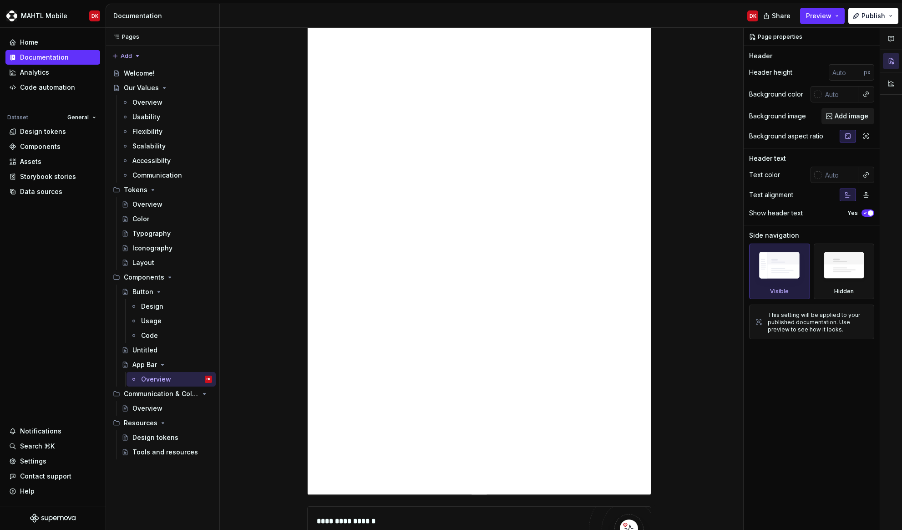
scroll to position [378, 0]
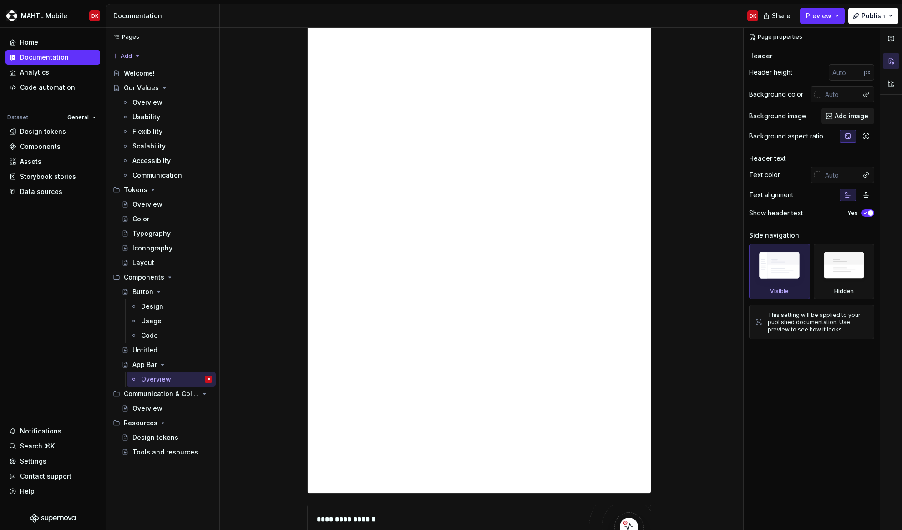
click at [641, 446] on div "**********" at bounding box center [479, 149] width 343 height 687
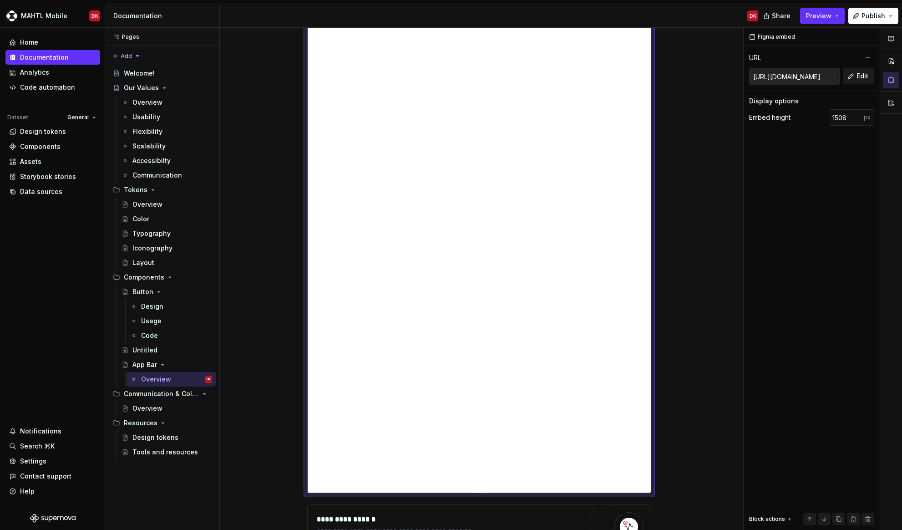
click at [637, 445] on div "**********" at bounding box center [479, 149] width 343 height 687
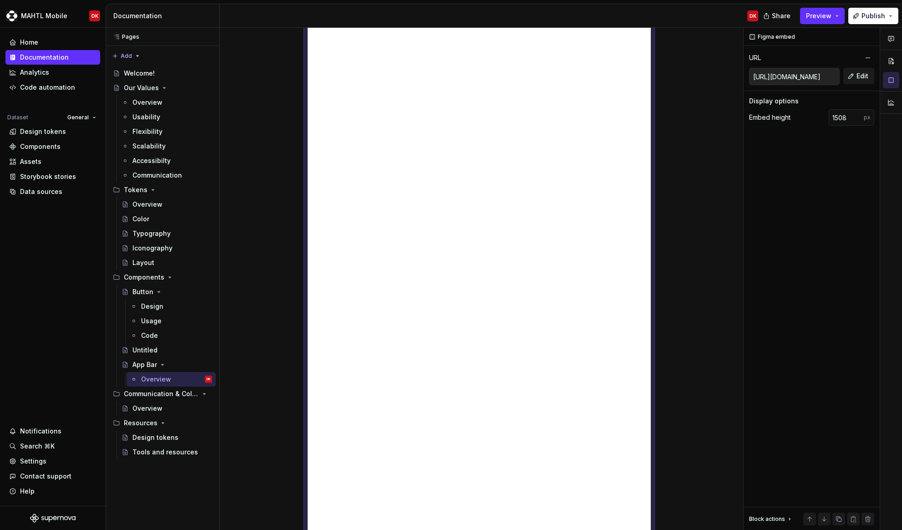
scroll to position [238, 0]
click at [510, 372] on div "**********" at bounding box center [479, 289] width 343 height 687
click at [493, 361] on div "**********" at bounding box center [479, 289] width 343 height 687
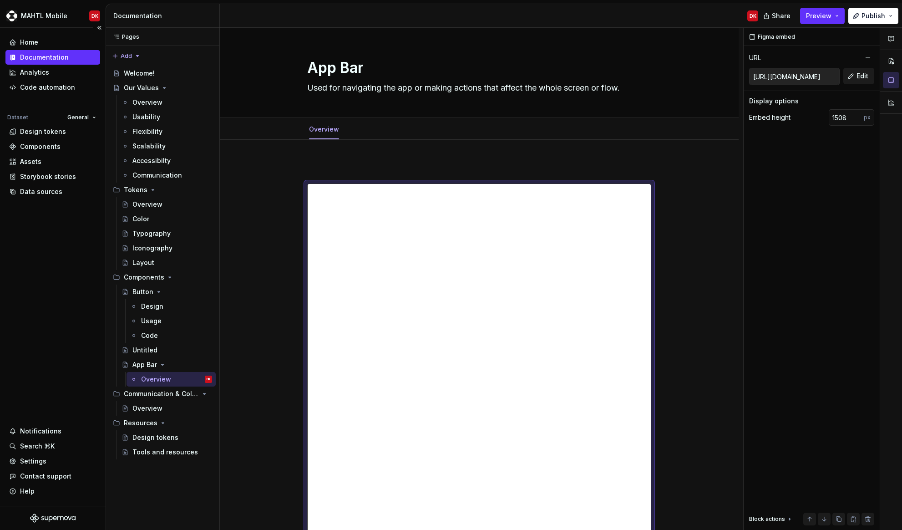
scroll to position [3, 0]
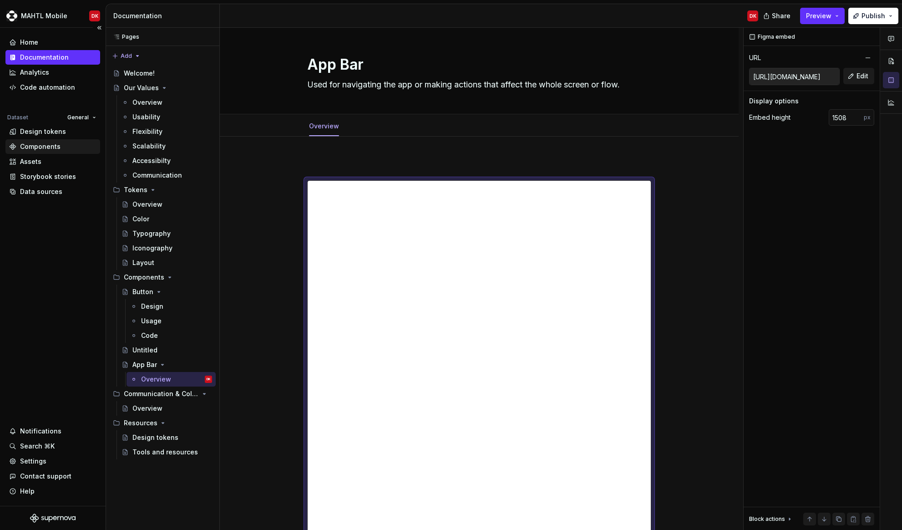
click at [41, 148] on div "Components" at bounding box center [40, 146] width 41 height 9
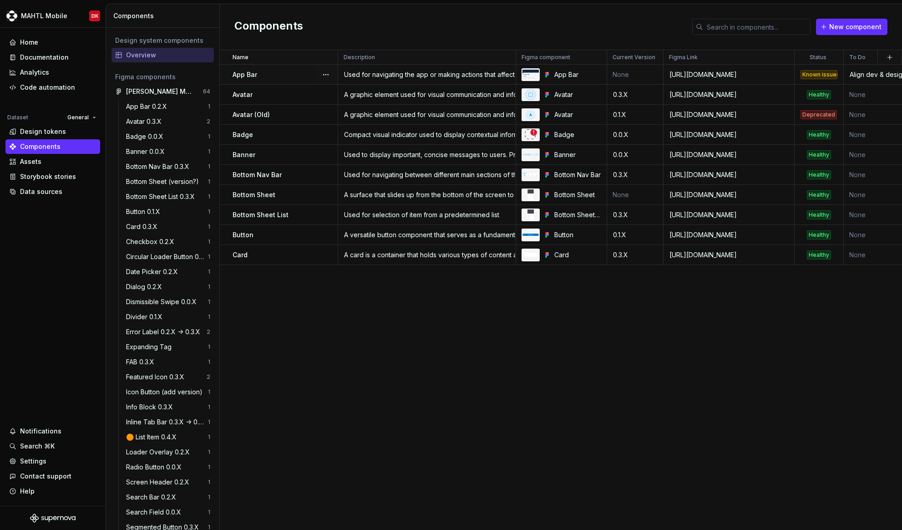
click at [811, 75] on div "Known issues" at bounding box center [819, 74] width 37 height 9
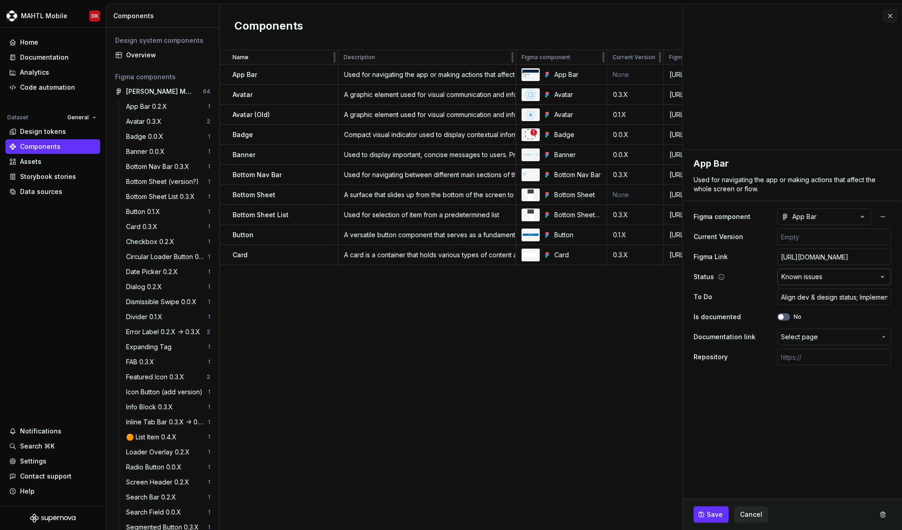
click at [870, 282] on html "MAHTL Mobile DK Home Documentation Analytics Code automation Dataset General De…" at bounding box center [451, 265] width 902 height 530
click at [594, 376] on html "MAHTL Mobile DK Home Documentation Analytics Code automation Dataset General De…" at bounding box center [451, 265] width 902 height 530
type textarea "*"
